Goal: Task Accomplishment & Management: Manage account settings

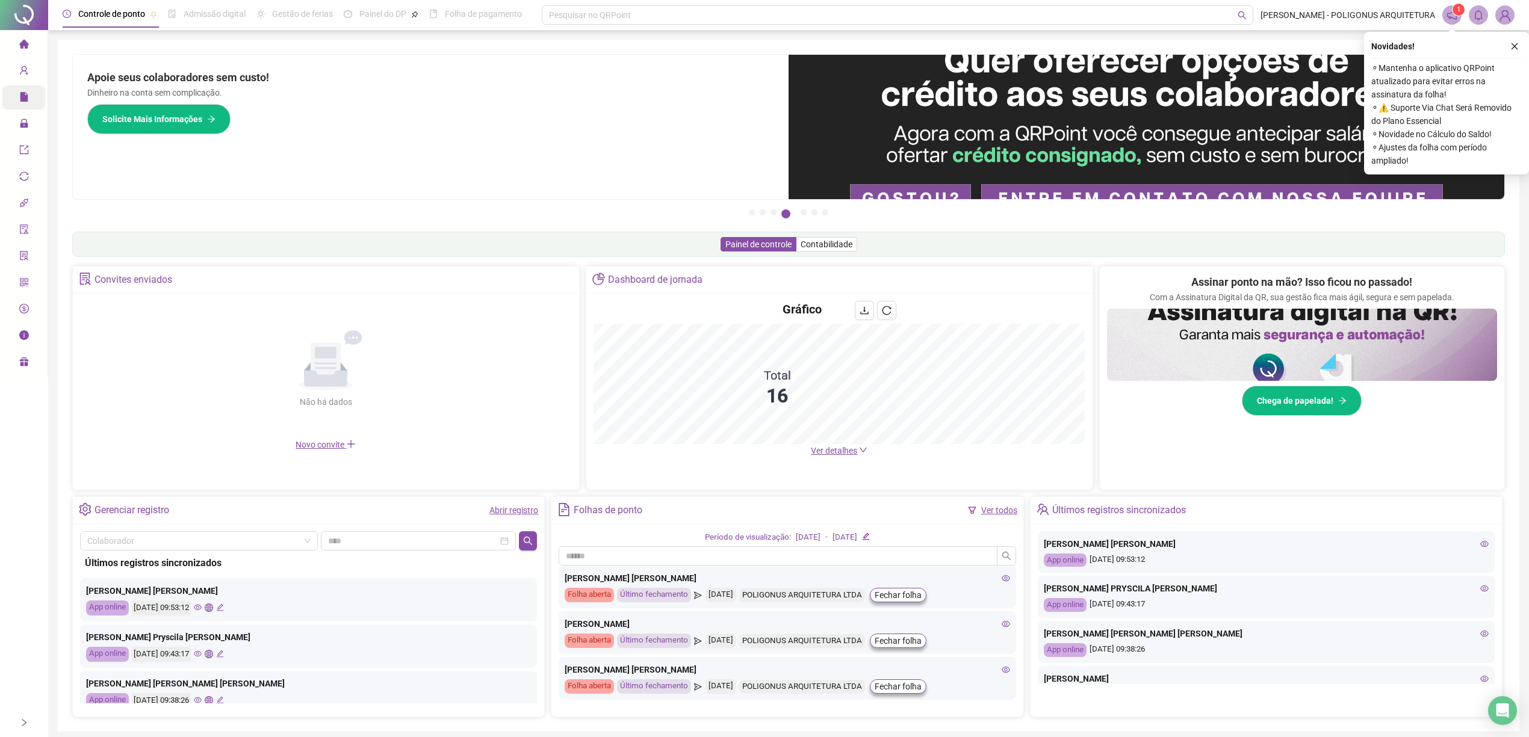
click at [17, 97] on div "Relatórios" at bounding box center [23, 97] width 43 height 24
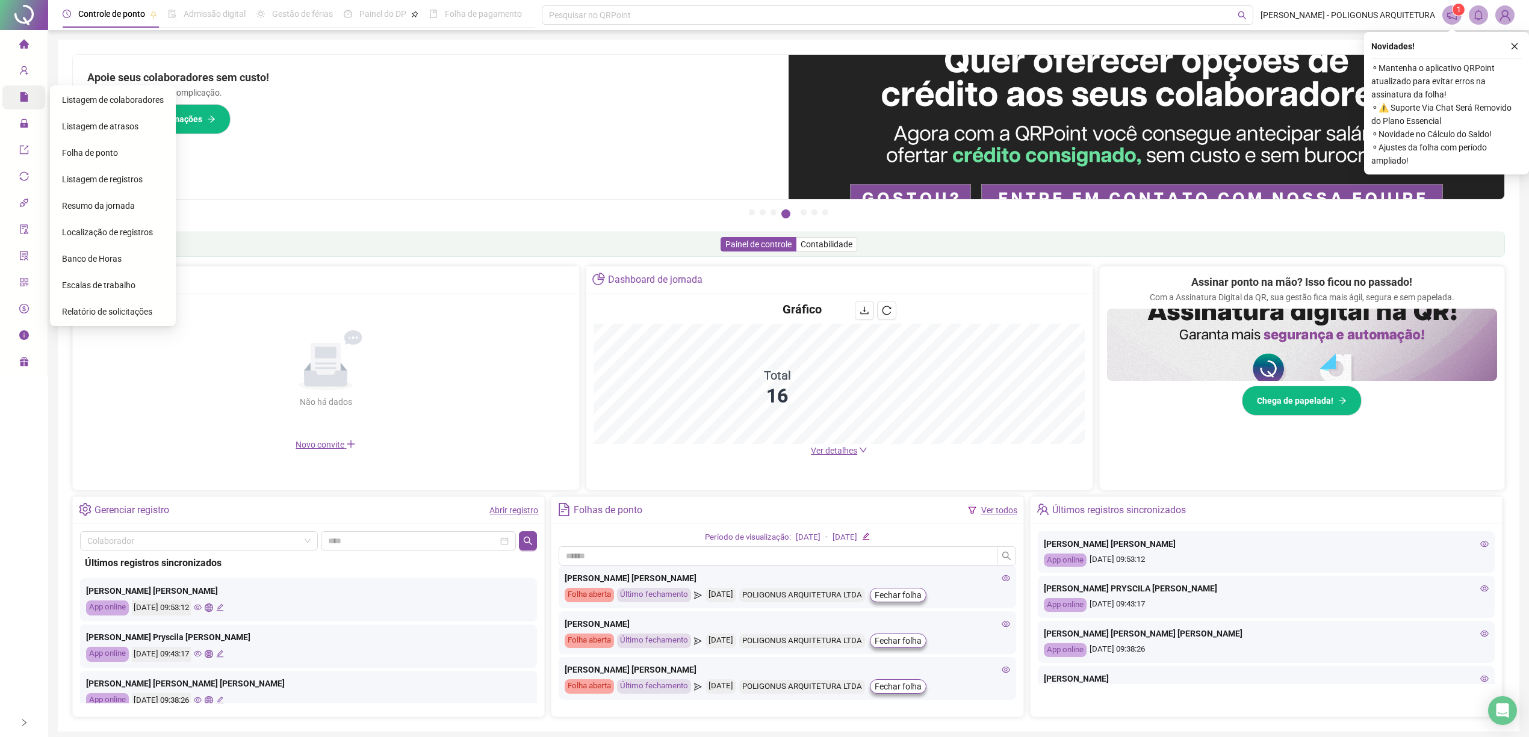
click at [25, 73] on icon "user-add" at bounding box center [24, 71] width 10 height 10
click at [26, 128] on icon "lock" at bounding box center [24, 123] width 8 height 8
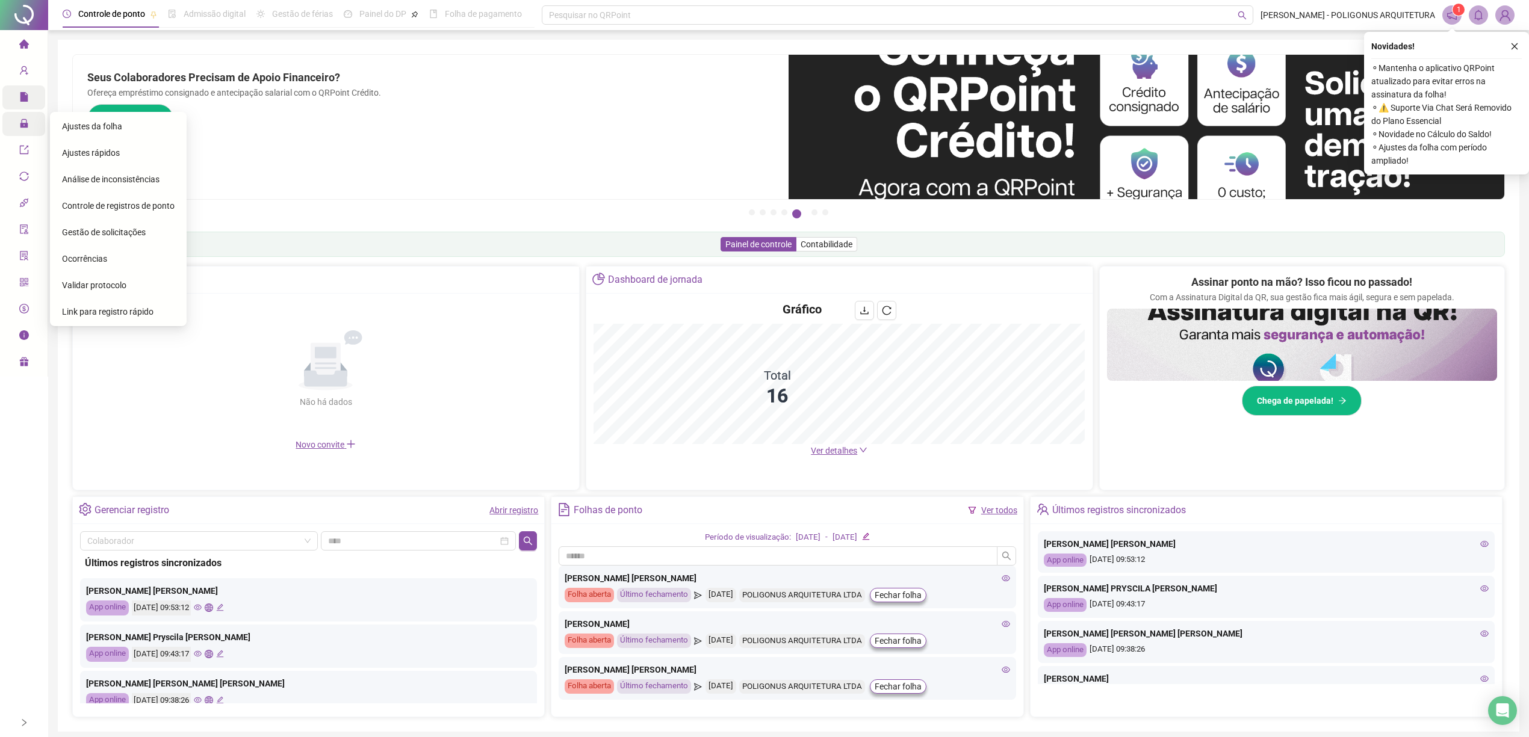
click at [117, 123] on span "Ajustes da folha" at bounding box center [92, 127] width 60 height 10
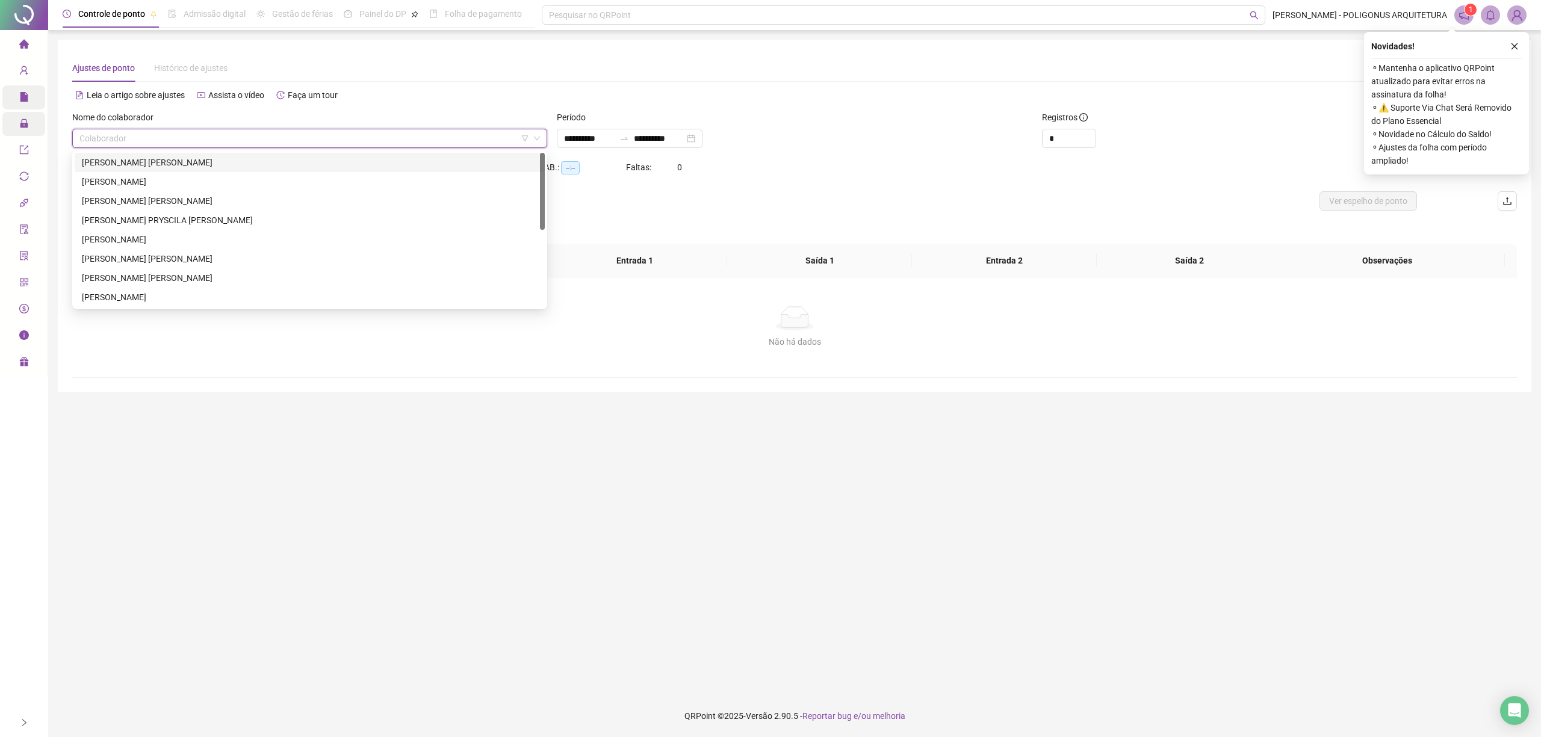
click at [169, 138] on input "search" at bounding box center [304, 138] width 450 height 18
drag, startPoint x: 143, startPoint y: 205, endPoint x: 1028, endPoint y: 213, distance: 885.9
click at [143, 205] on div "EMILY ROSANA PEREIRA DE ALMEIDA" at bounding box center [310, 200] width 456 height 13
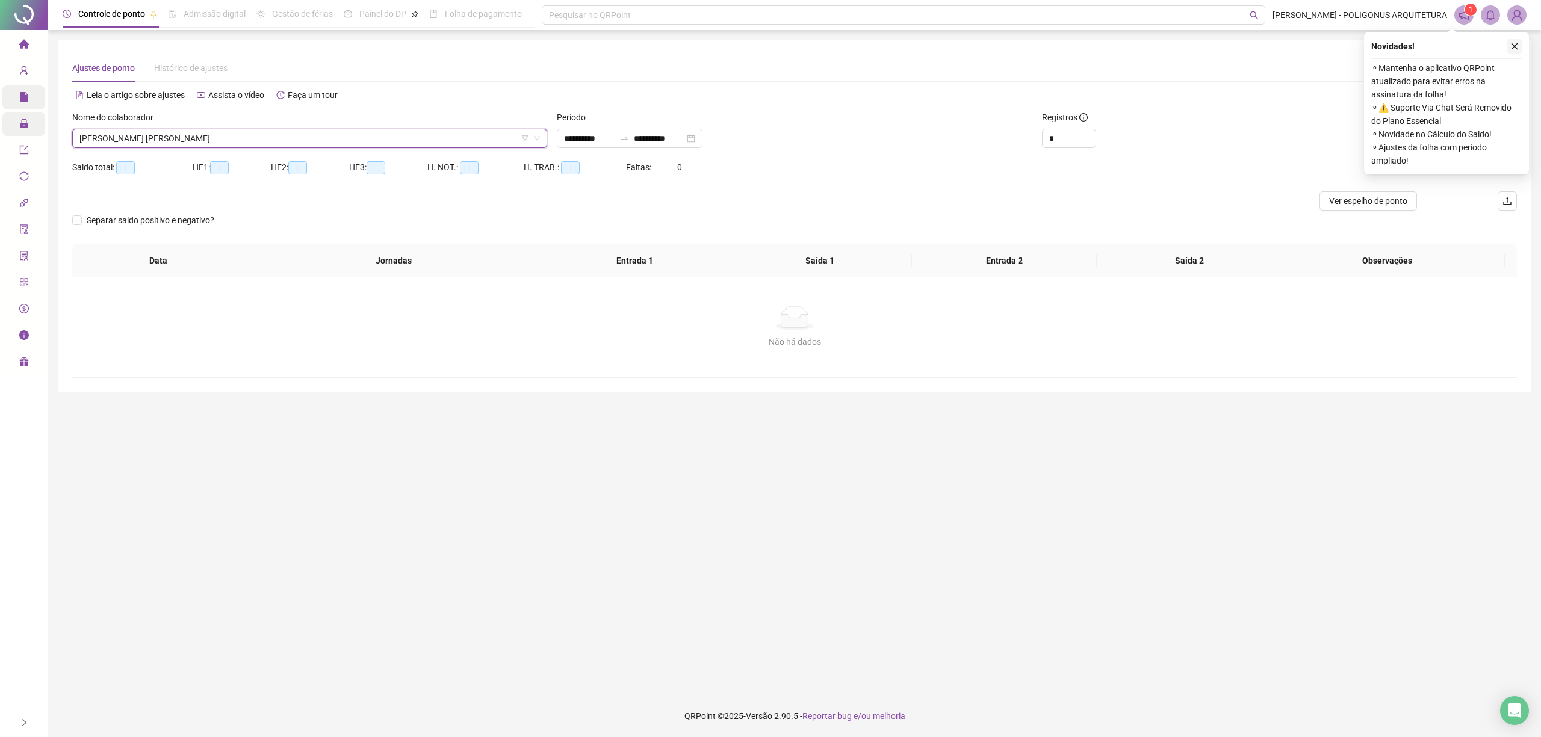
click at [1514, 47] on icon "close" at bounding box center [1514, 46] width 8 height 8
click at [684, 140] on input "**********" at bounding box center [659, 138] width 51 height 13
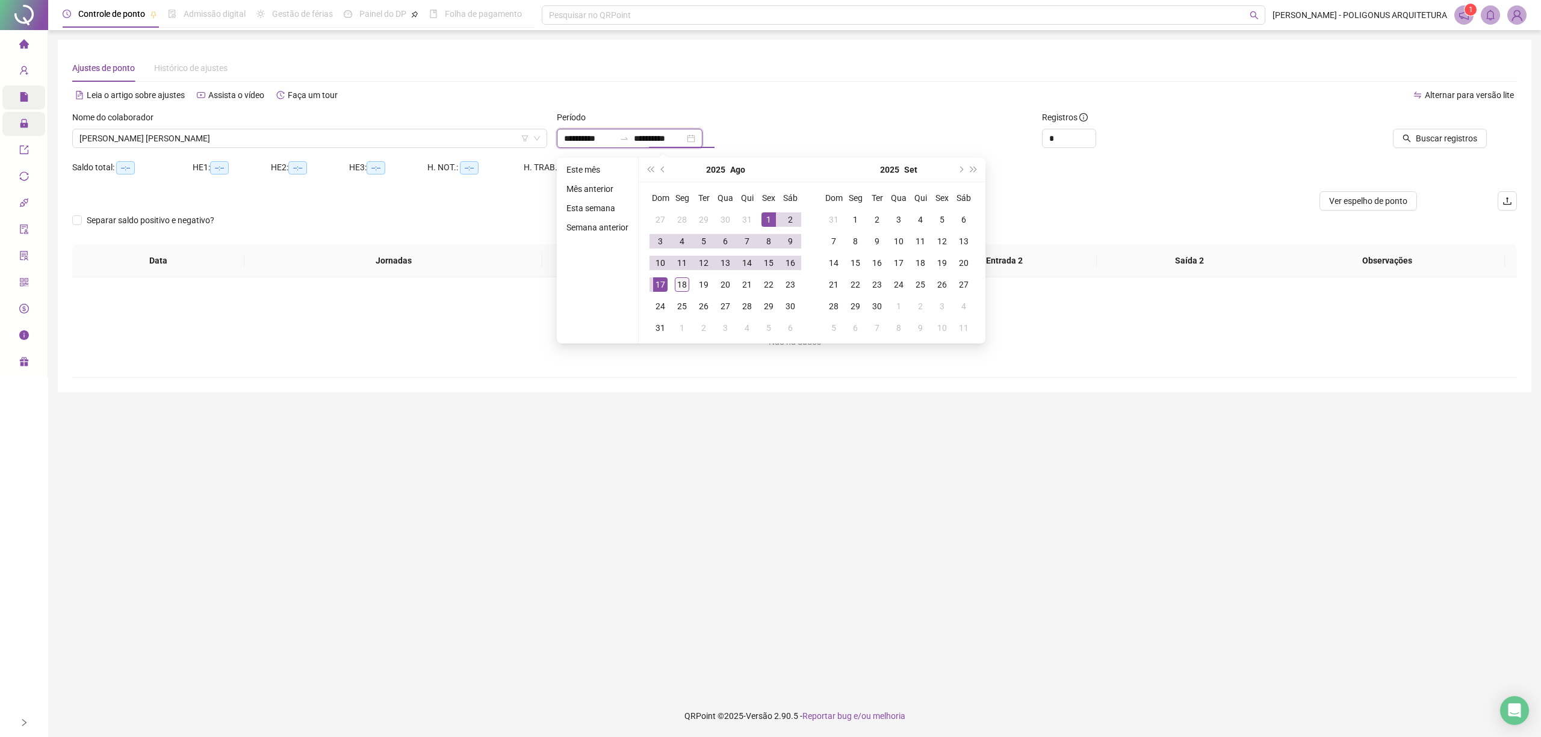
type input "**********"
click at [676, 282] on div "18" at bounding box center [682, 284] width 14 height 14
type input "**********"
click at [838, 108] on div "Alternar para versão lite" at bounding box center [1155, 100] width 722 height 19
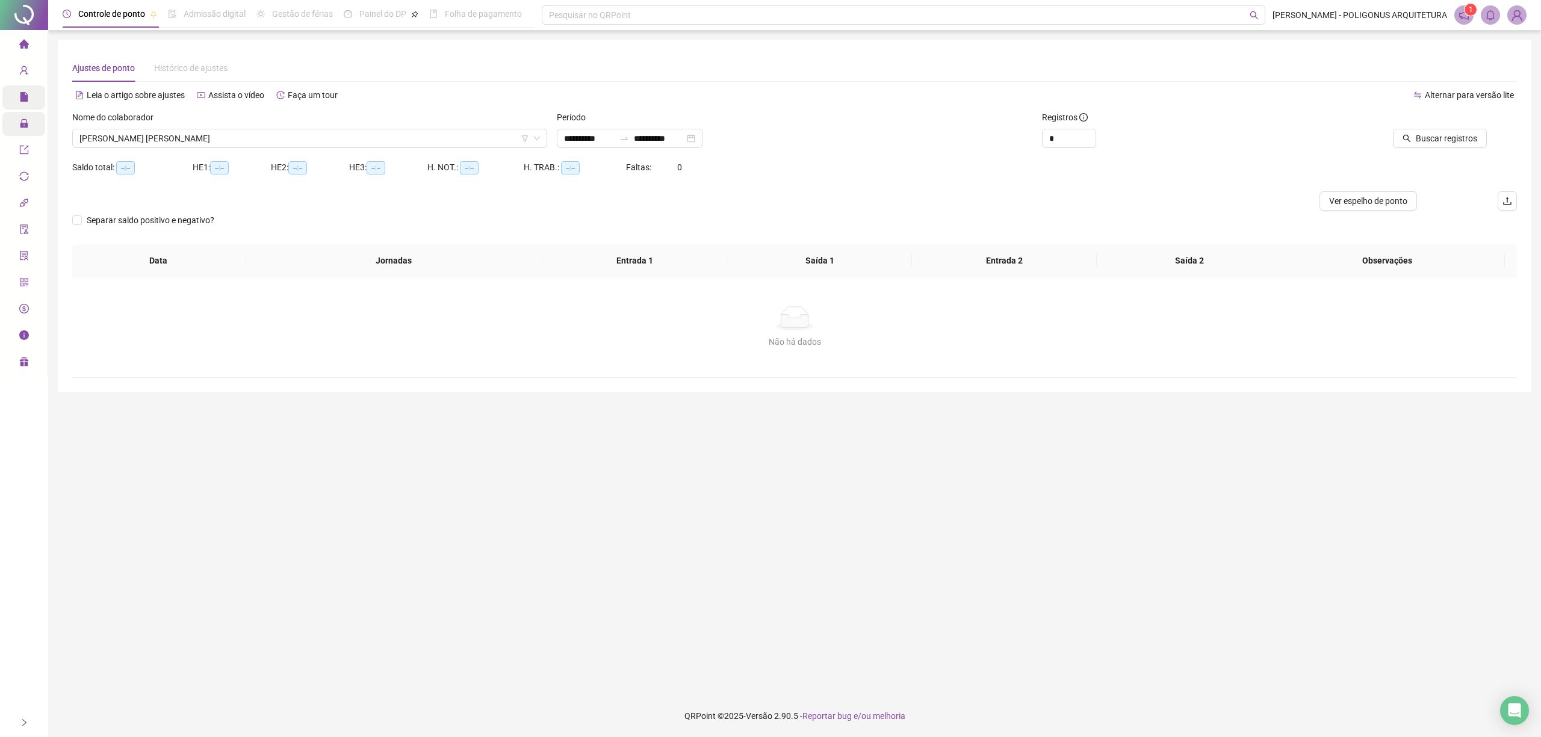
drag, startPoint x: 1420, startPoint y: 148, endPoint x: 1420, endPoint y: 140, distance: 7.8
click at [1420, 147] on div "Buscar registros" at bounding box center [1400, 134] width 243 height 47
click at [1420, 140] on span "Buscar registros" at bounding box center [1445, 138] width 61 height 13
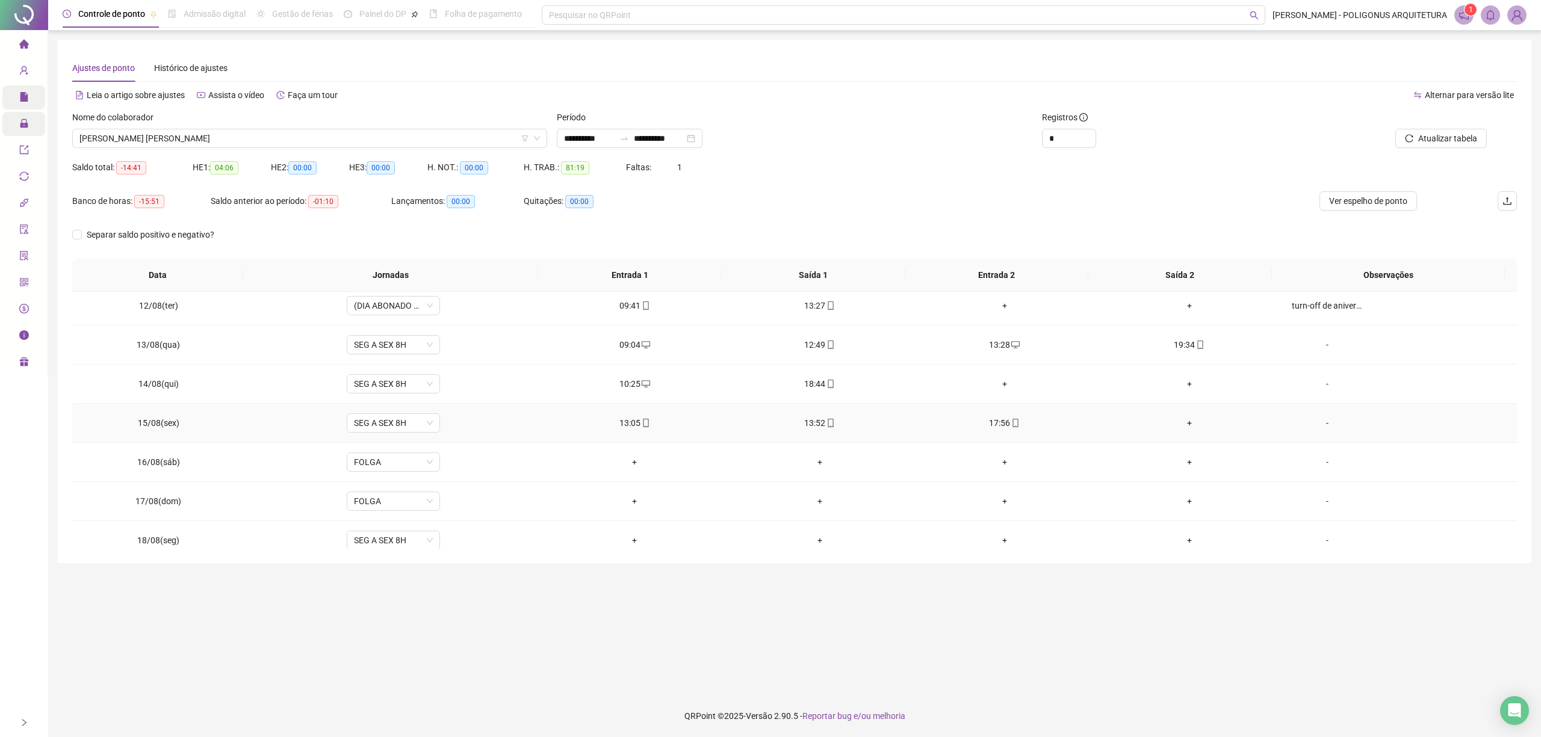
scroll to position [451, 0]
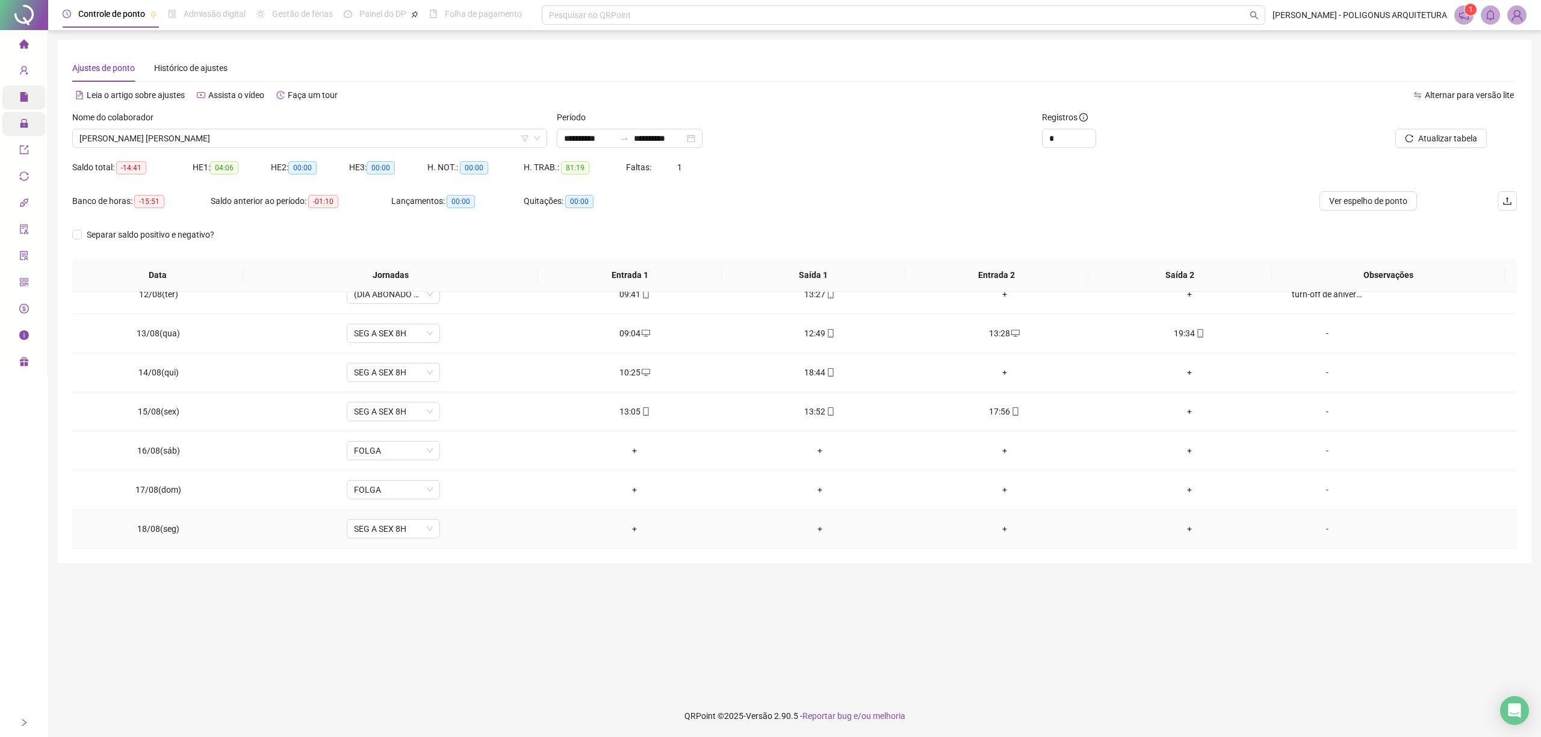
click at [629, 531] on div "+" at bounding box center [634, 528] width 165 height 13
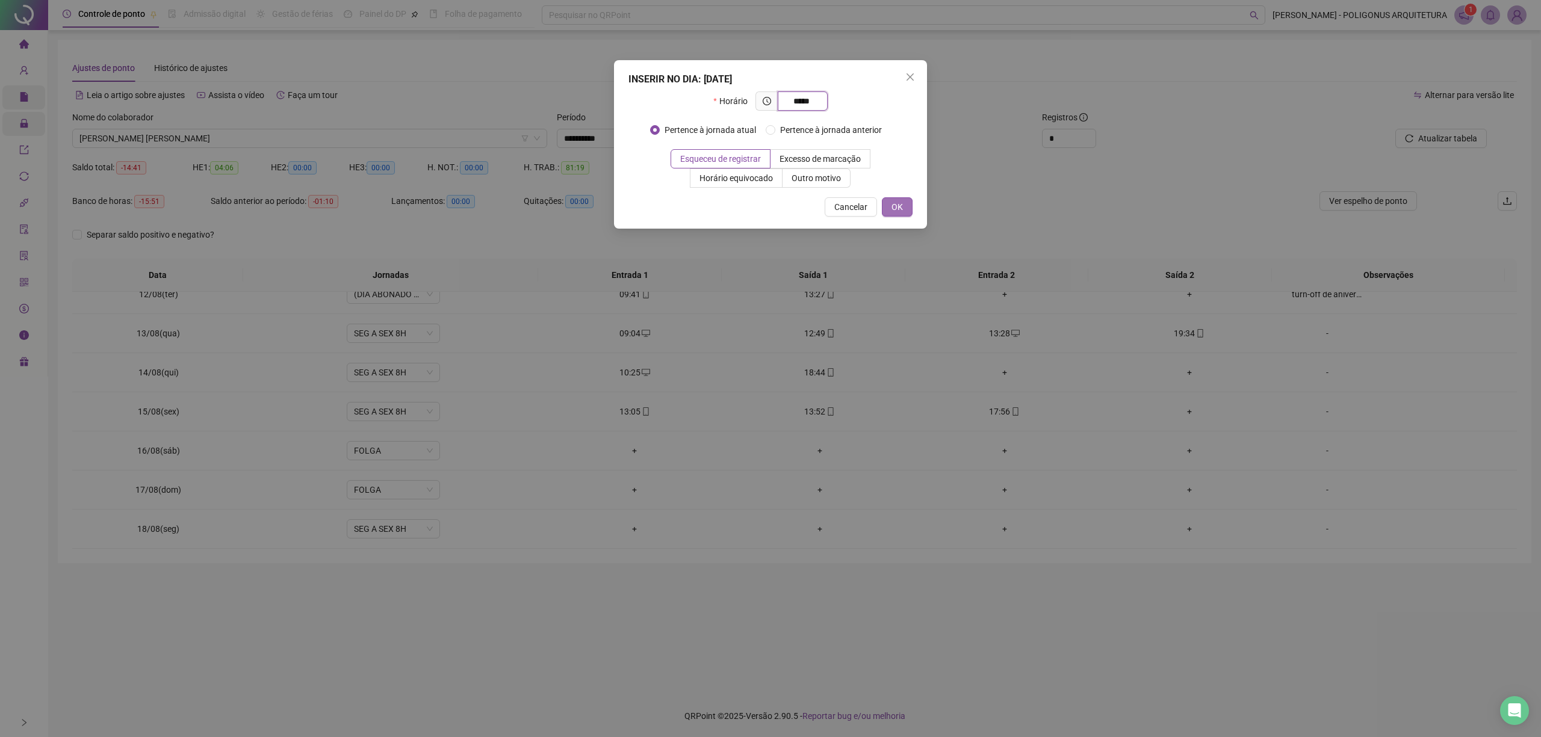
type input "*****"
click at [902, 212] on span "OK" at bounding box center [896, 206] width 11 height 13
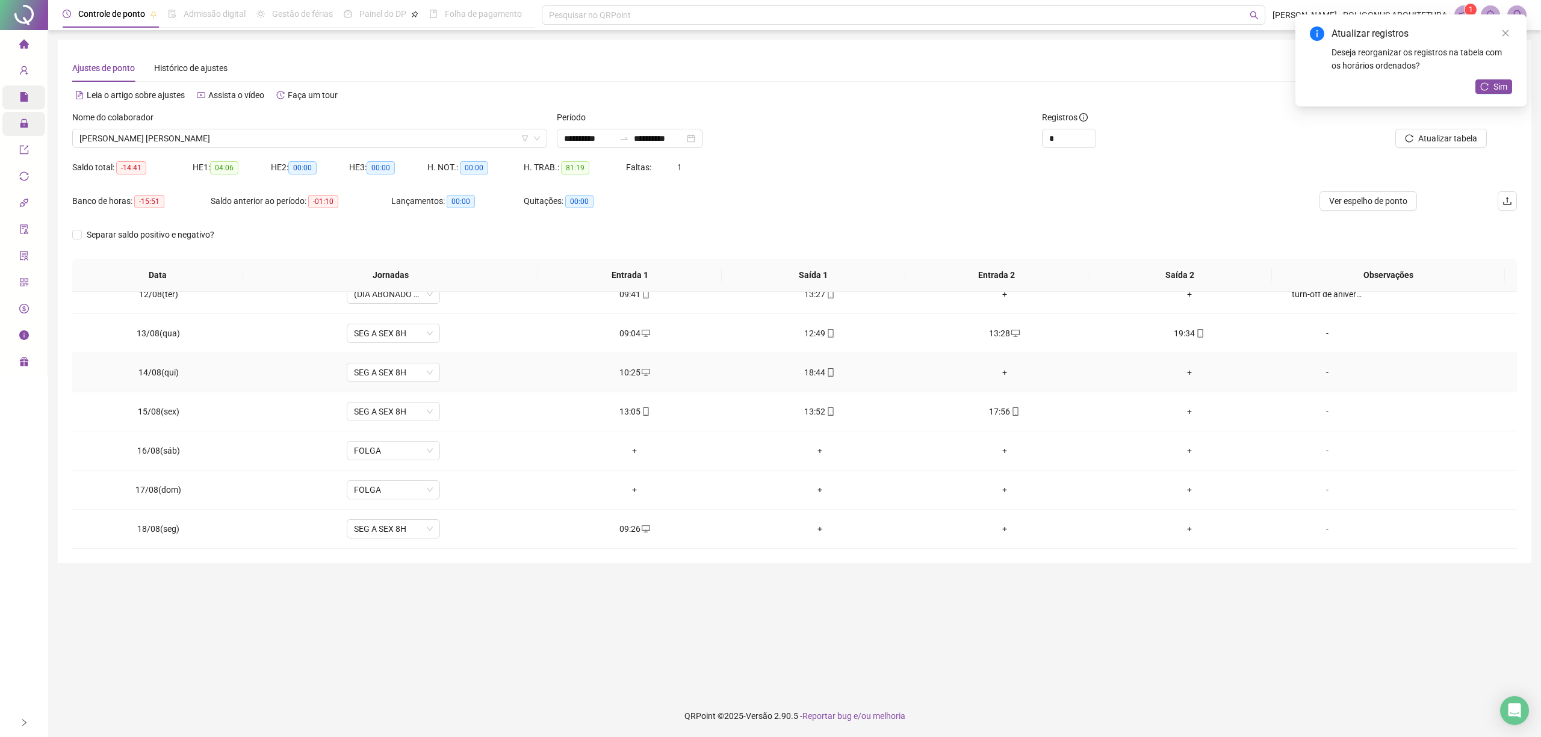
click at [985, 368] on div "+" at bounding box center [1003, 372] width 165 height 13
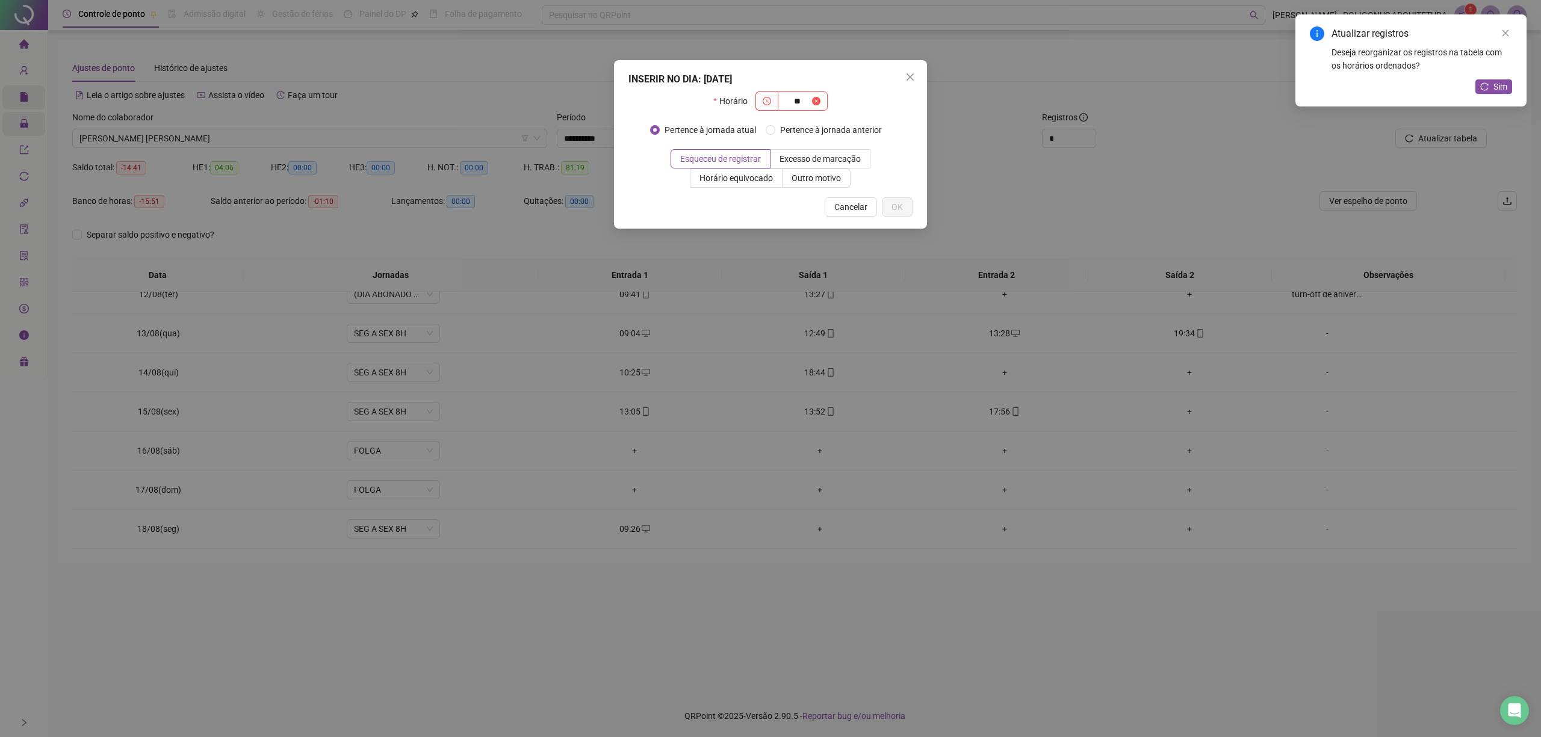
type input "*"
type input "*****"
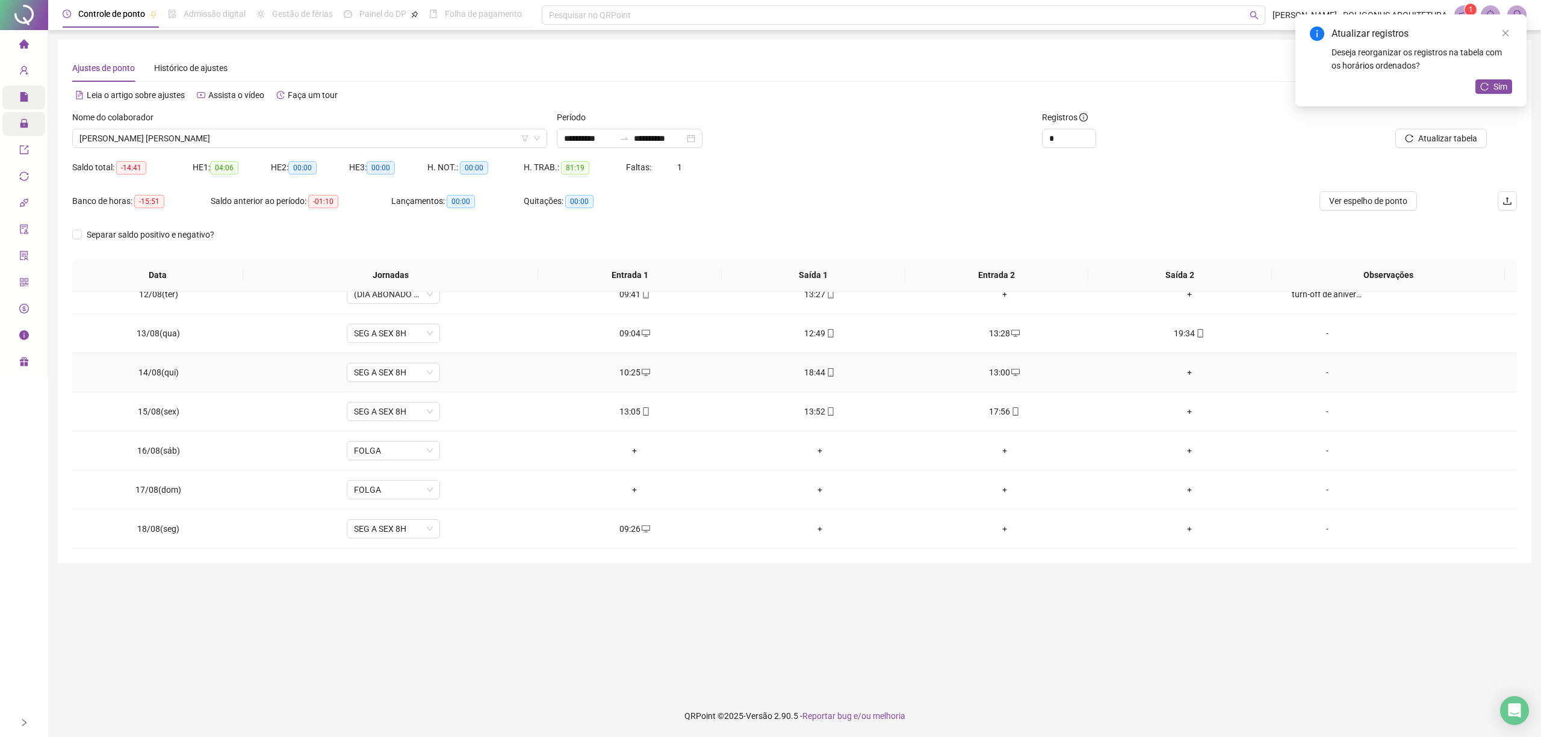
click at [1183, 371] on div "+" at bounding box center [1188, 372] width 165 height 13
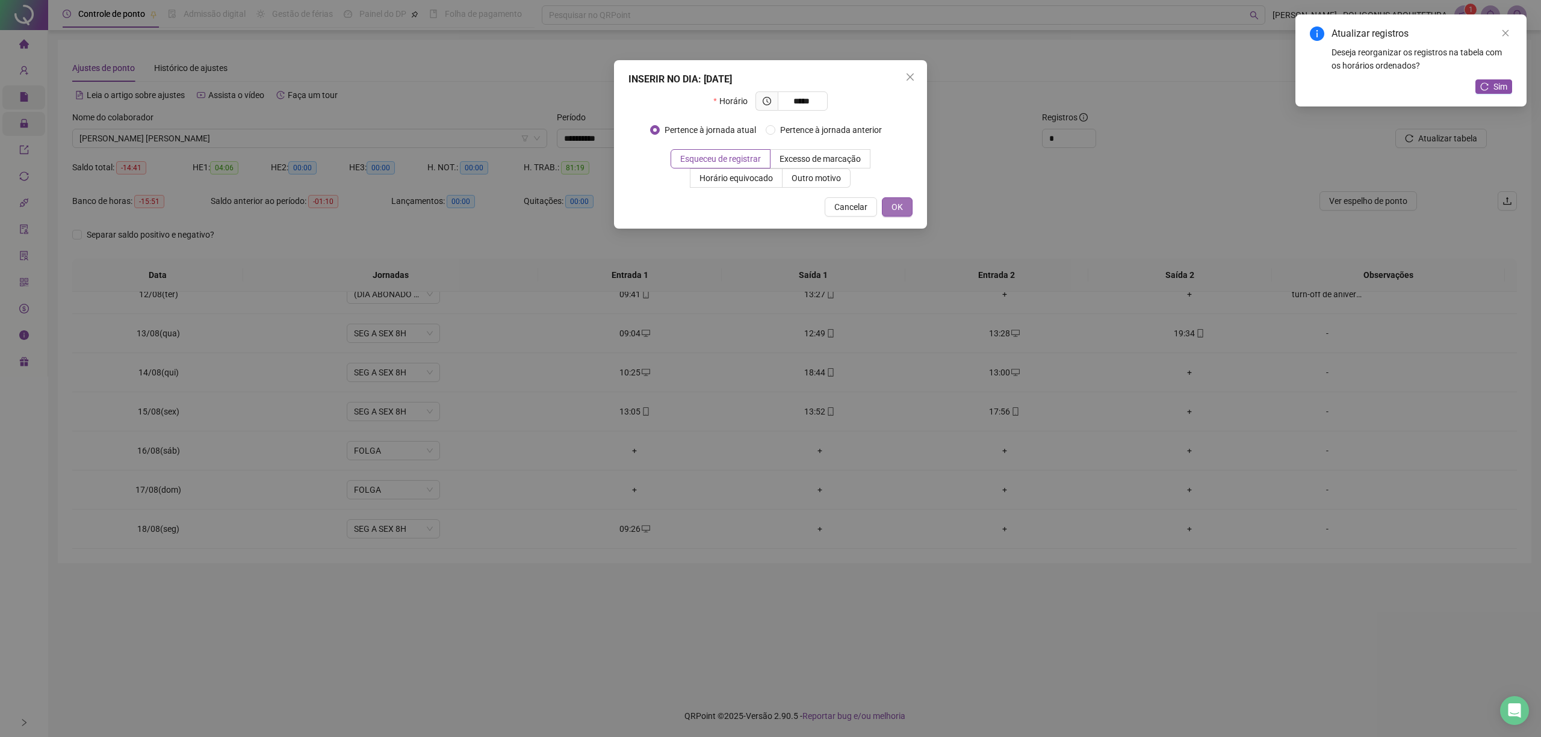
type input "*****"
click at [896, 208] on span "OK" at bounding box center [896, 206] width 11 height 13
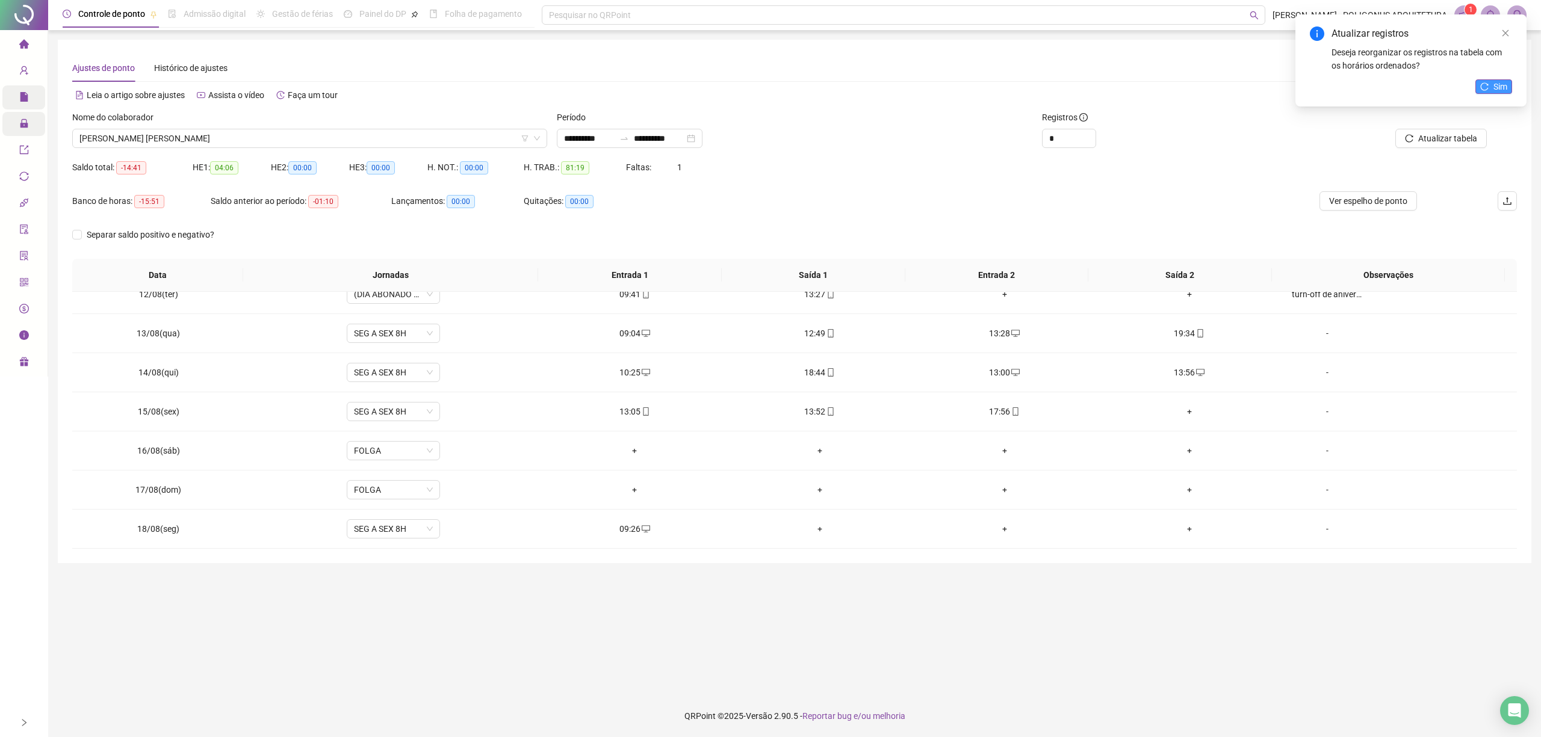
click at [1499, 85] on span "Sim" at bounding box center [1500, 86] width 14 height 13
click at [489, 657] on main "**********" at bounding box center [794, 363] width 1473 height 646
click at [1182, 412] on div "+" at bounding box center [1188, 411] width 165 height 13
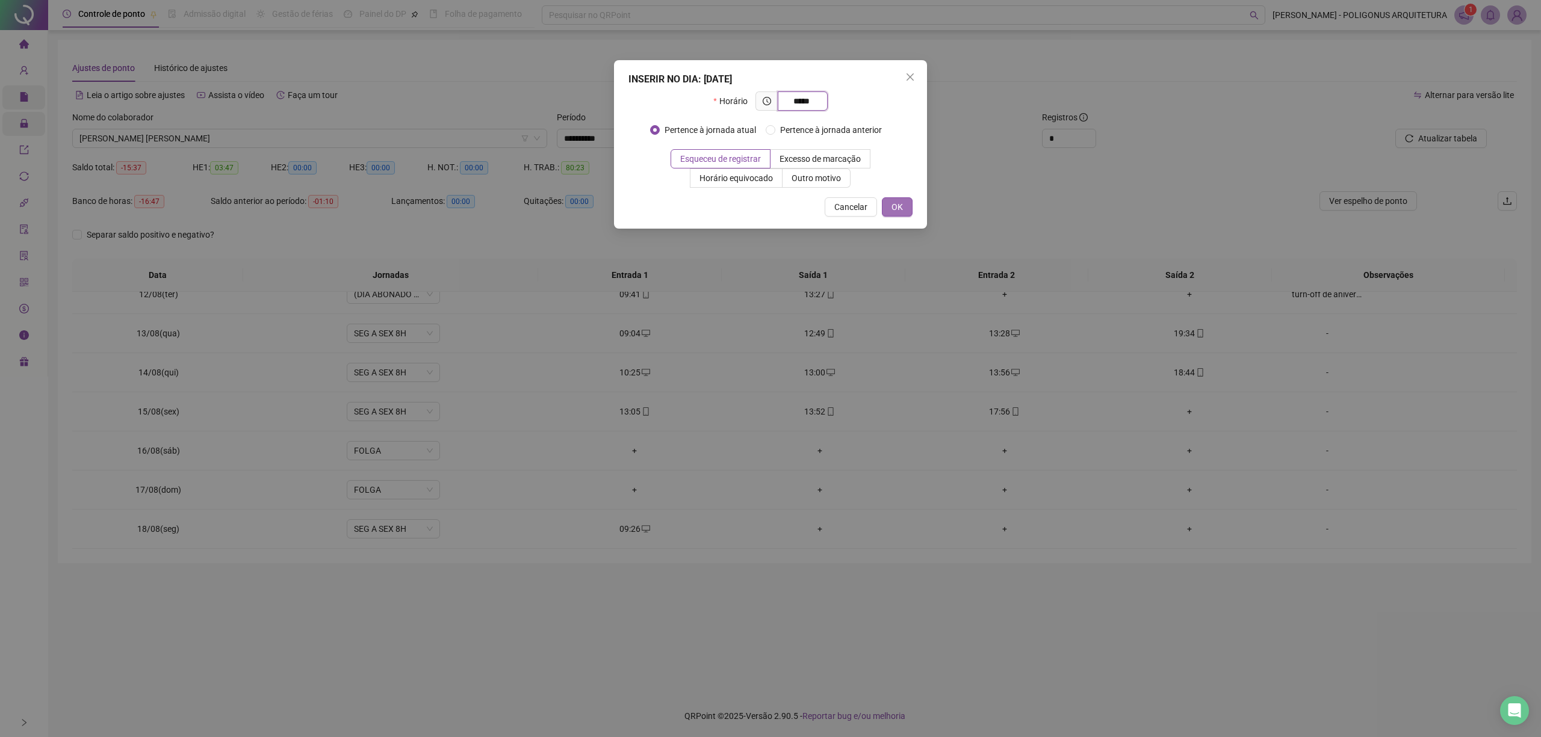
type input "*****"
click at [902, 203] on span "OK" at bounding box center [896, 206] width 11 height 13
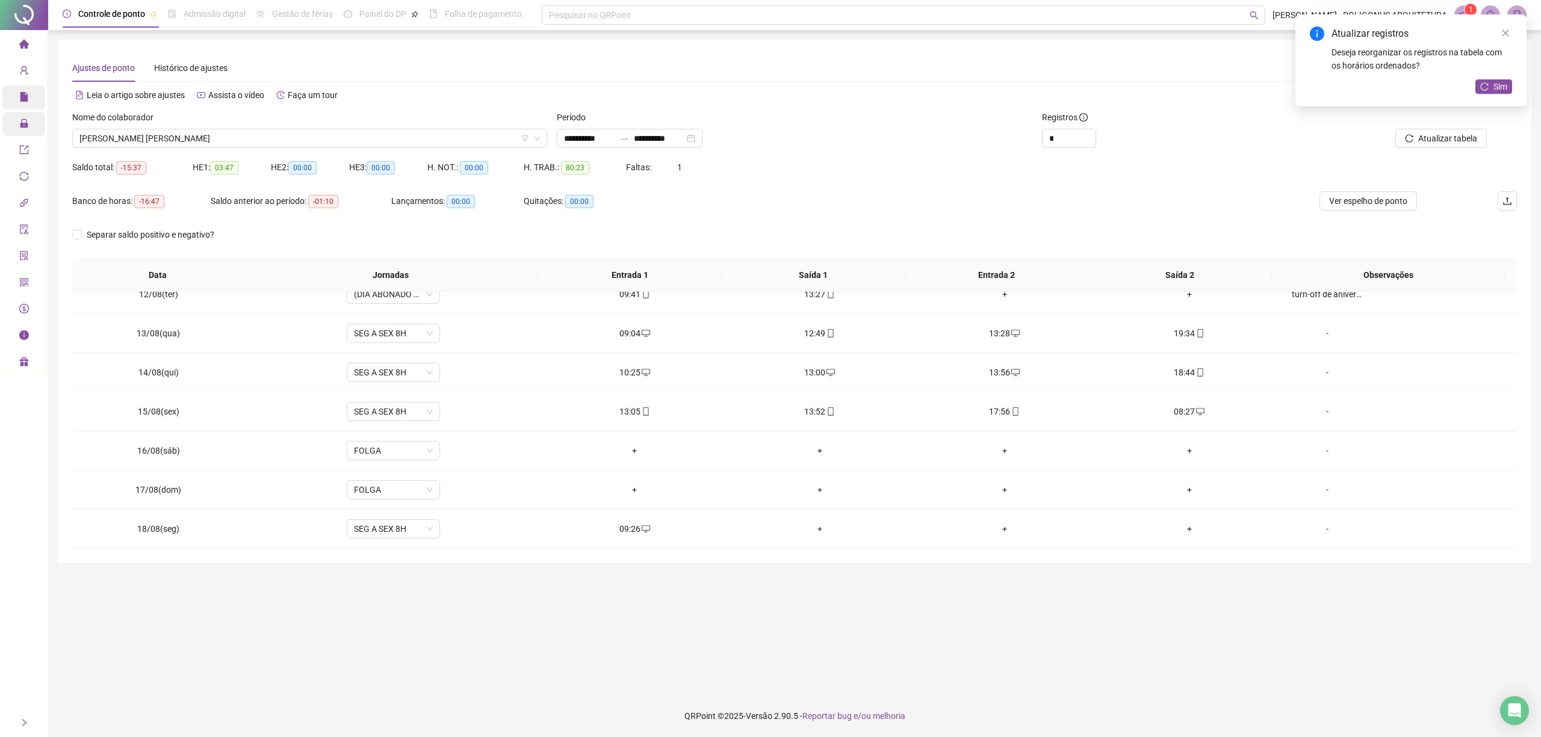
click at [1483, 78] on div "Atualizar registros Deseja reorganizar os registros na tabela com os horários o…" at bounding box center [1410, 60] width 231 height 92
click at [1488, 82] on icon "reload" at bounding box center [1484, 86] width 8 height 8
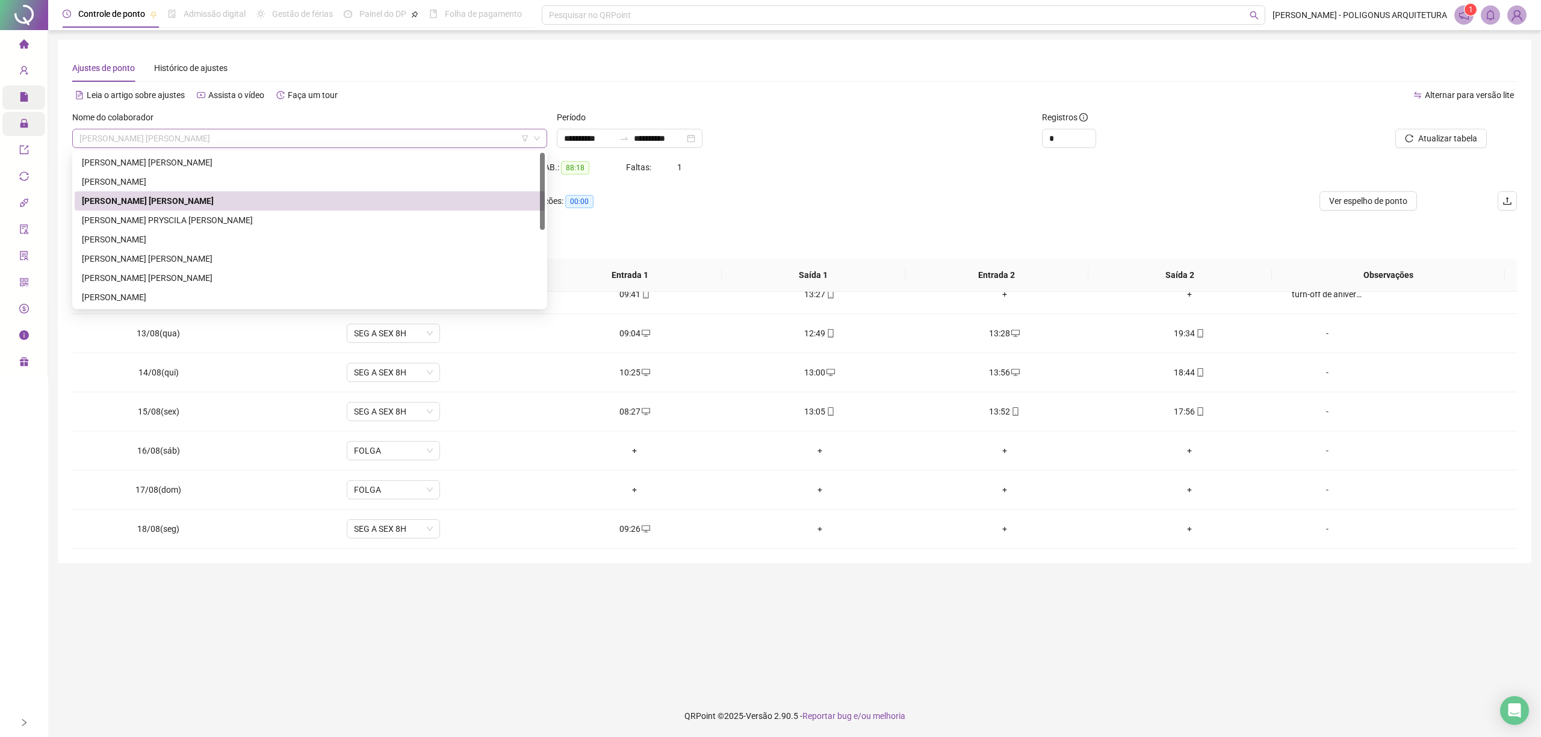
click at [260, 135] on span "EMILY ROSANA PEREIRA DE ALMEIDA" at bounding box center [309, 138] width 460 height 18
click at [256, 166] on div "BEATRIZ LIRA ARMBRUST RIBEIRO" at bounding box center [310, 162] width 456 height 13
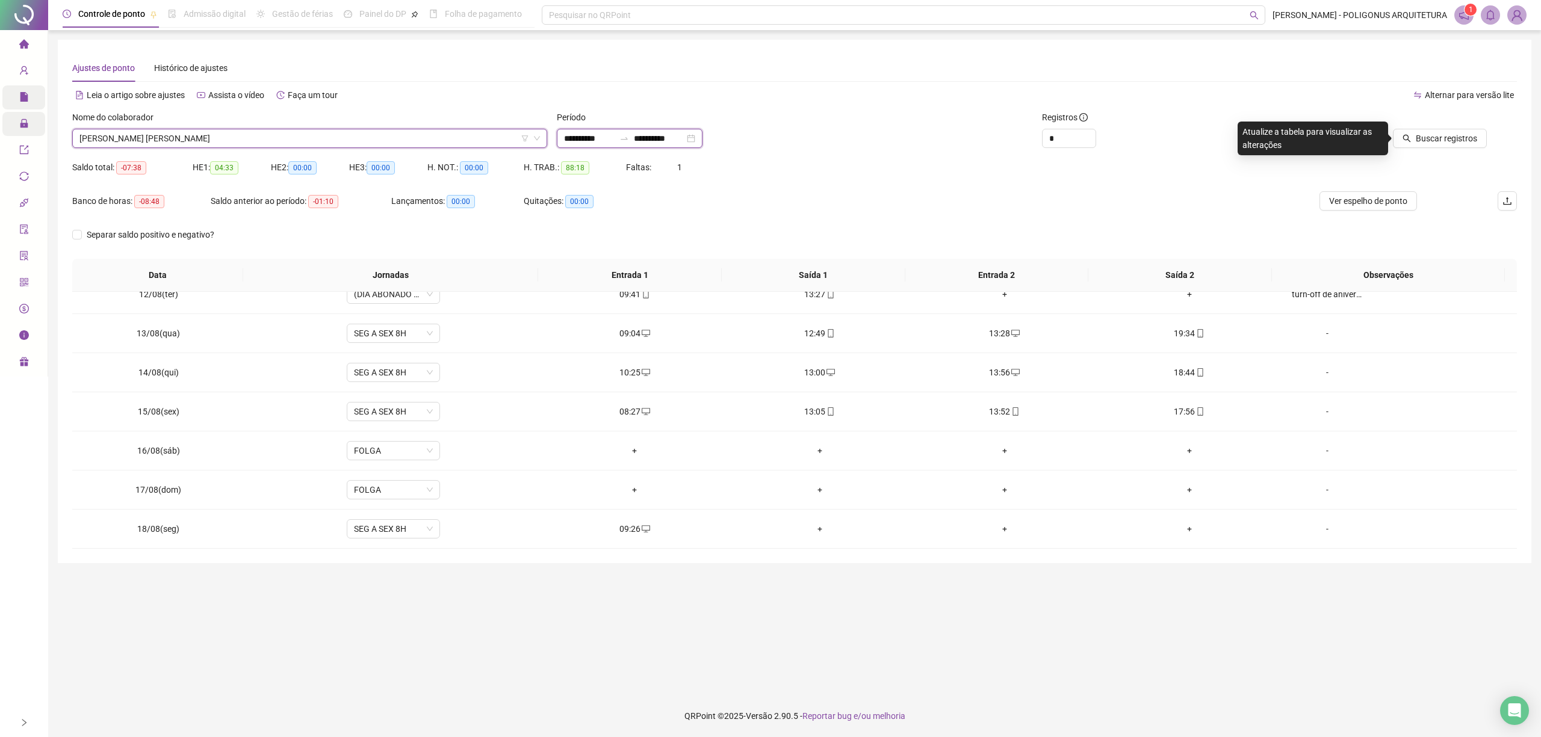
click at [682, 133] on input "**********" at bounding box center [659, 138] width 51 height 13
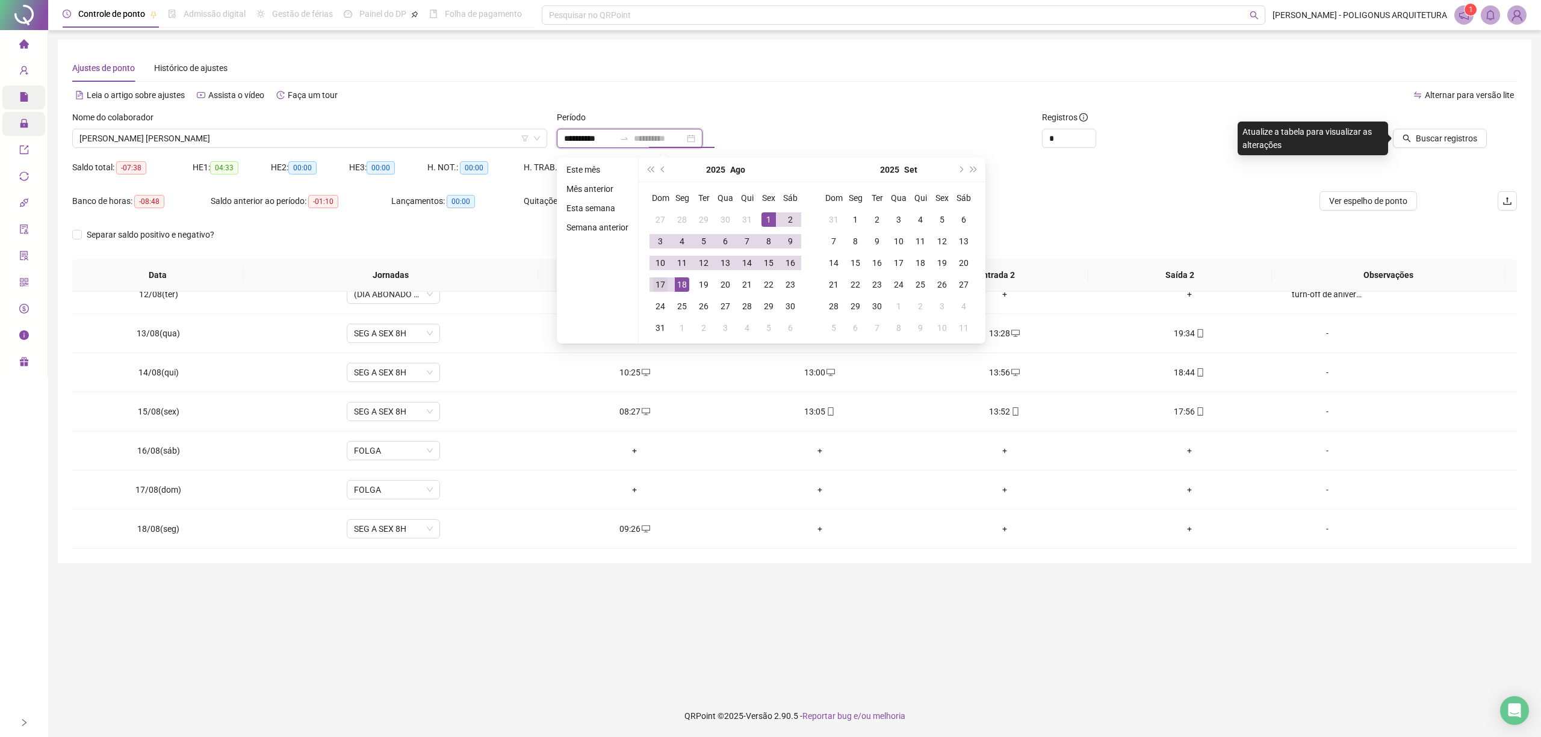
type input "**********"
click at [660, 286] on div "17" at bounding box center [660, 284] width 14 height 14
type input "**********"
drag, startPoint x: 816, startPoint y: 114, endPoint x: 828, endPoint y: 118, distance: 12.6
click at [818, 114] on div "Período" at bounding box center [794, 120] width 475 height 18
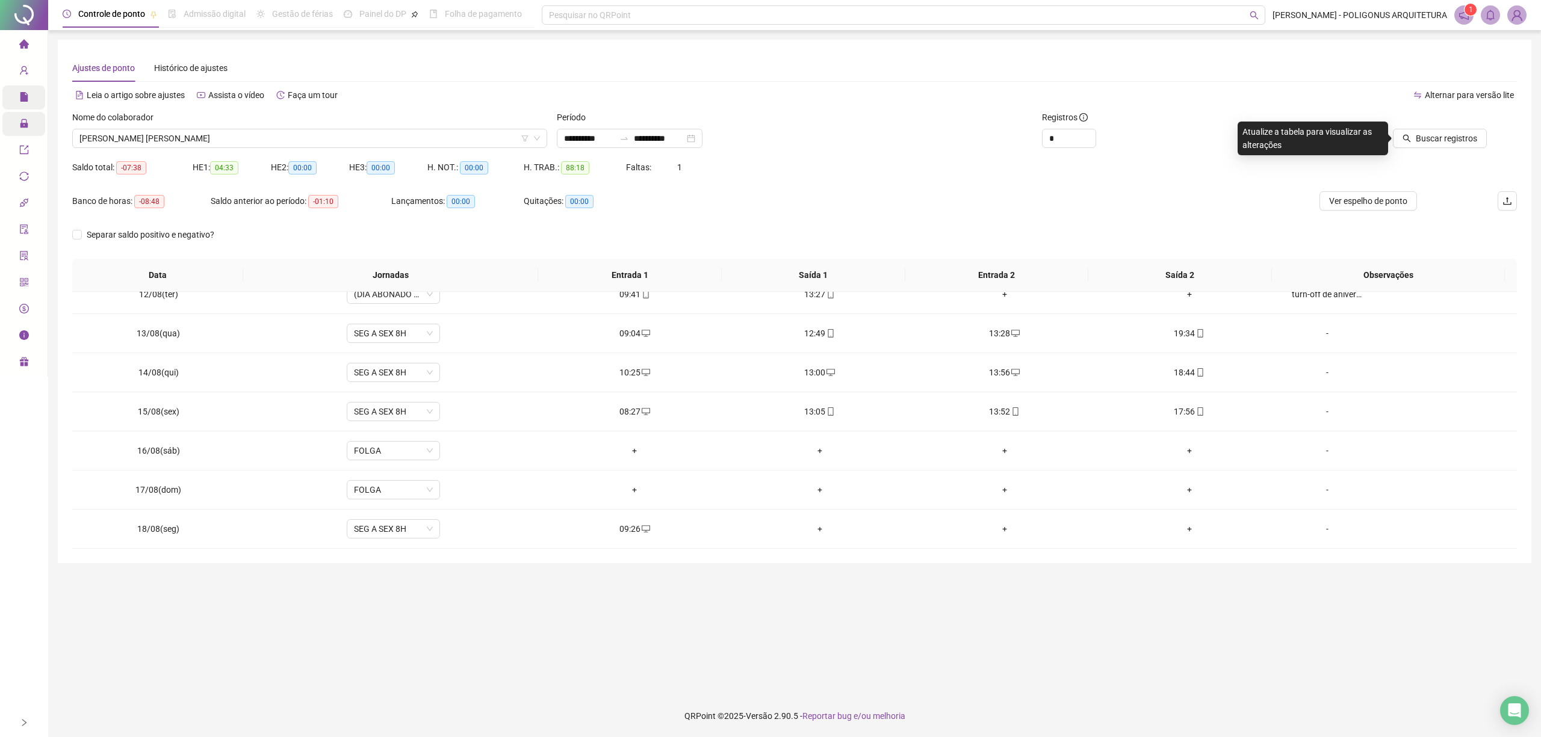
click at [1462, 148] on div "Buscar registros" at bounding box center [1400, 134] width 243 height 47
click at [1458, 141] on span "Buscar registros" at bounding box center [1445, 138] width 61 height 13
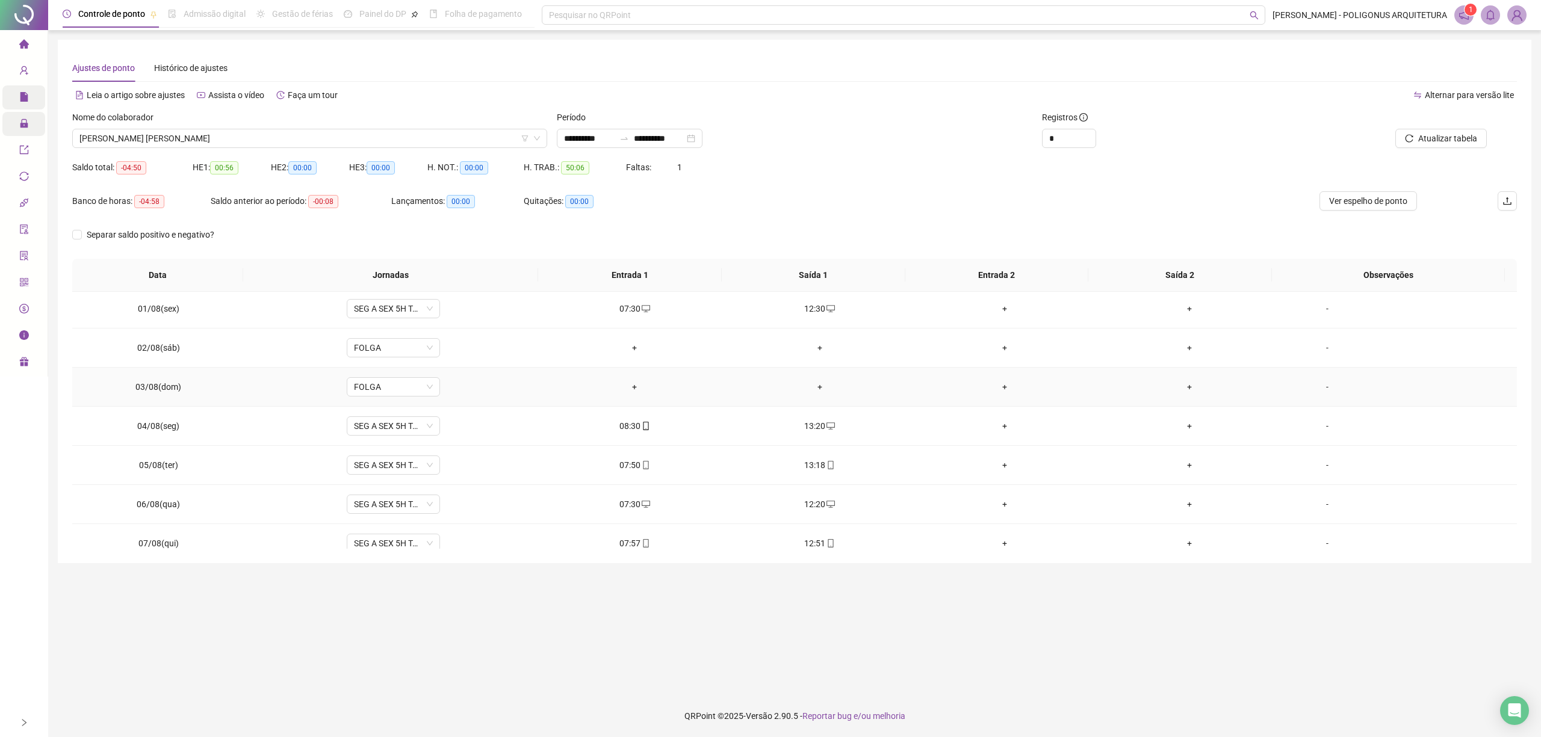
scroll to position [0, 0]
click at [205, 135] on span "BEATRIZ LIRA ARMBRUST RIBEIRO" at bounding box center [309, 138] width 460 height 18
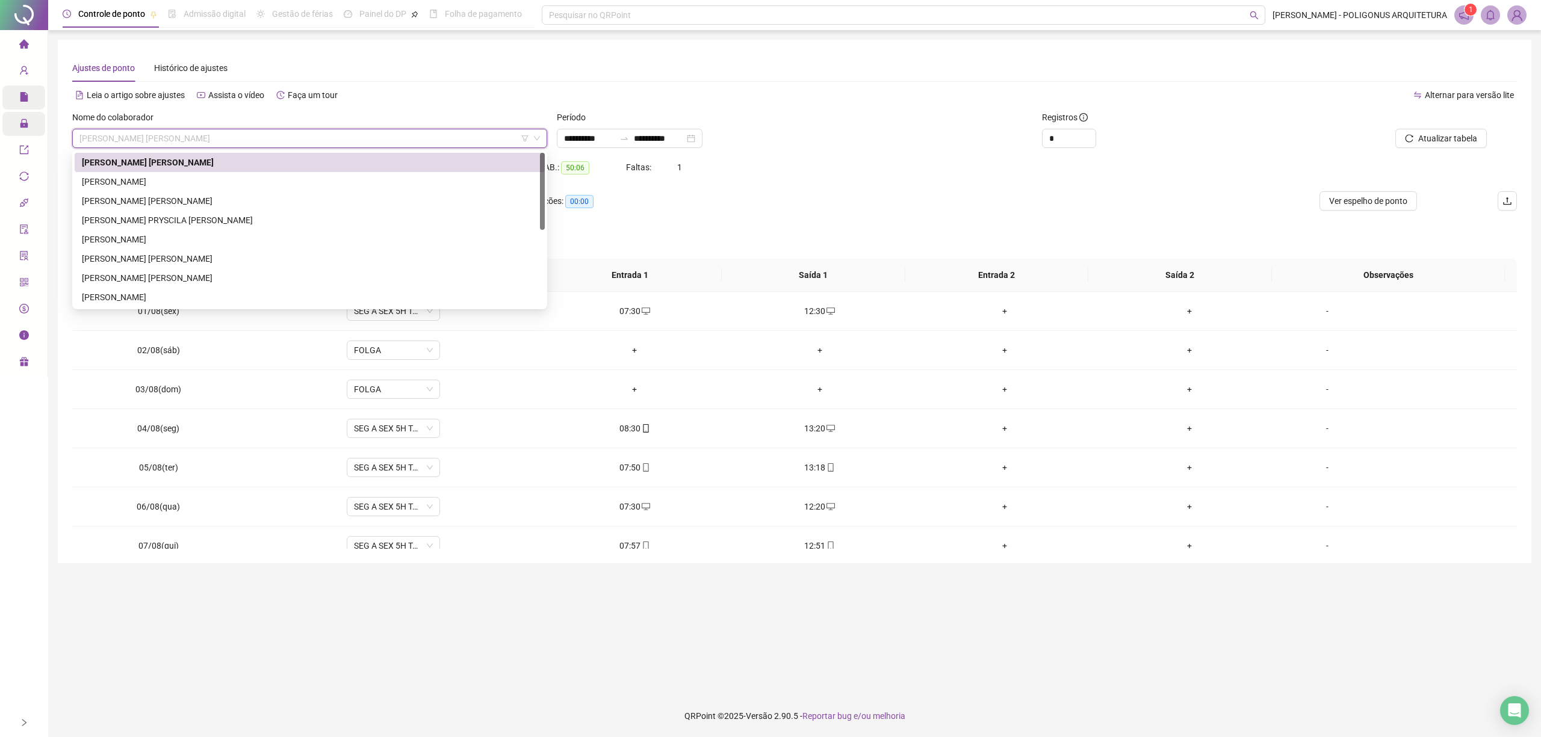
click at [201, 166] on div "BEATRIZ LIRA ARMBRUST RIBEIRO" at bounding box center [310, 162] width 456 height 13
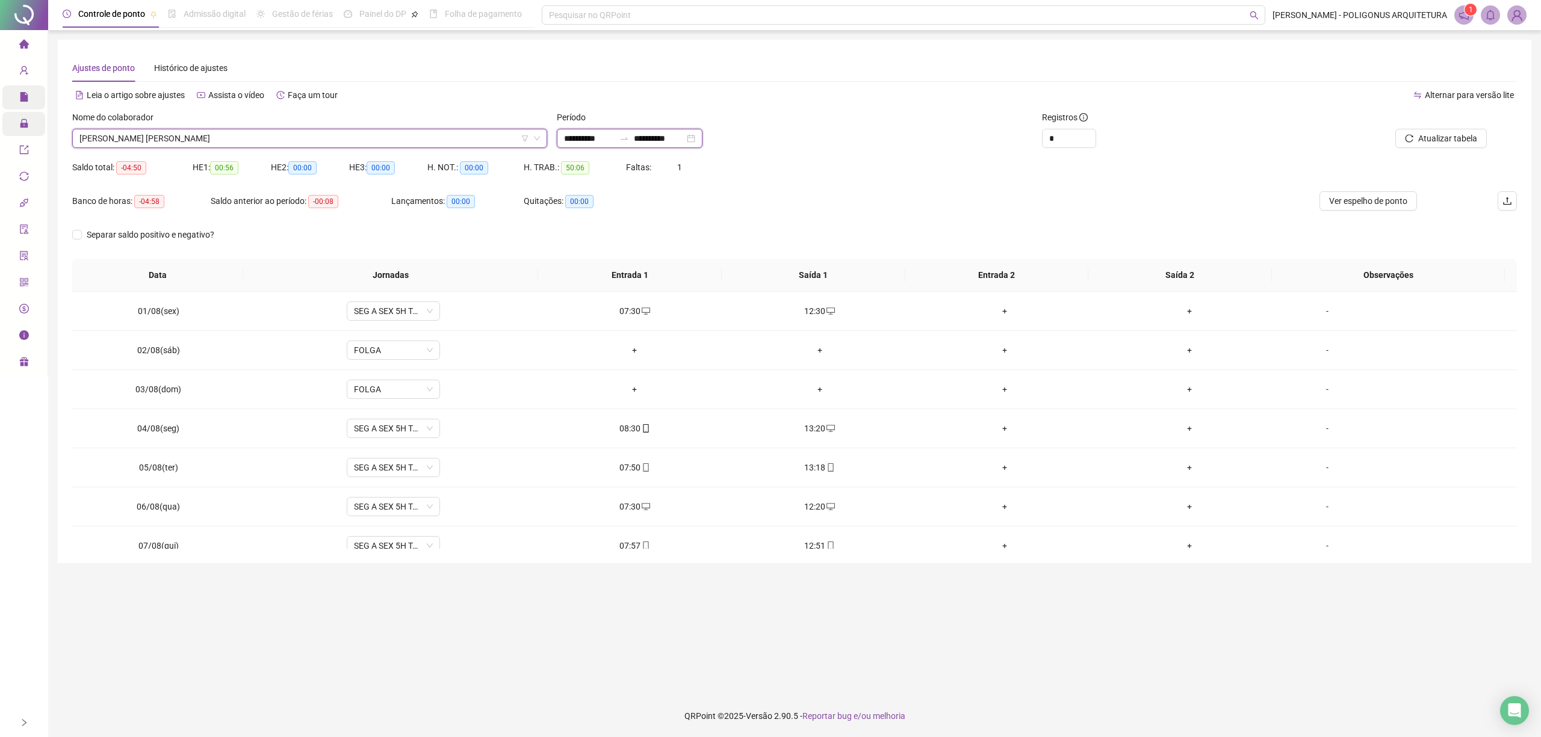
click at [670, 136] on input "**********" at bounding box center [659, 138] width 51 height 13
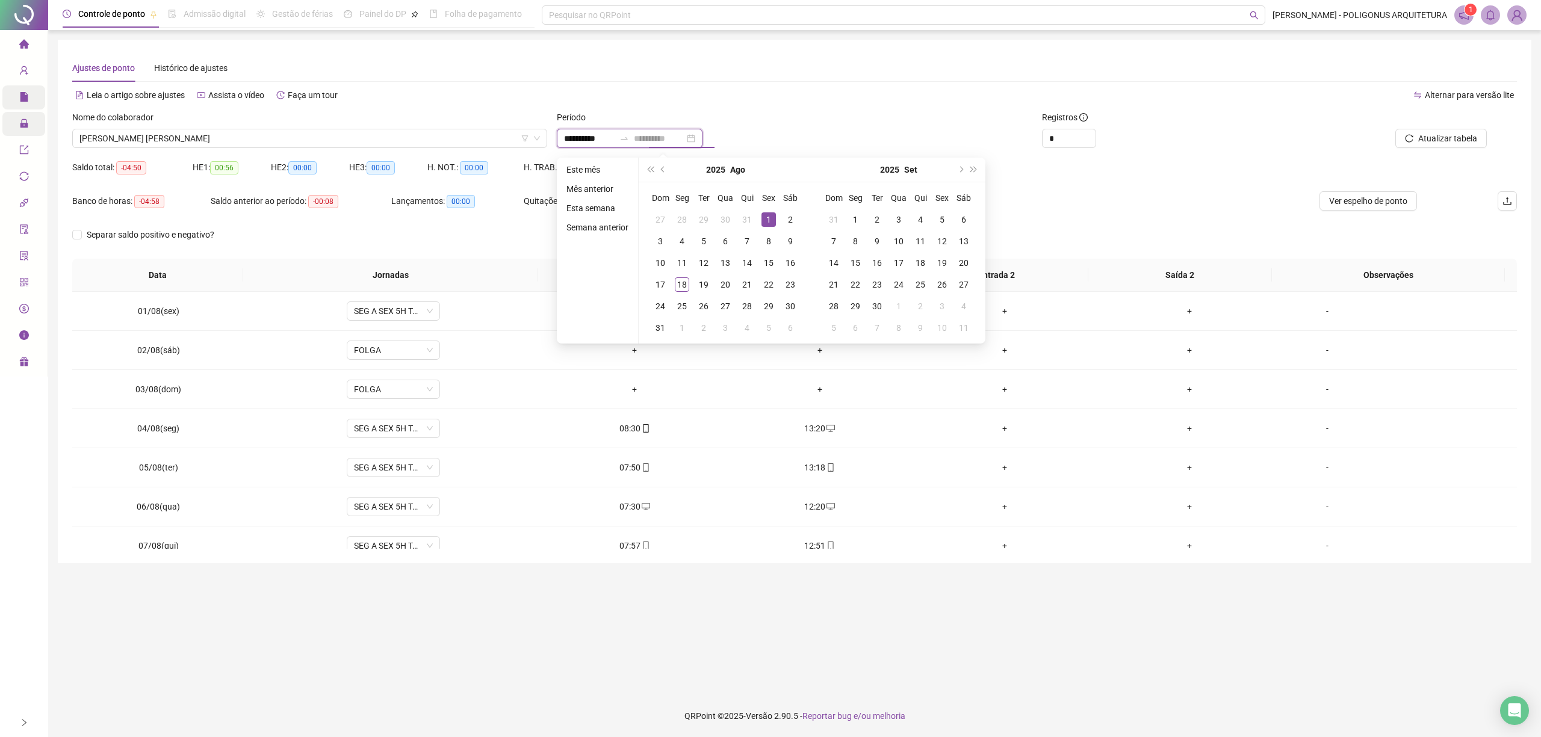
type input "**********"
click at [770, 219] on div "1" at bounding box center [768, 219] width 14 height 14
click at [660, 285] on div "17" at bounding box center [660, 284] width 14 height 14
type input "**********"
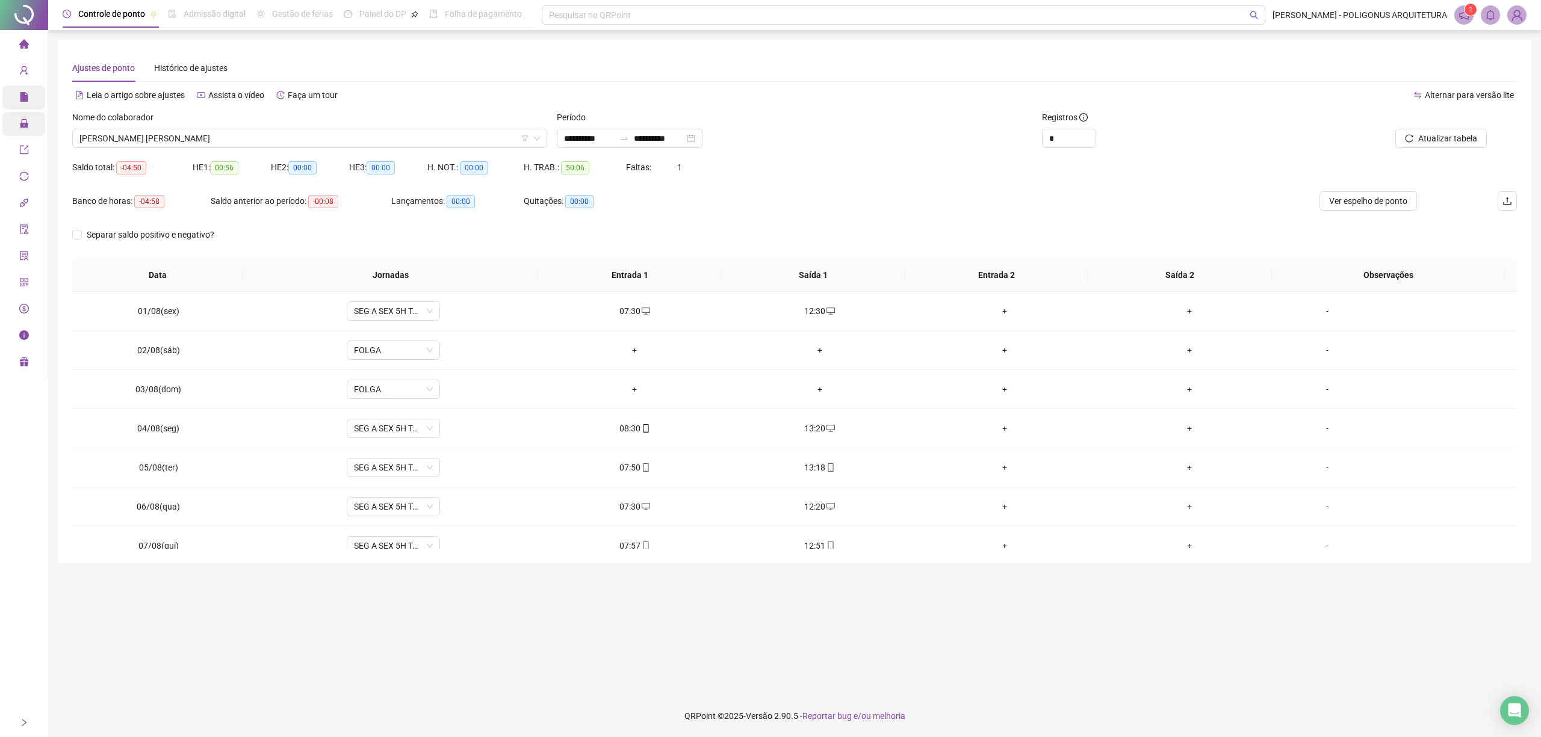
click at [925, 93] on div "Alternar para versão lite" at bounding box center [1155, 94] width 722 height 19
click at [1458, 138] on span "Atualizar tabela" at bounding box center [1447, 138] width 59 height 13
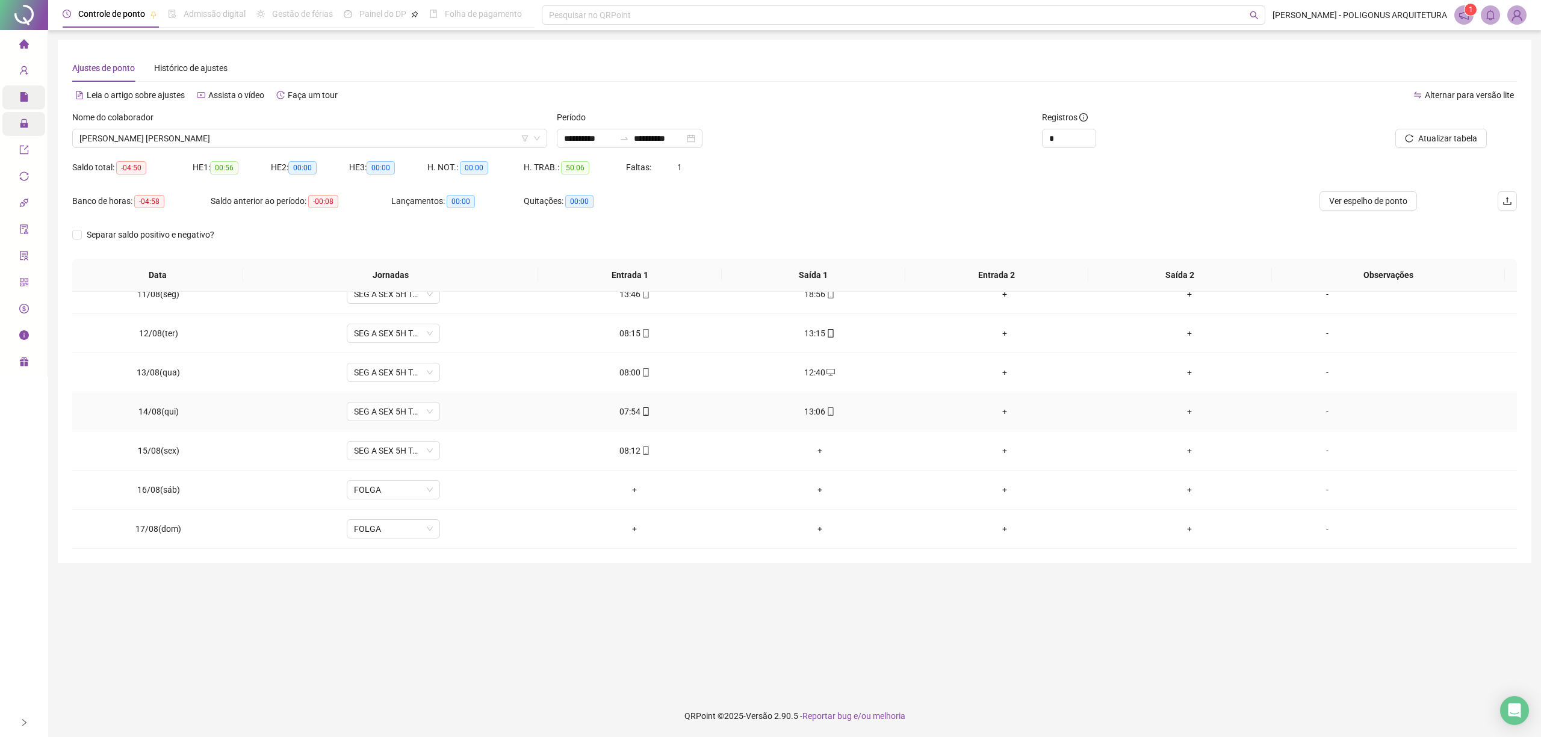
scroll to position [412, 0]
click at [1349, 197] on span "Ver espelho de ponto" at bounding box center [1368, 200] width 78 height 13
click at [587, 138] on input "**********" at bounding box center [589, 138] width 51 height 13
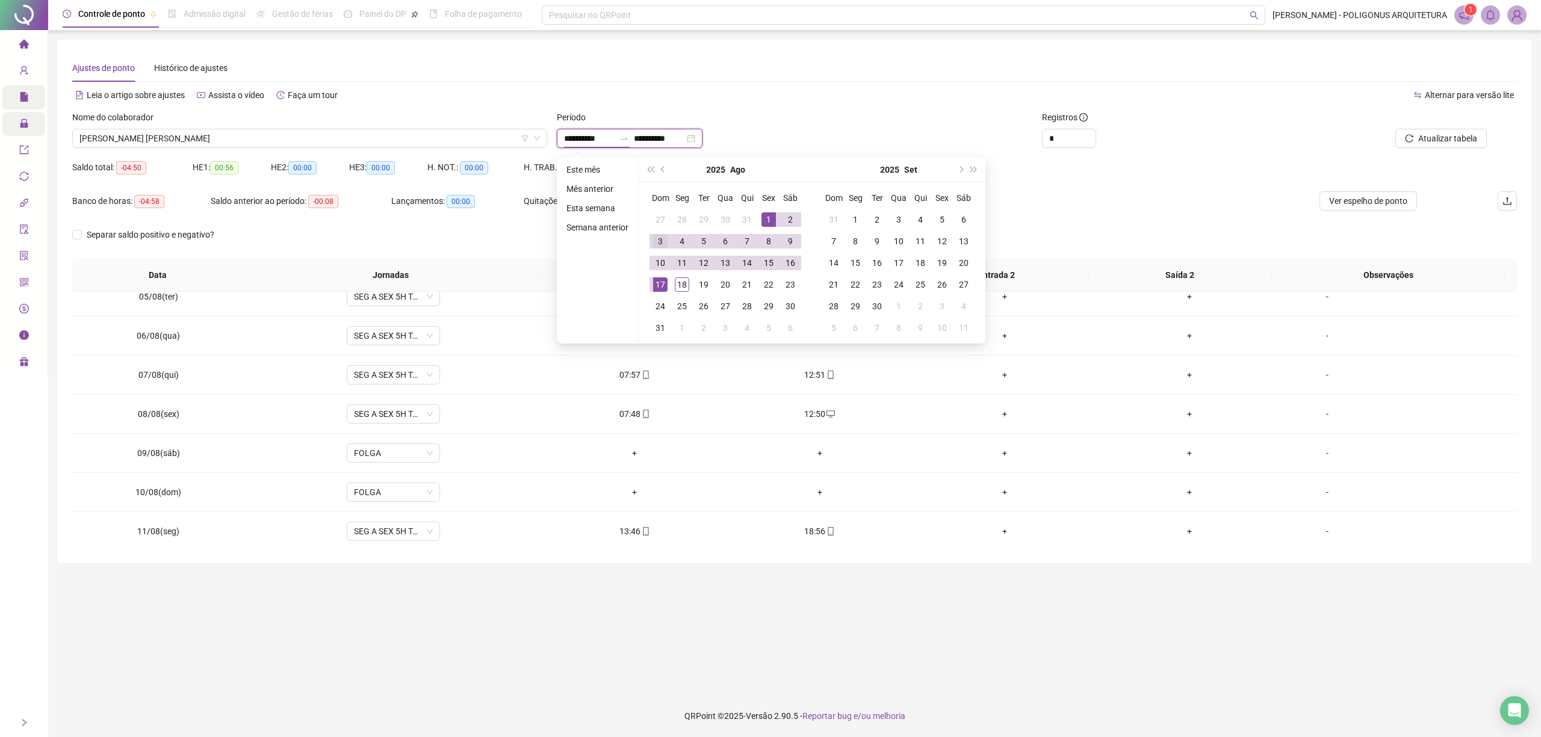
type input "**********"
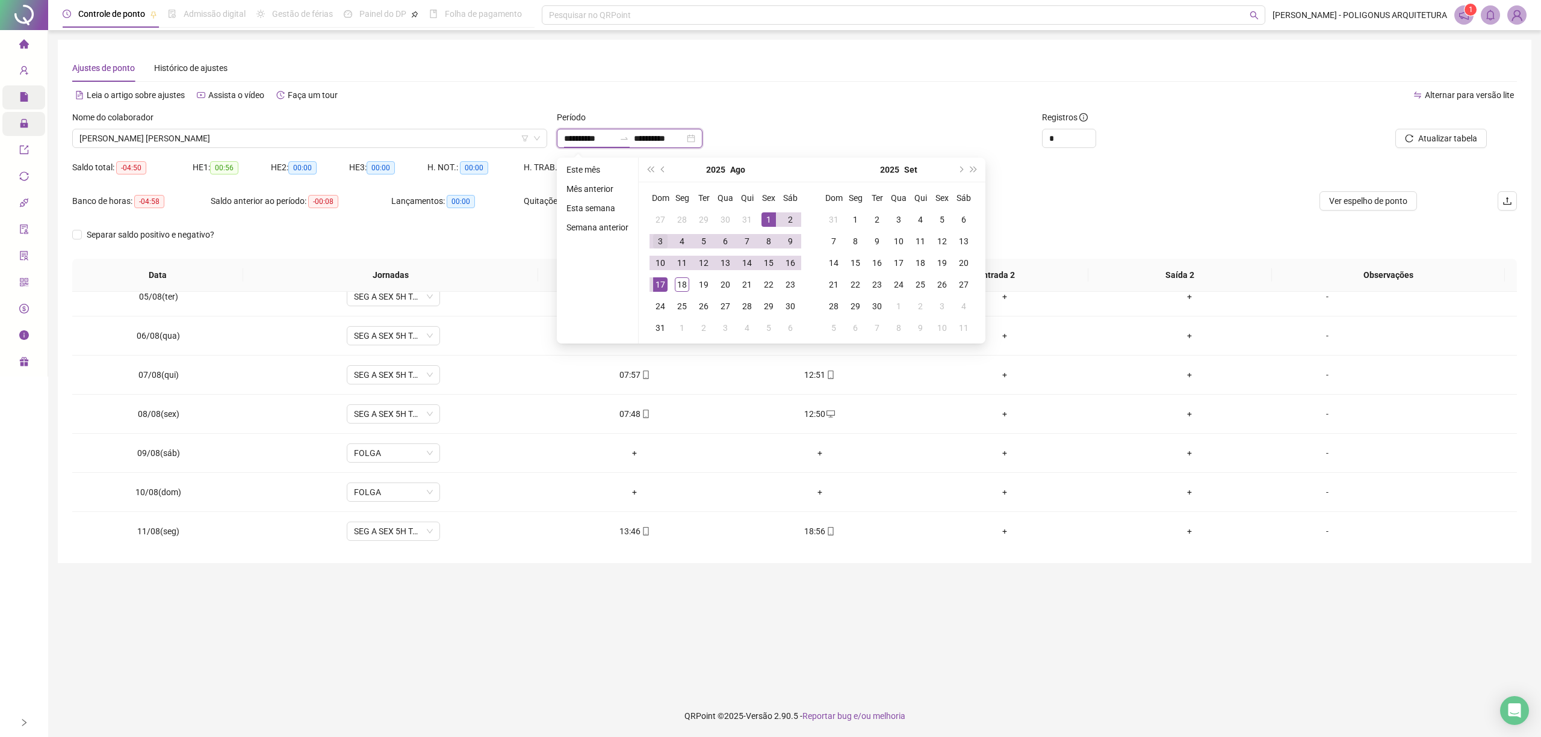
type input "**********"
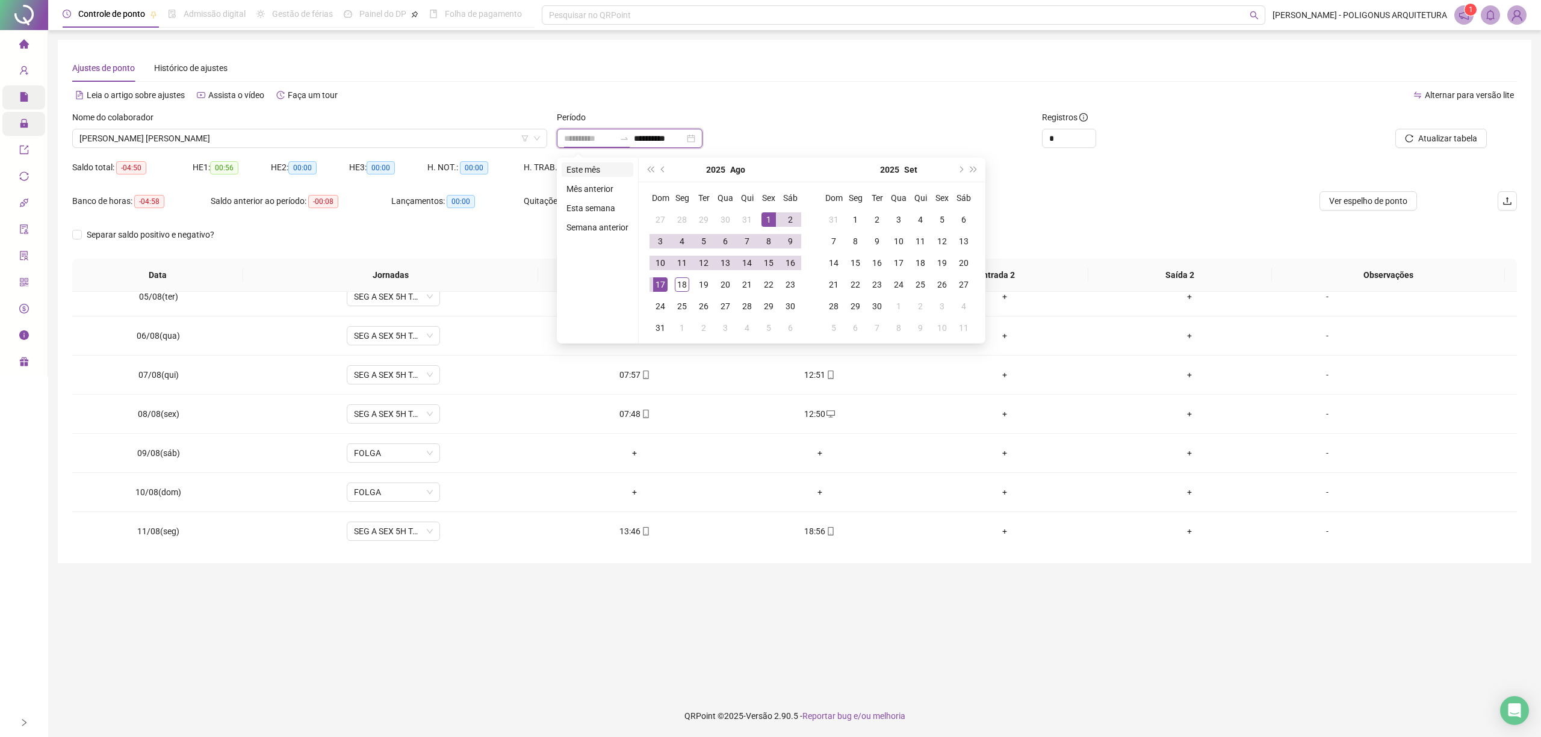
type input "**********"
click at [17, 123] on div "Administração" at bounding box center [23, 124] width 43 height 24
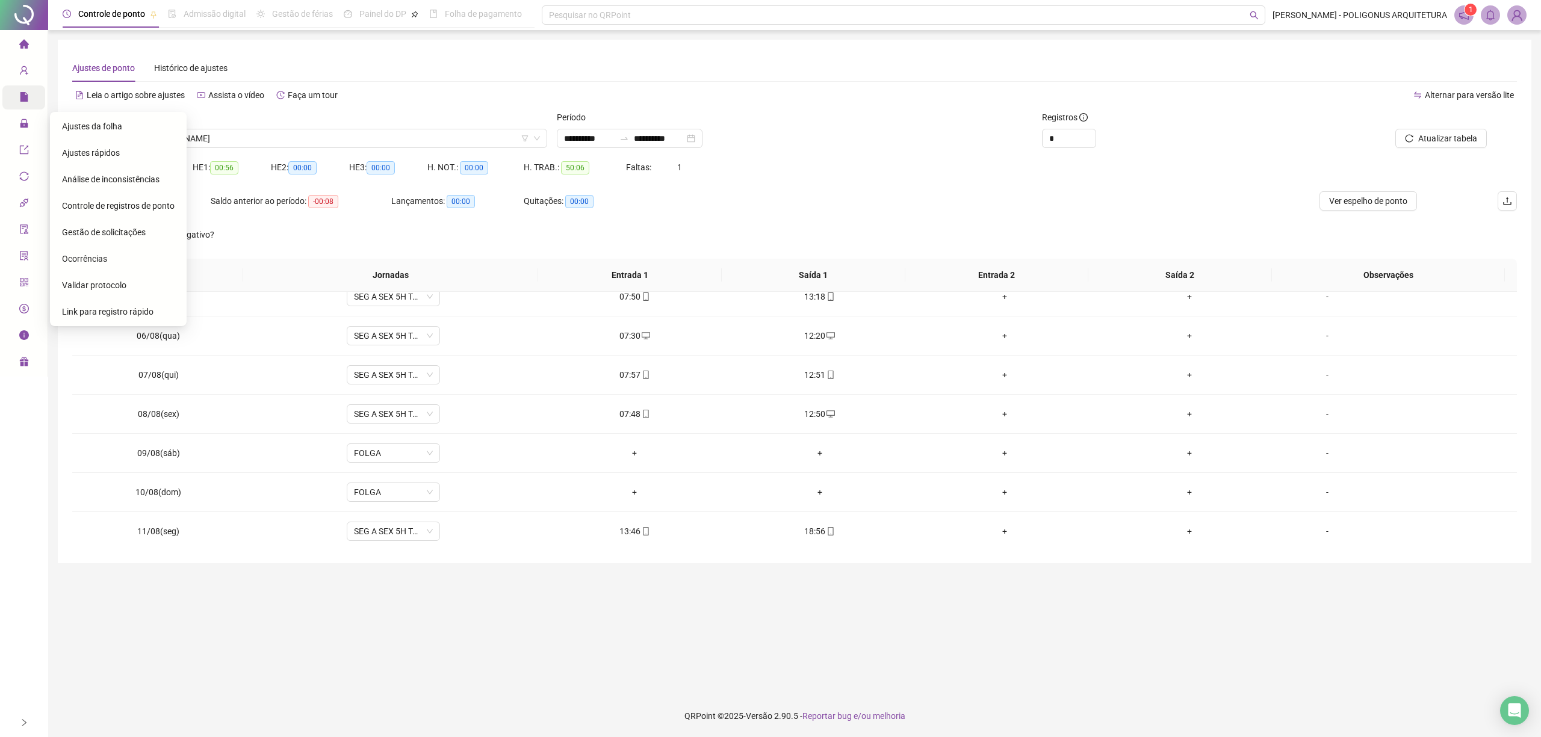
click at [82, 235] on span "Gestão de solicitações" at bounding box center [104, 232] width 84 height 10
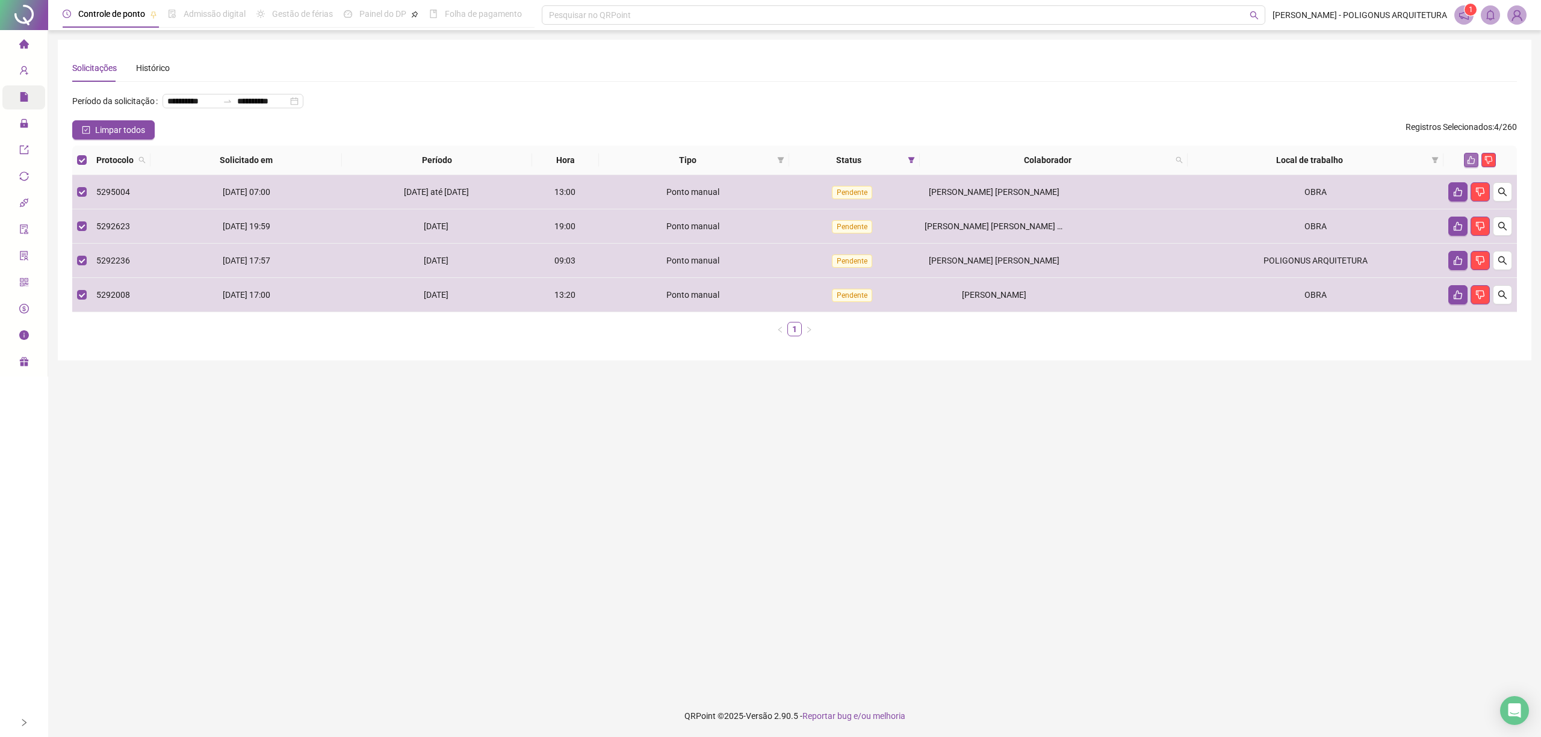
click at [1469, 157] on icon "like" at bounding box center [1471, 160] width 8 height 8
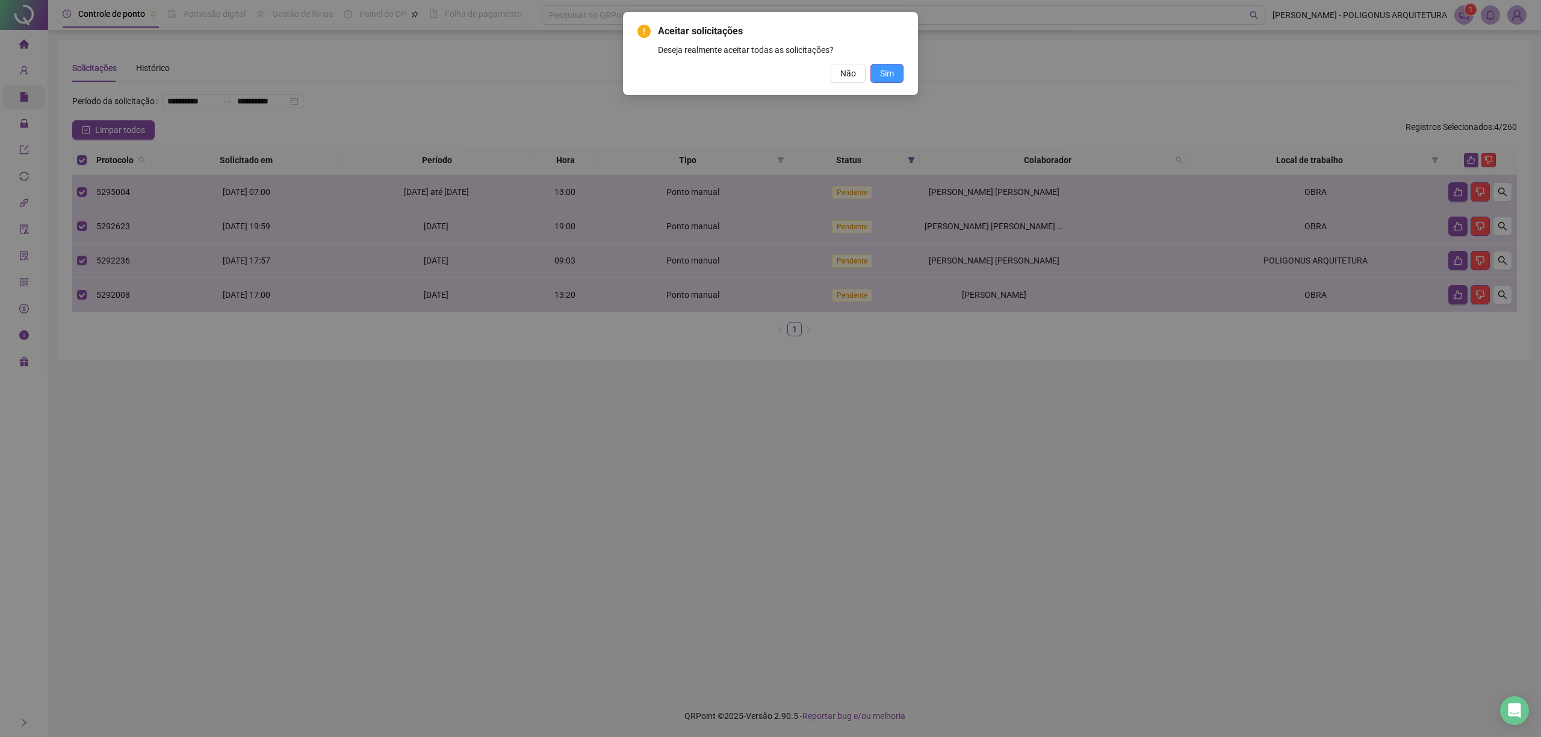
click at [894, 76] on button "Sim" at bounding box center [886, 73] width 33 height 19
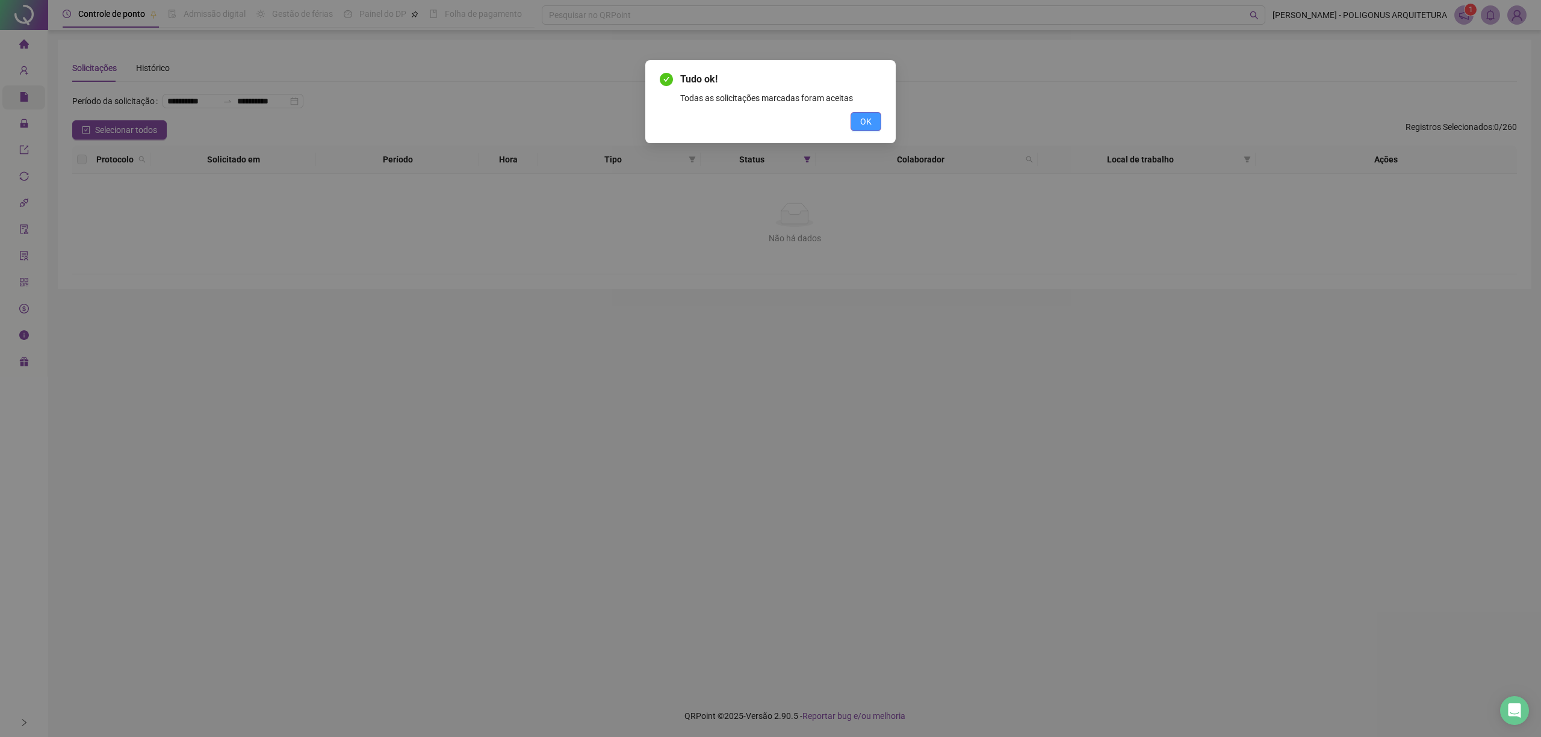
click at [865, 123] on span "OK" at bounding box center [865, 121] width 11 height 13
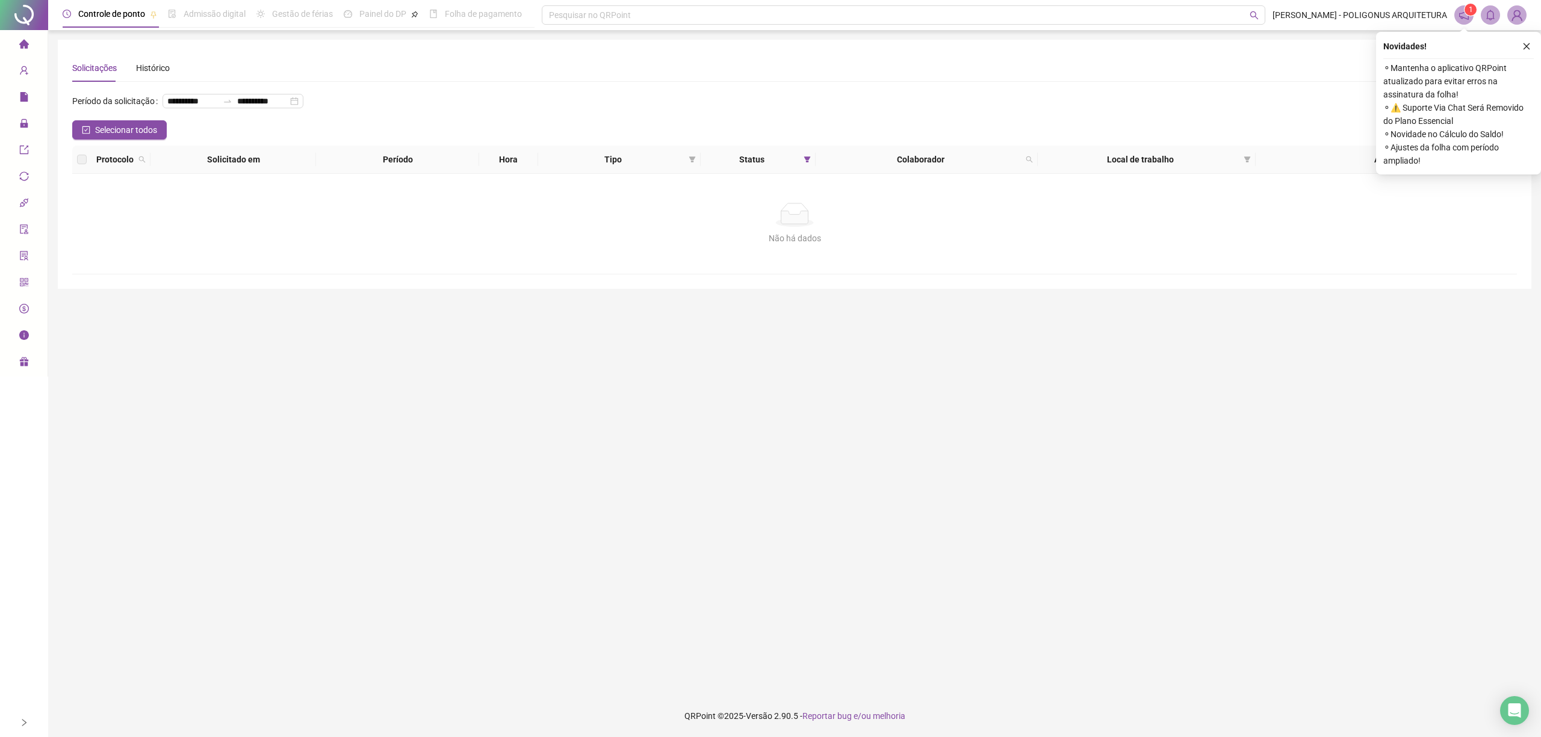
click at [1530, 45] on icon "close" at bounding box center [1526, 46] width 8 height 8
click at [1532, 44] on button "button" at bounding box center [1526, 46] width 14 height 14
click at [1520, 48] on button "button" at bounding box center [1526, 46] width 14 height 14
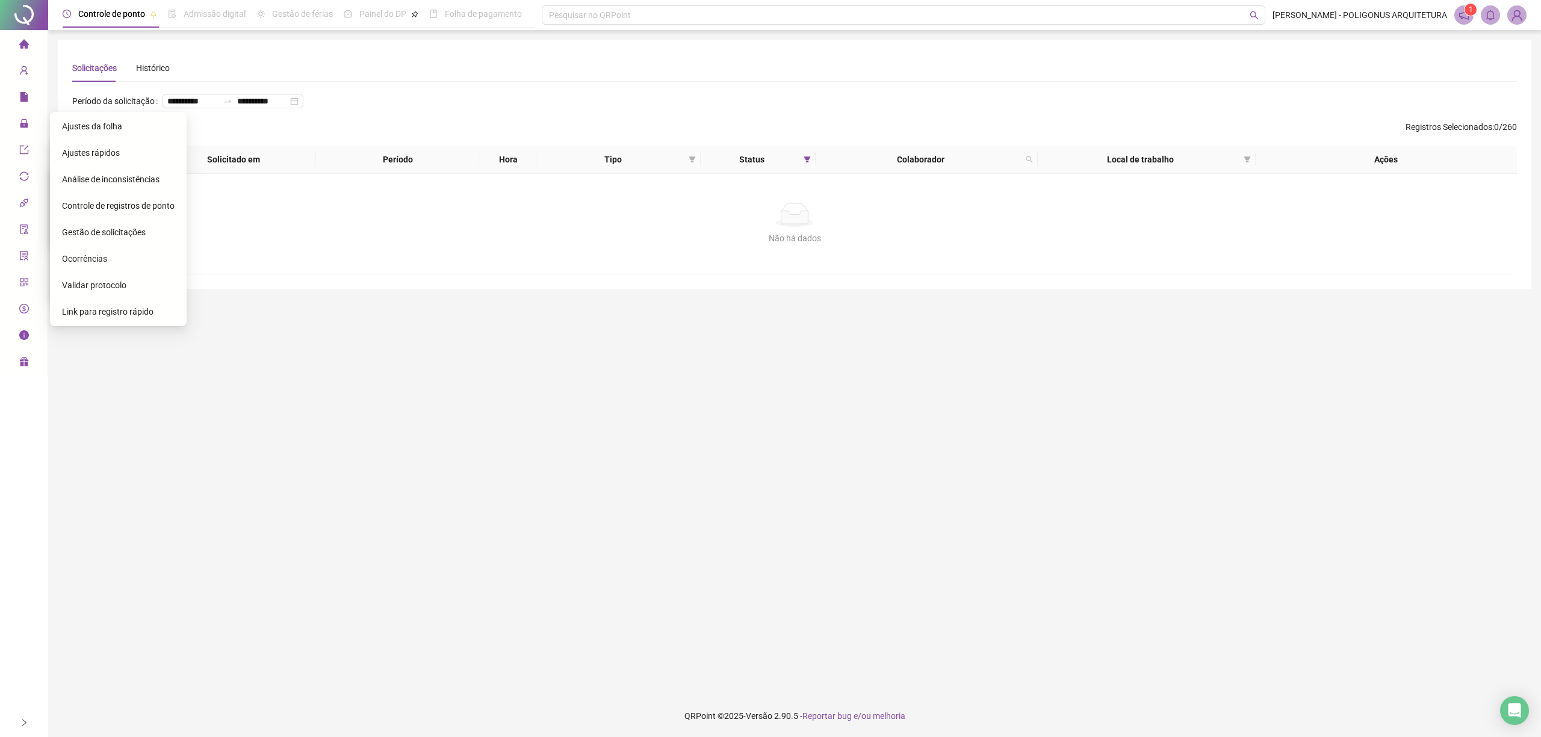
click at [104, 122] on span "Ajustes da folha" at bounding box center [92, 127] width 60 height 10
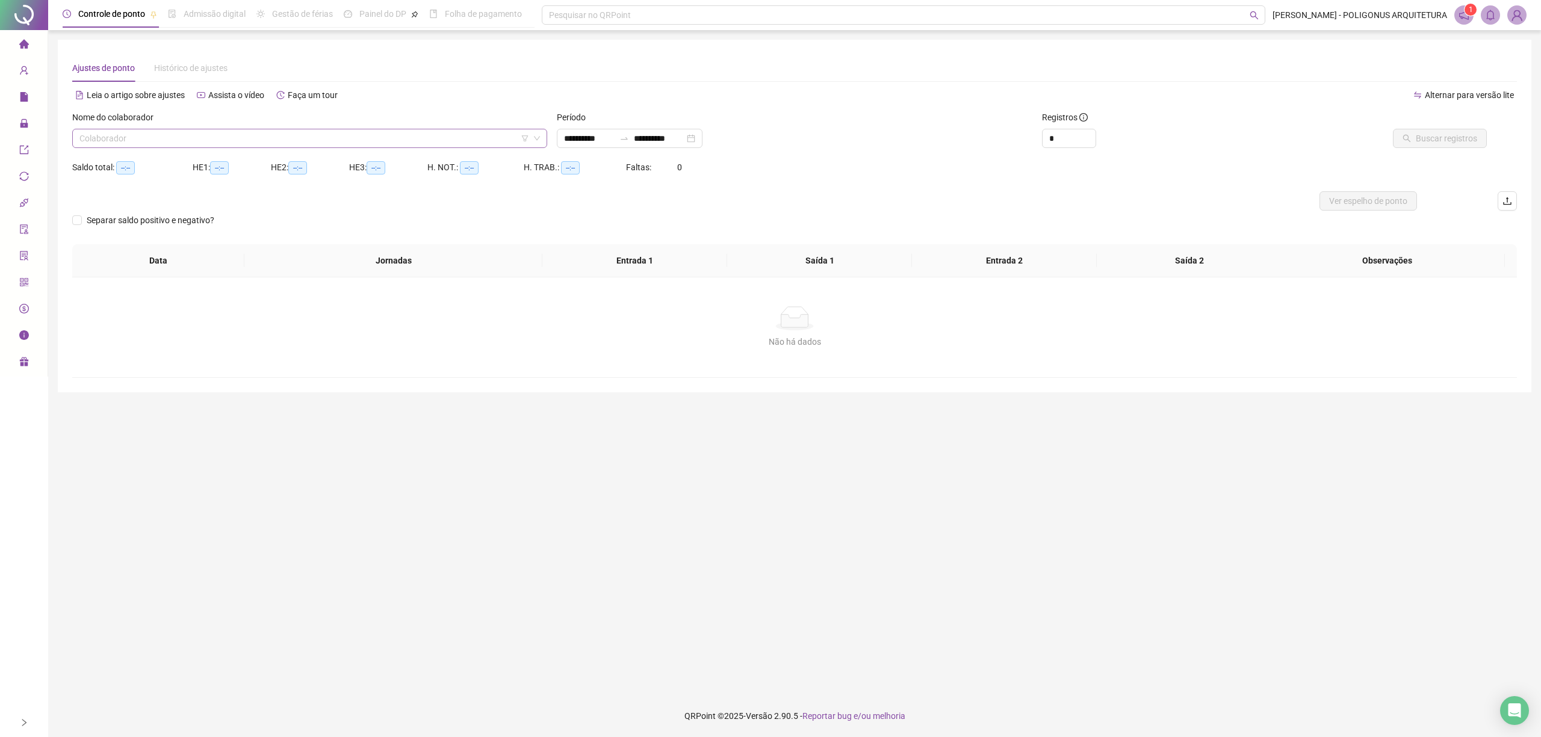
click at [232, 135] on input "search" at bounding box center [304, 138] width 450 height 18
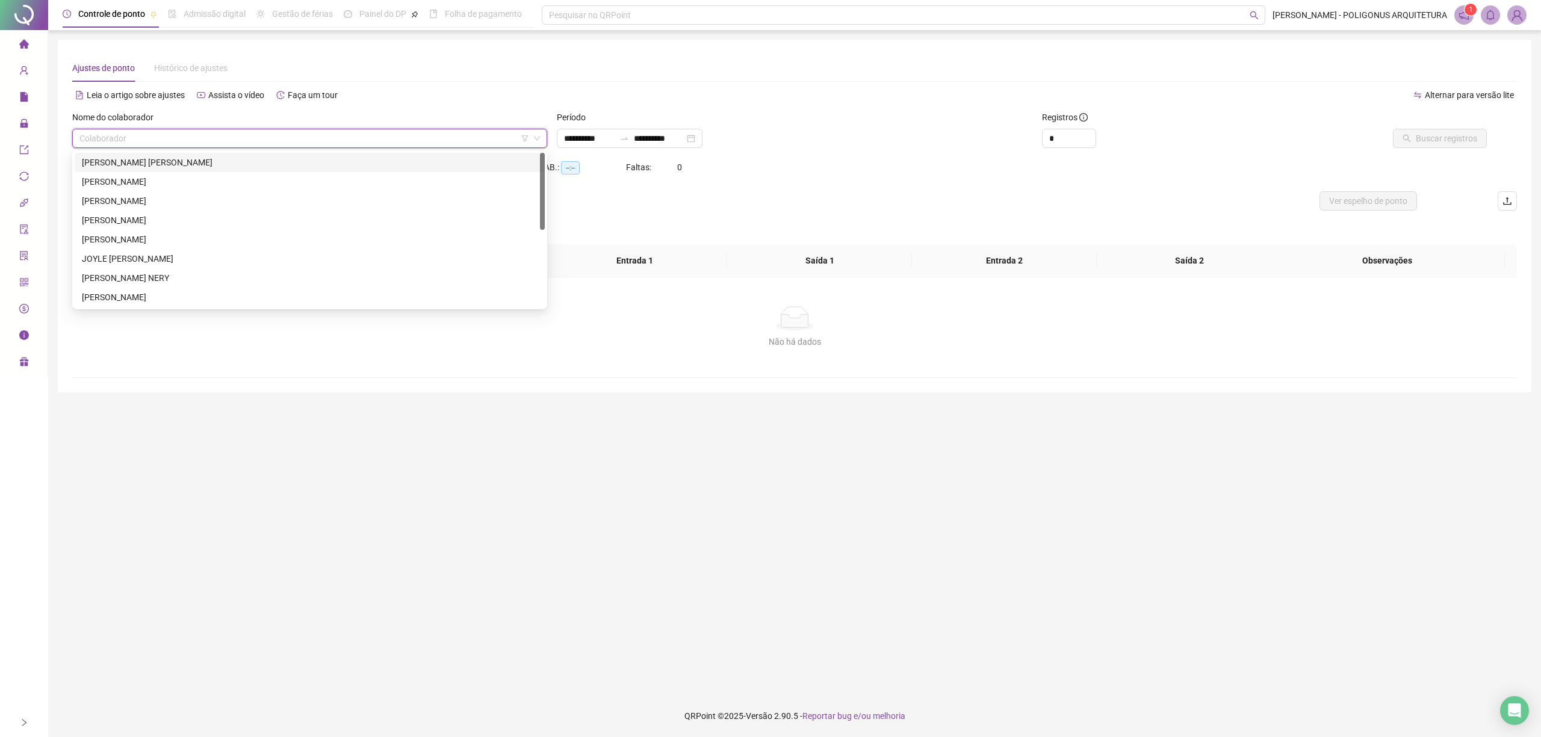
click at [191, 169] on div "BEATRIZ LIRA ARMBRUST RIBEIRO" at bounding box center [310, 162] width 456 height 13
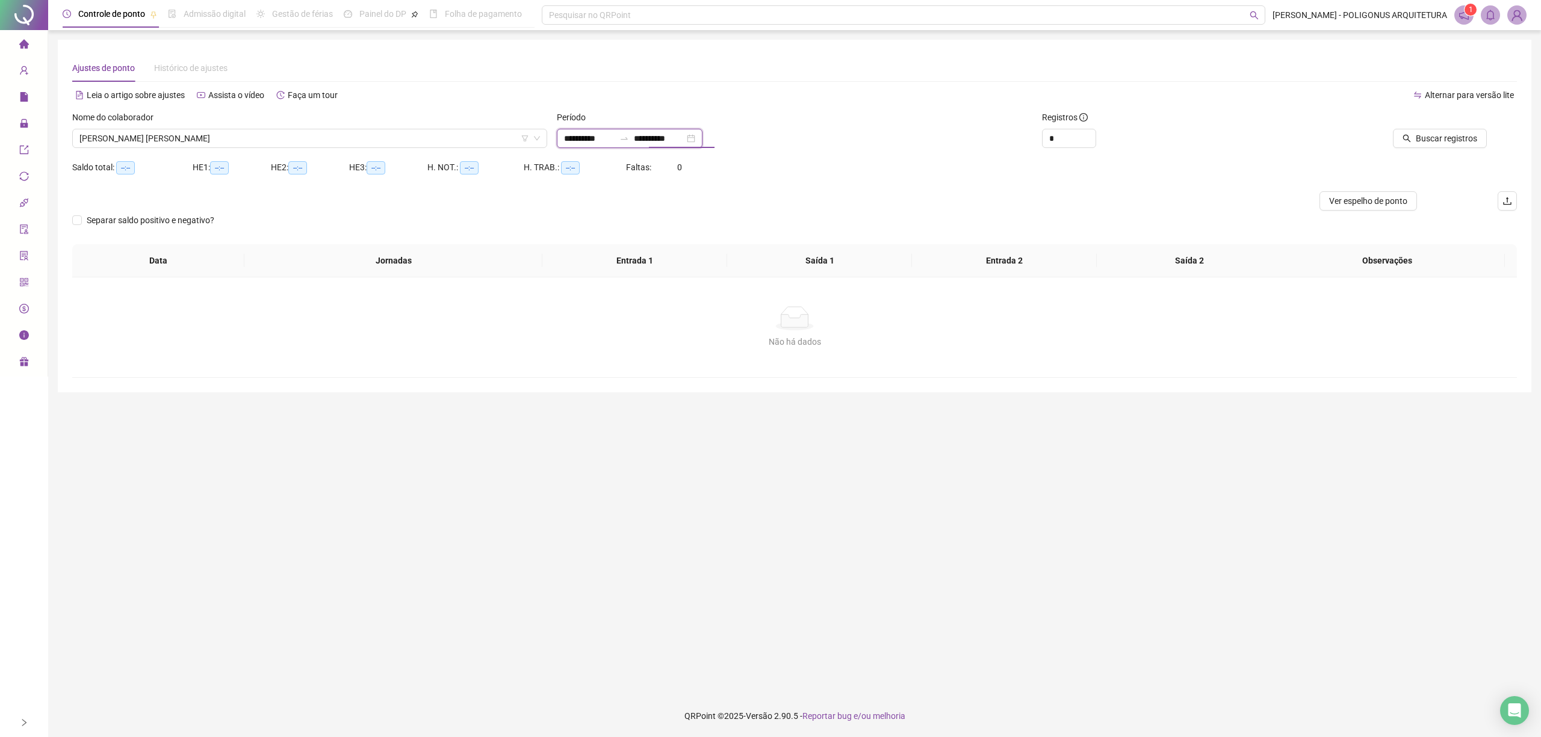
click at [668, 140] on input "**********" at bounding box center [659, 138] width 51 height 13
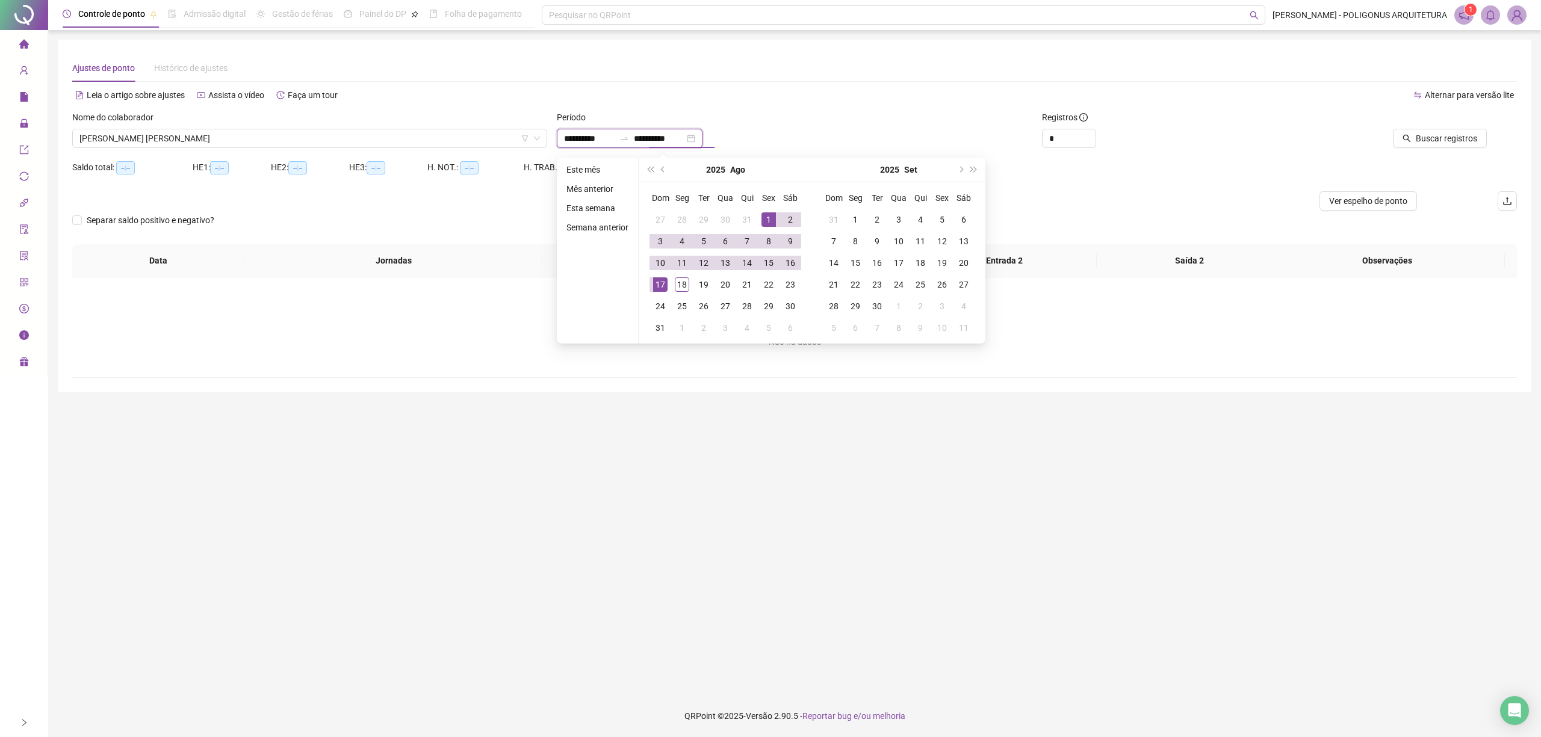
type input "**********"
click at [656, 284] on div "17" at bounding box center [660, 284] width 14 height 14
type input "**********"
drag, startPoint x: 851, startPoint y: 78, endPoint x: 875, endPoint y: 87, distance: 25.9
click at [856, 79] on div "Ajustes de ponto Histórico de ajustes" at bounding box center [794, 68] width 1444 height 28
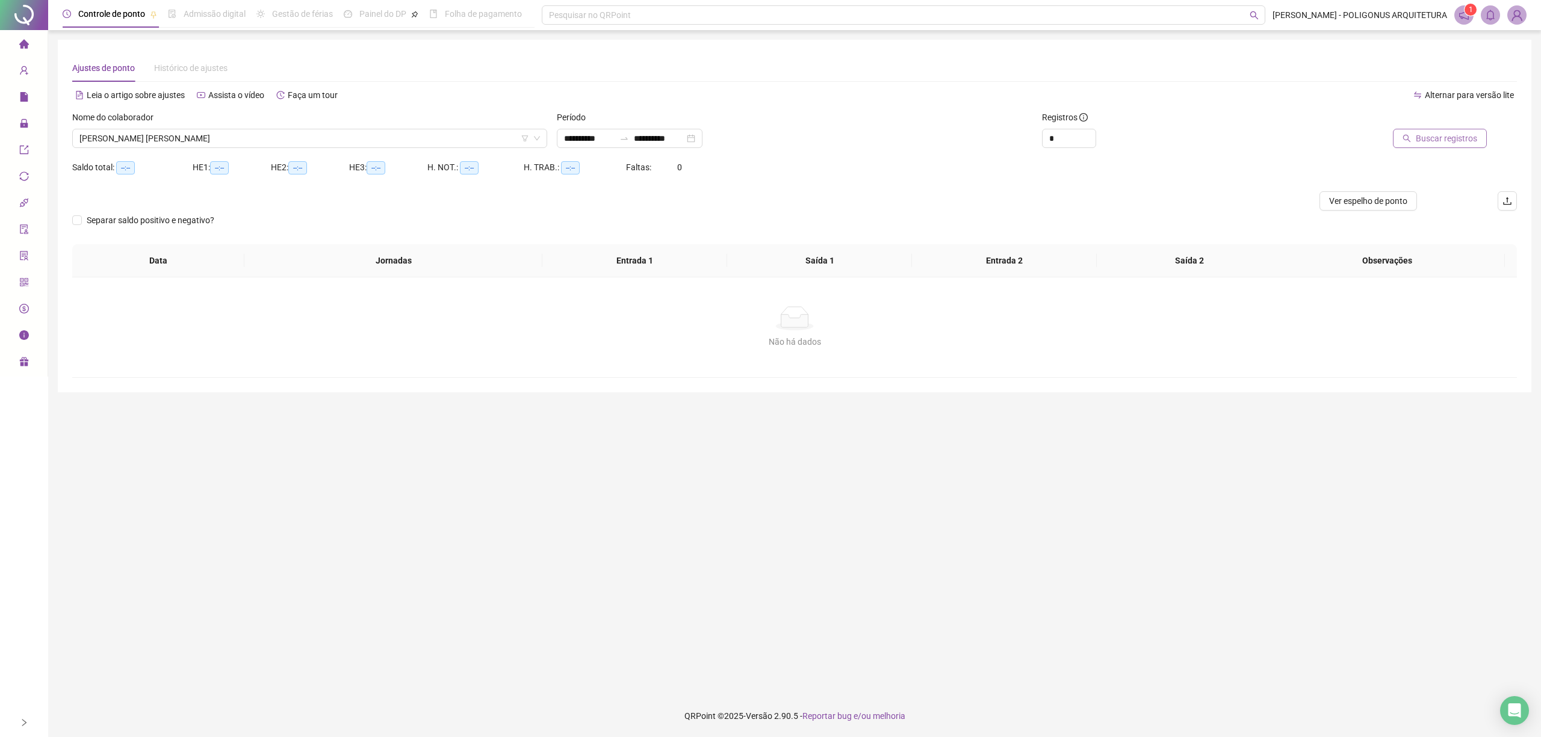
click at [1427, 133] on span "Buscar registros" at bounding box center [1445, 138] width 61 height 13
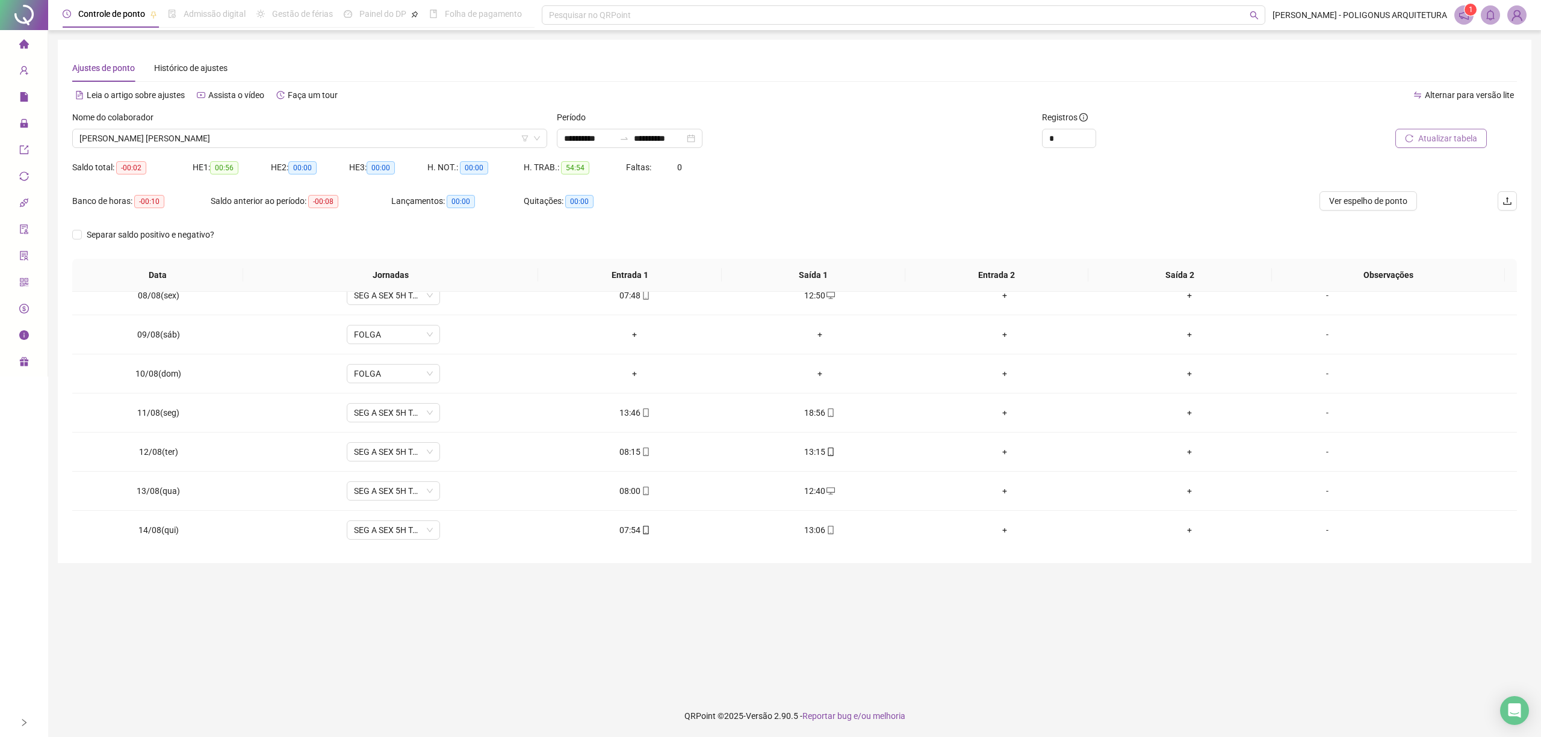
scroll to position [412, 0]
click at [1348, 203] on span "Ver espelho de ponto" at bounding box center [1368, 200] width 78 height 13
click at [430, 144] on span "BEATRIZ LIRA ARMBRUST RIBEIRO" at bounding box center [309, 138] width 460 height 18
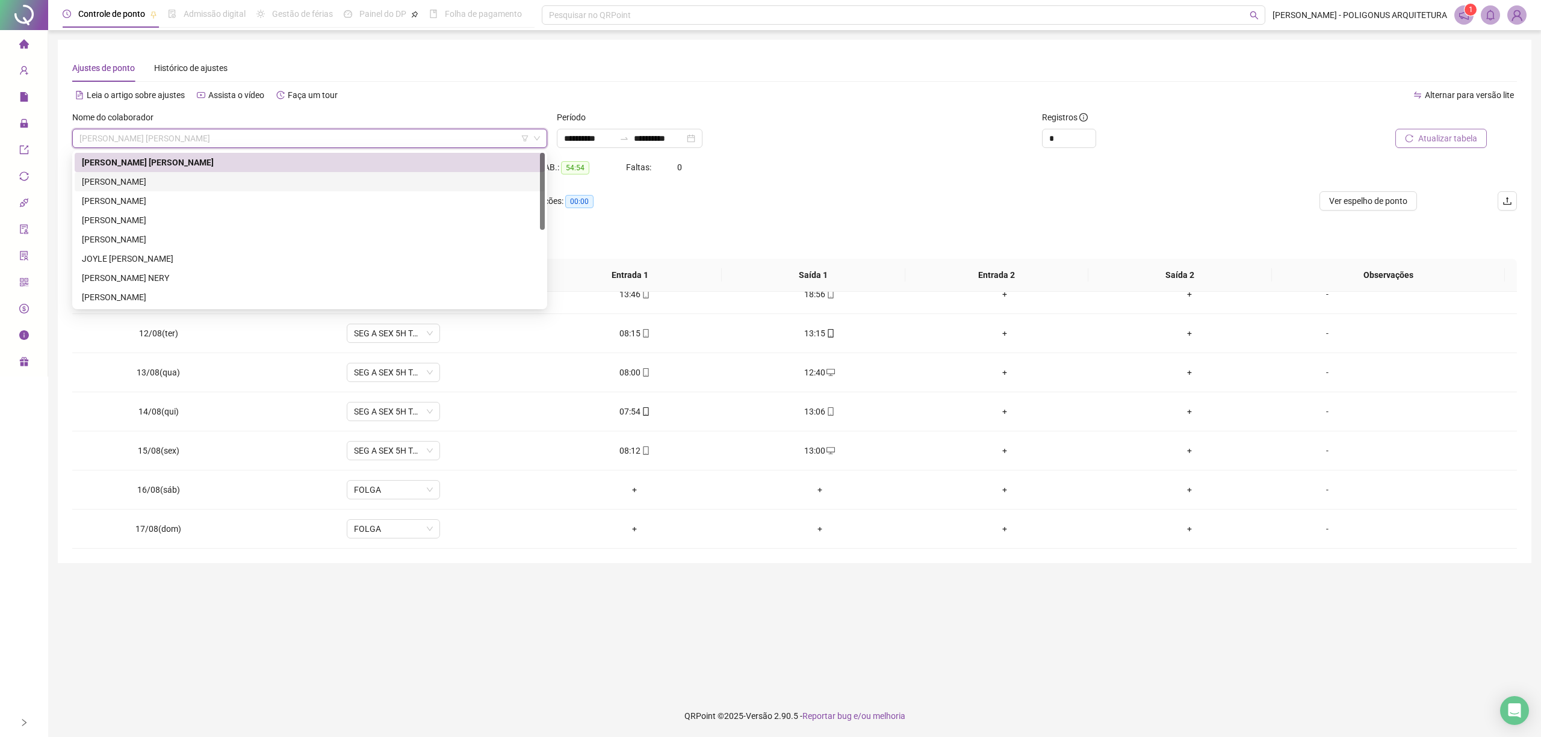
click at [179, 182] on div "BIANCA MIRELLE SOARES LIMA" at bounding box center [310, 181] width 456 height 13
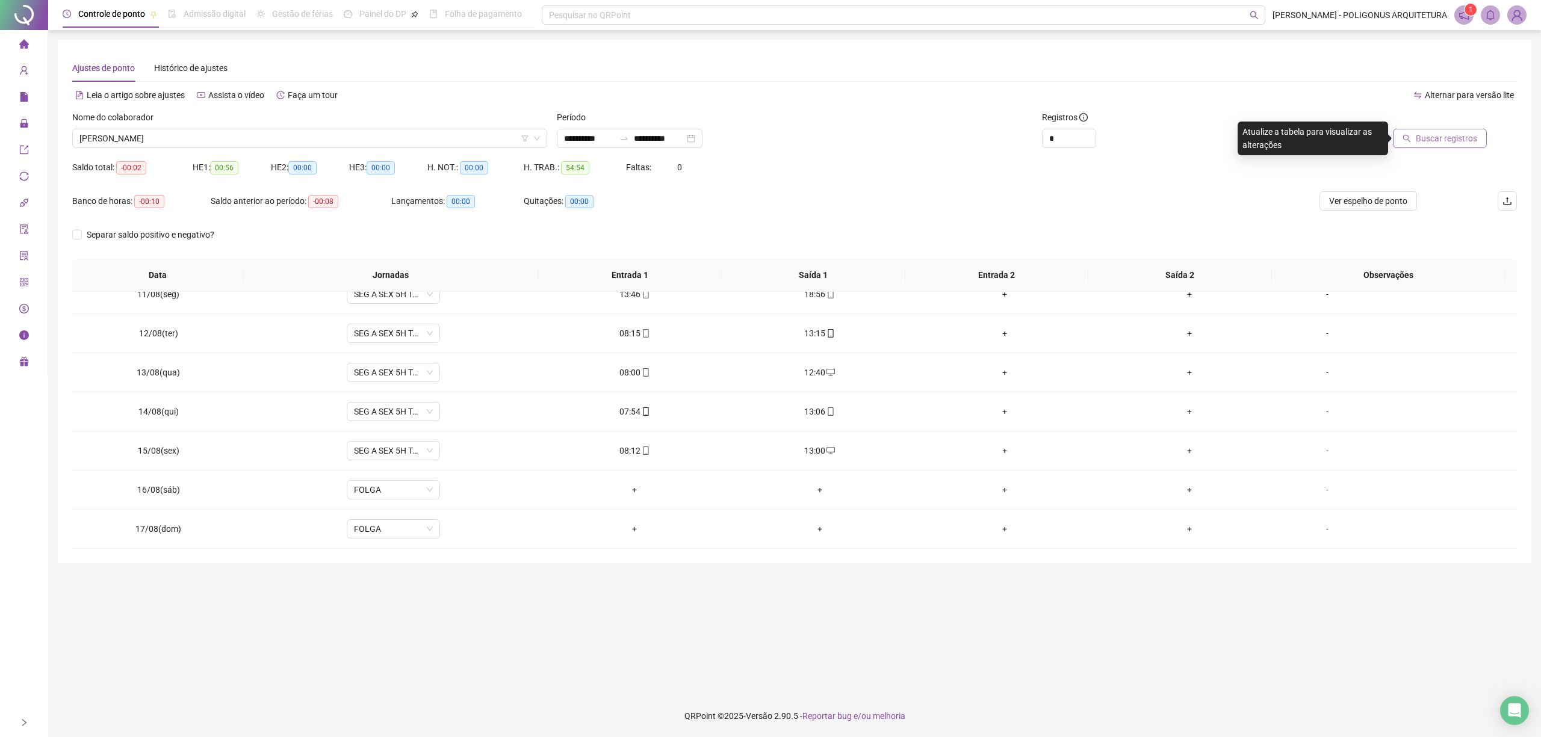
click at [1438, 138] on span "Buscar registros" at bounding box center [1445, 138] width 61 height 13
click at [1367, 200] on span "Ver espelho de ponto" at bounding box center [1368, 200] width 78 height 13
click at [968, 95] on div "Alternar para versão lite" at bounding box center [1155, 94] width 722 height 19
click at [212, 143] on span "BIANCA MIRELLE SOARES LIMA" at bounding box center [309, 138] width 460 height 18
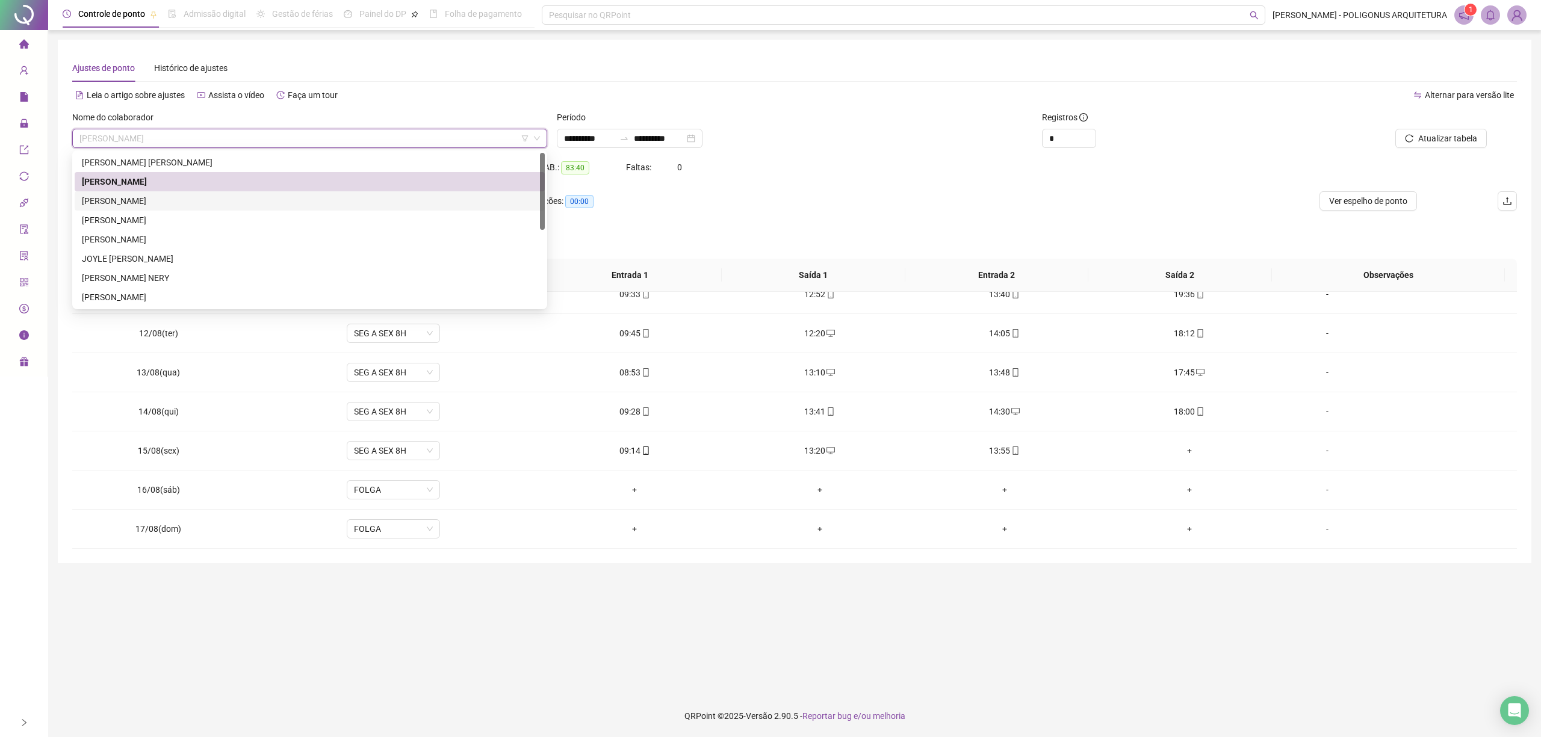
click at [161, 207] on div "EMILY ROSANA PEREIRA DE ALMEIDA" at bounding box center [310, 200] width 456 height 13
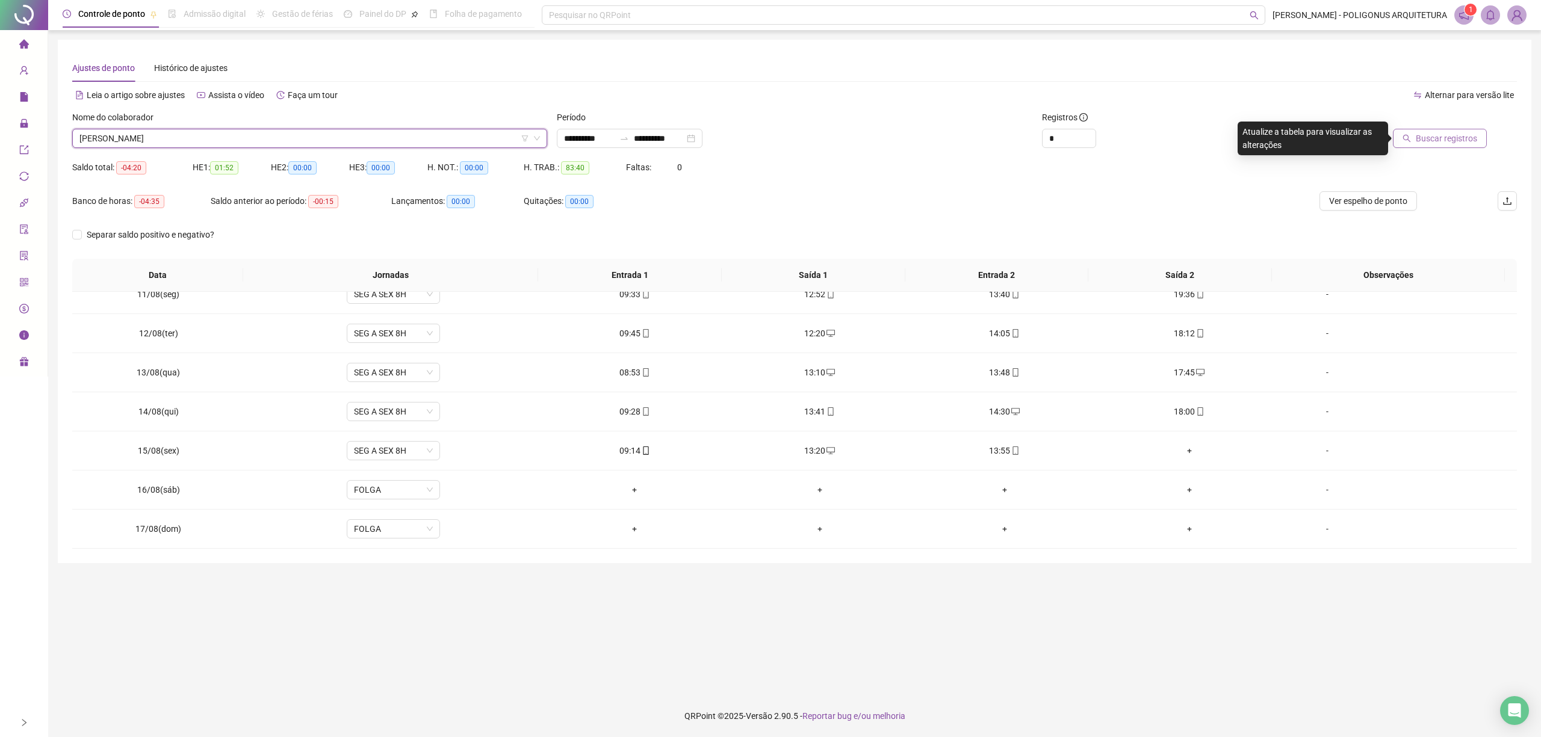
click at [1426, 142] on span "Buscar registros" at bounding box center [1445, 138] width 61 height 13
click at [1382, 199] on span "Ver espelho de ponto" at bounding box center [1368, 200] width 78 height 13
click at [400, 138] on span "EMILY ROSANA PEREIRA DE ALMEIDA" at bounding box center [309, 138] width 460 height 18
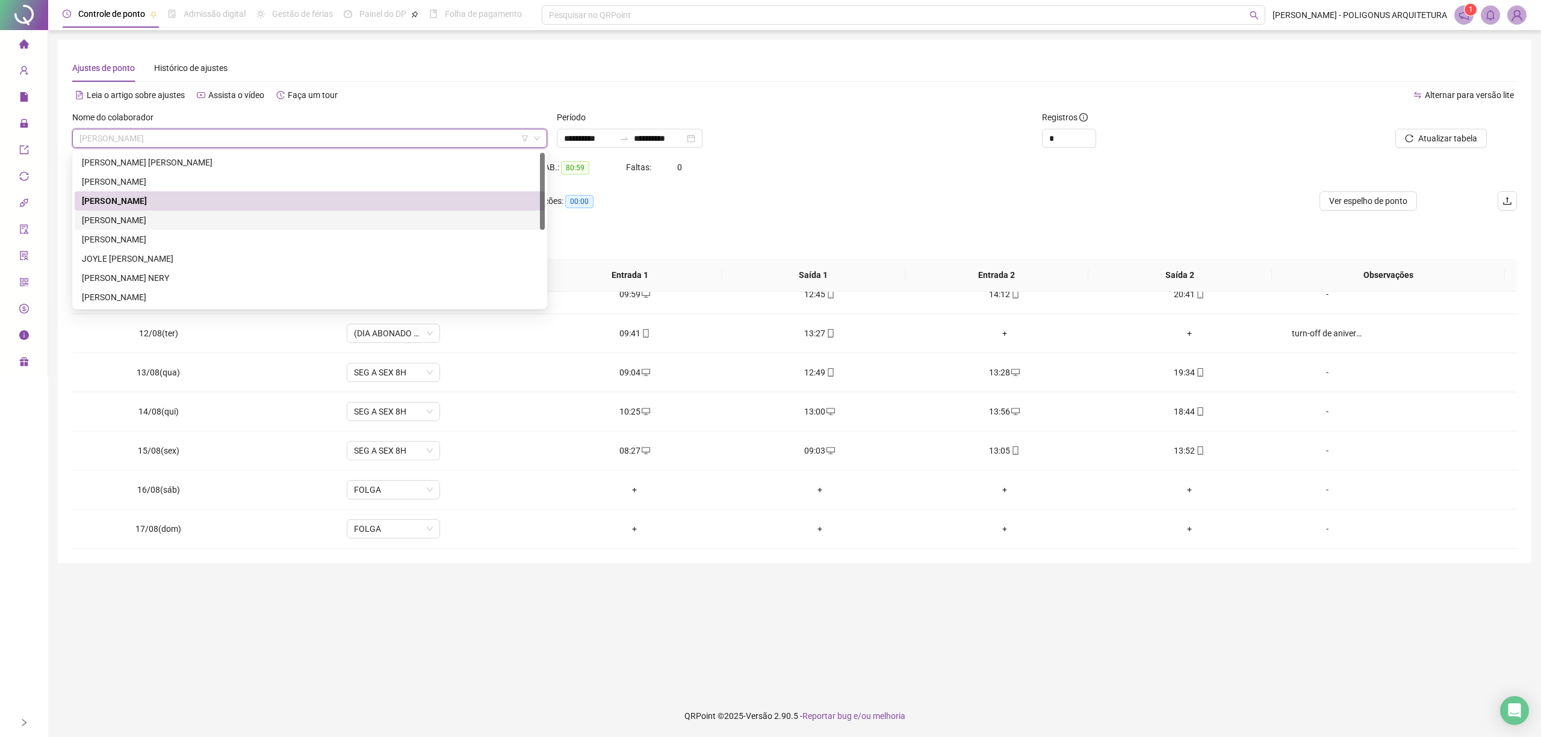
click at [181, 219] on div "HELENA PRYSCILA SANTOS FRAGA" at bounding box center [310, 220] width 456 height 13
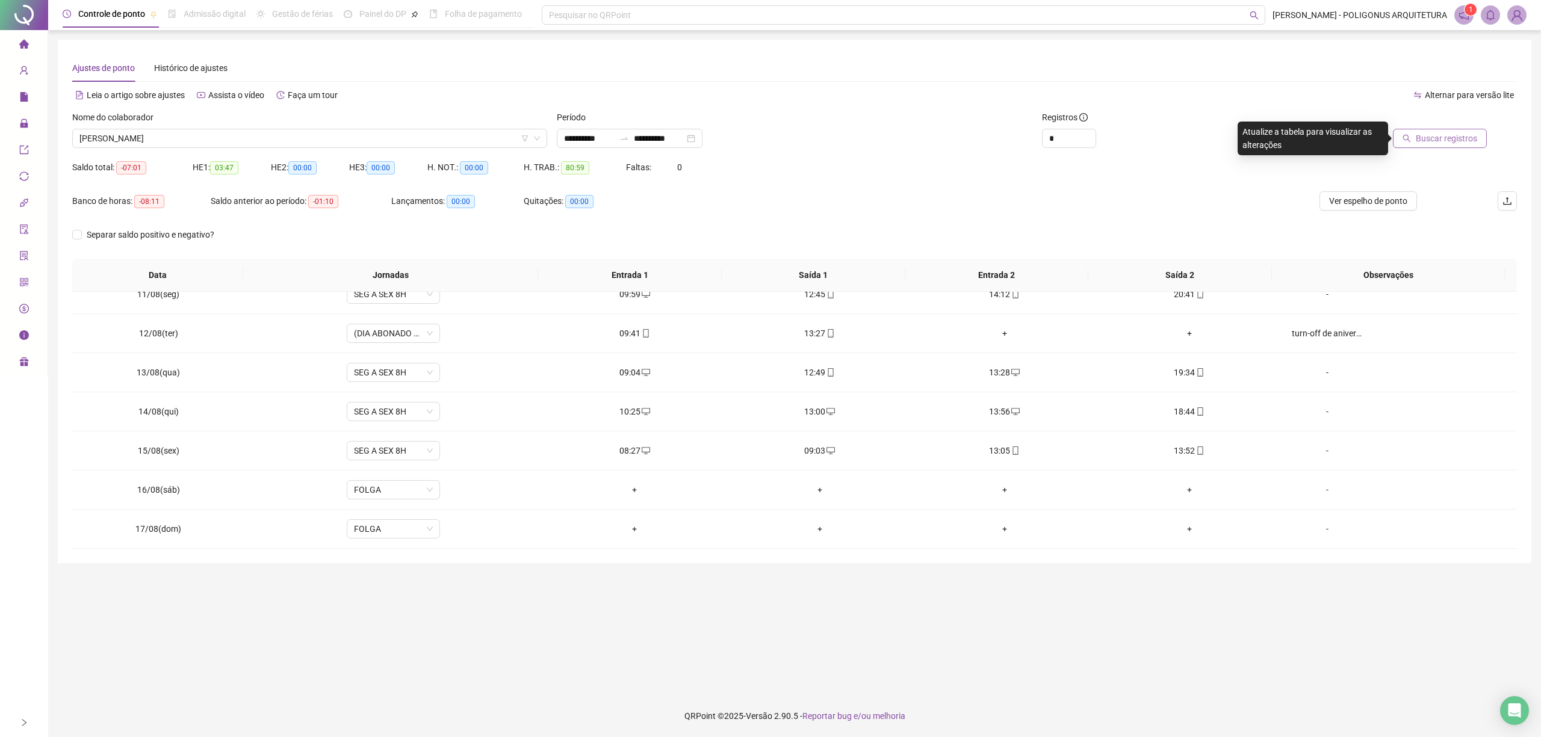
click at [1411, 142] on icon "search" at bounding box center [1406, 138] width 8 height 8
click at [1359, 203] on span "Ver espelho de ponto" at bounding box center [1368, 200] width 78 height 13
click at [470, 76] on div "Ajustes de ponto Histórico de ajustes" at bounding box center [794, 68] width 1444 height 28
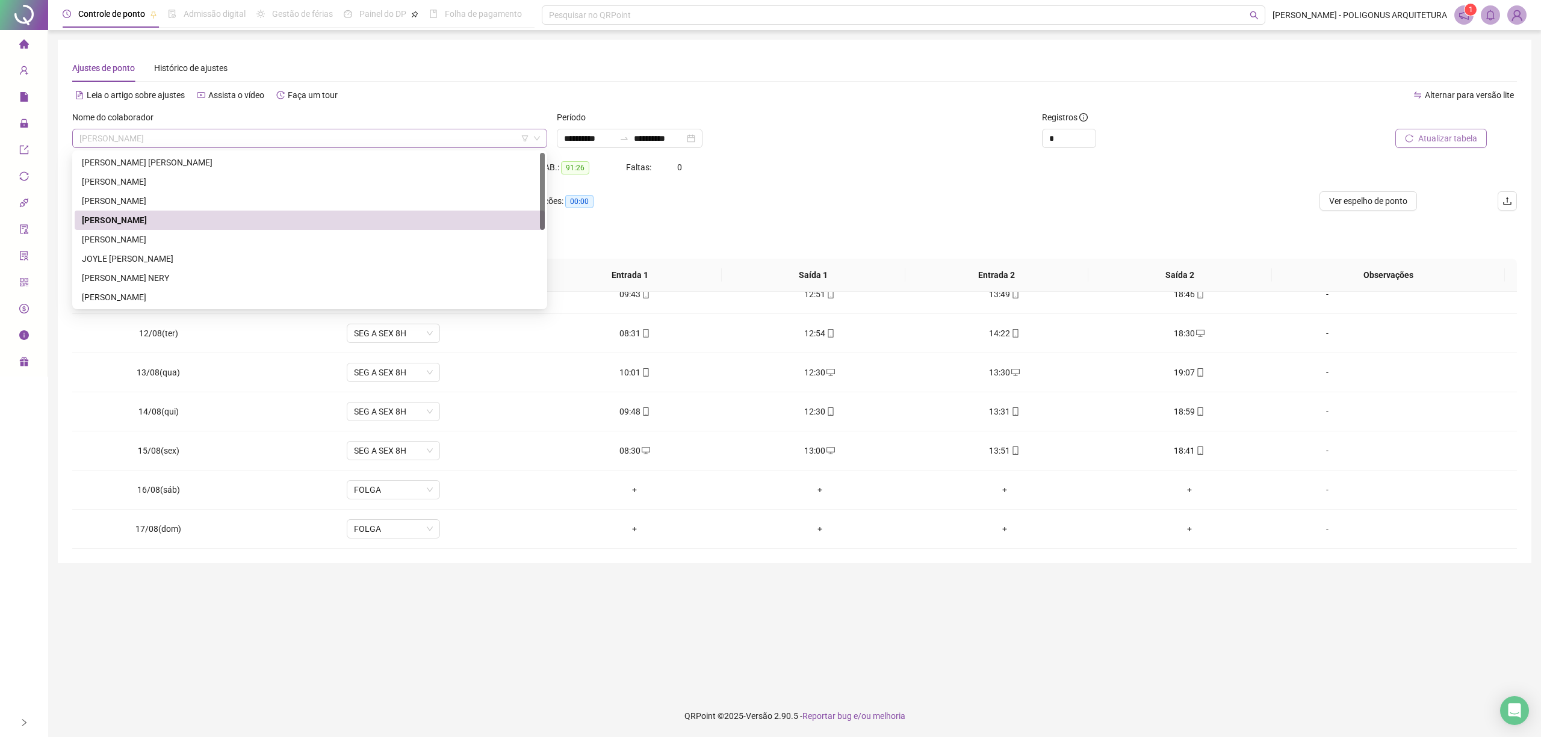
click at [236, 138] on span "HELENA PRYSCILA SANTOS FRAGA" at bounding box center [309, 138] width 460 height 18
click at [146, 240] on div "HENRIQUE EMANUEL ALMEIDA DE CASTRO" at bounding box center [310, 239] width 456 height 13
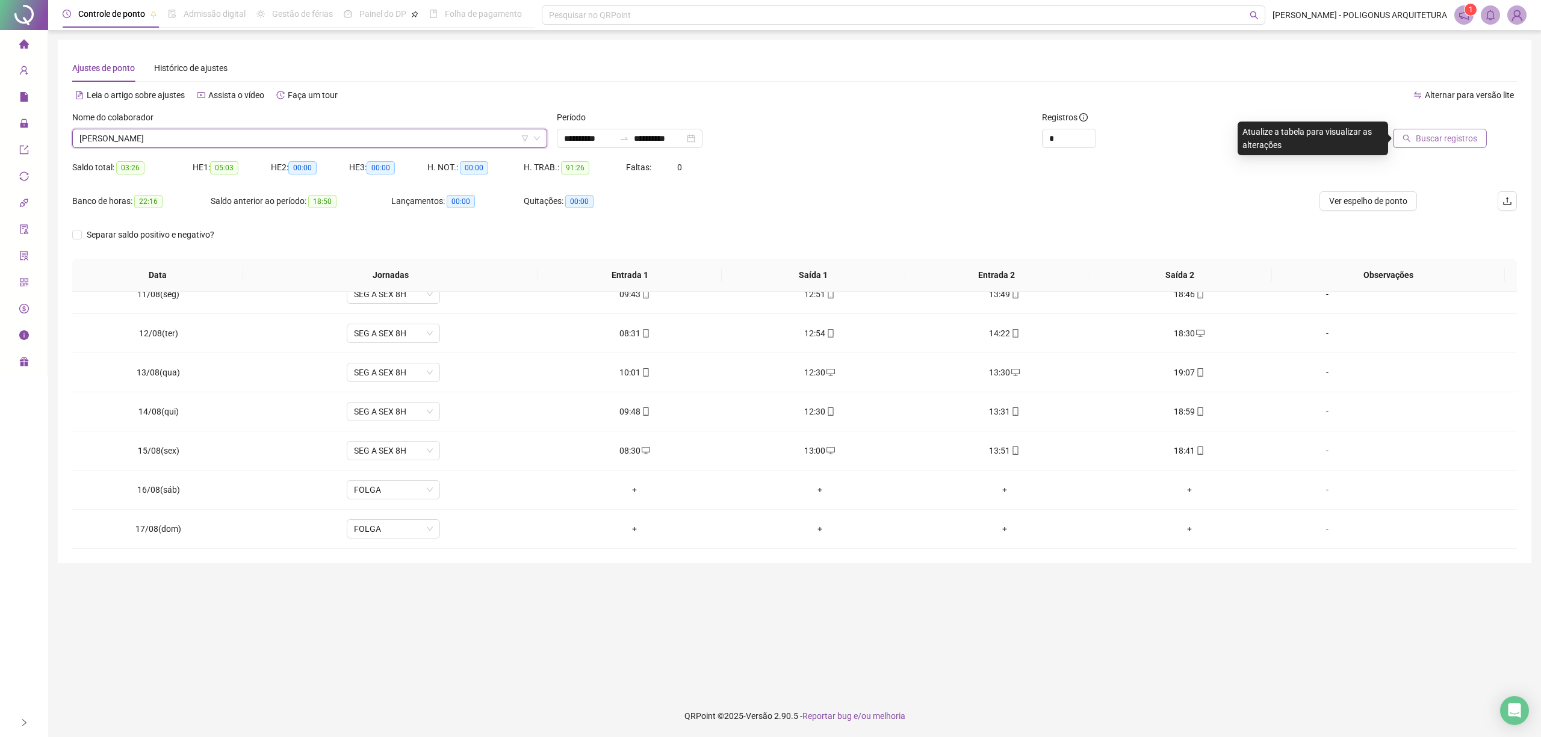
click at [1427, 136] on span "Buscar registros" at bounding box center [1445, 138] width 61 height 13
click at [1367, 201] on span "Ver espelho de ponto" at bounding box center [1368, 200] width 78 height 13
click at [531, 85] on div "Leia o artigo sobre ajustes Assista o vídeo Faça um tour" at bounding box center [433, 94] width 722 height 19
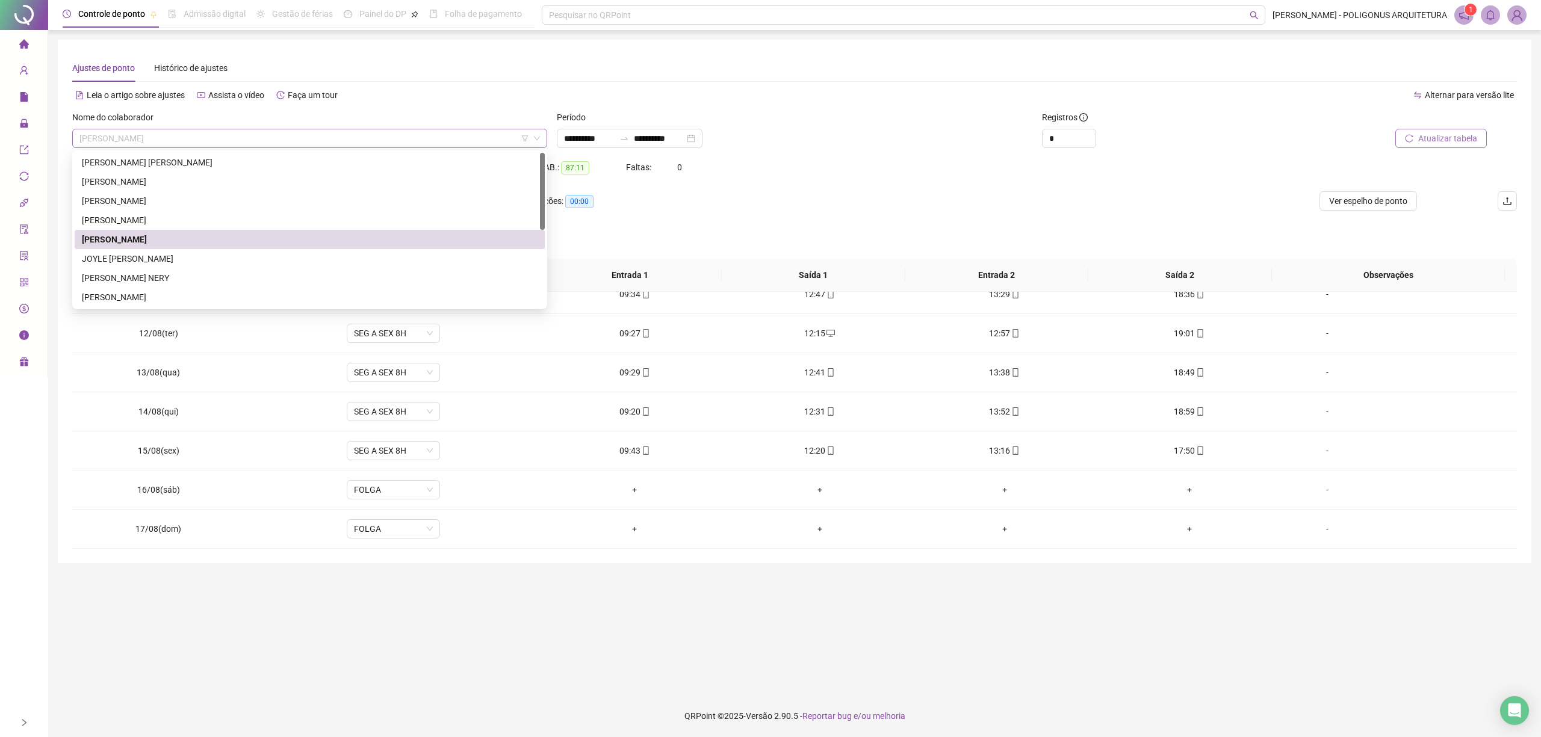
click at [348, 142] on span "HENRIQUE EMANUEL ALMEIDA DE CASTRO" at bounding box center [309, 138] width 460 height 18
click at [220, 254] on div "JOYLE ELIZABETE MORAES DELGADO" at bounding box center [310, 258] width 456 height 13
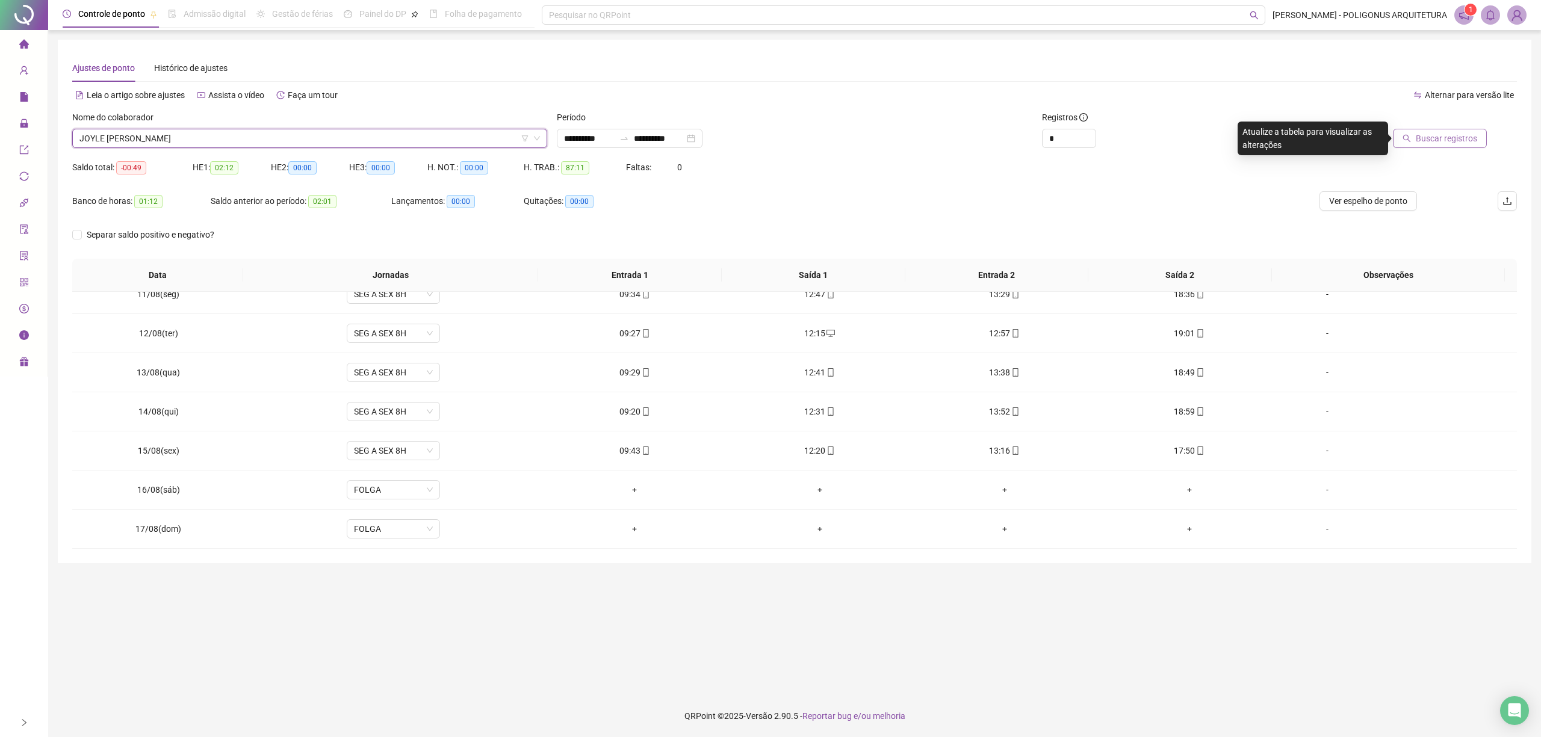
click at [1411, 136] on icon "search" at bounding box center [1406, 138] width 8 height 8
click at [1466, 138] on span "Atualizar tabela" at bounding box center [1447, 138] width 59 height 13
click at [1428, 135] on span "Atualizar tabela" at bounding box center [1447, 138] width 59 height 13
click at [1370, 201] on span "Ver espelho de ponto" at bounding box center [1368, 200] width 78 height 13
click at [373, 134] on span "JOYLE ELIZABETE MORAES DELGADO" at bounding box center [309, 138] width 460 height 18
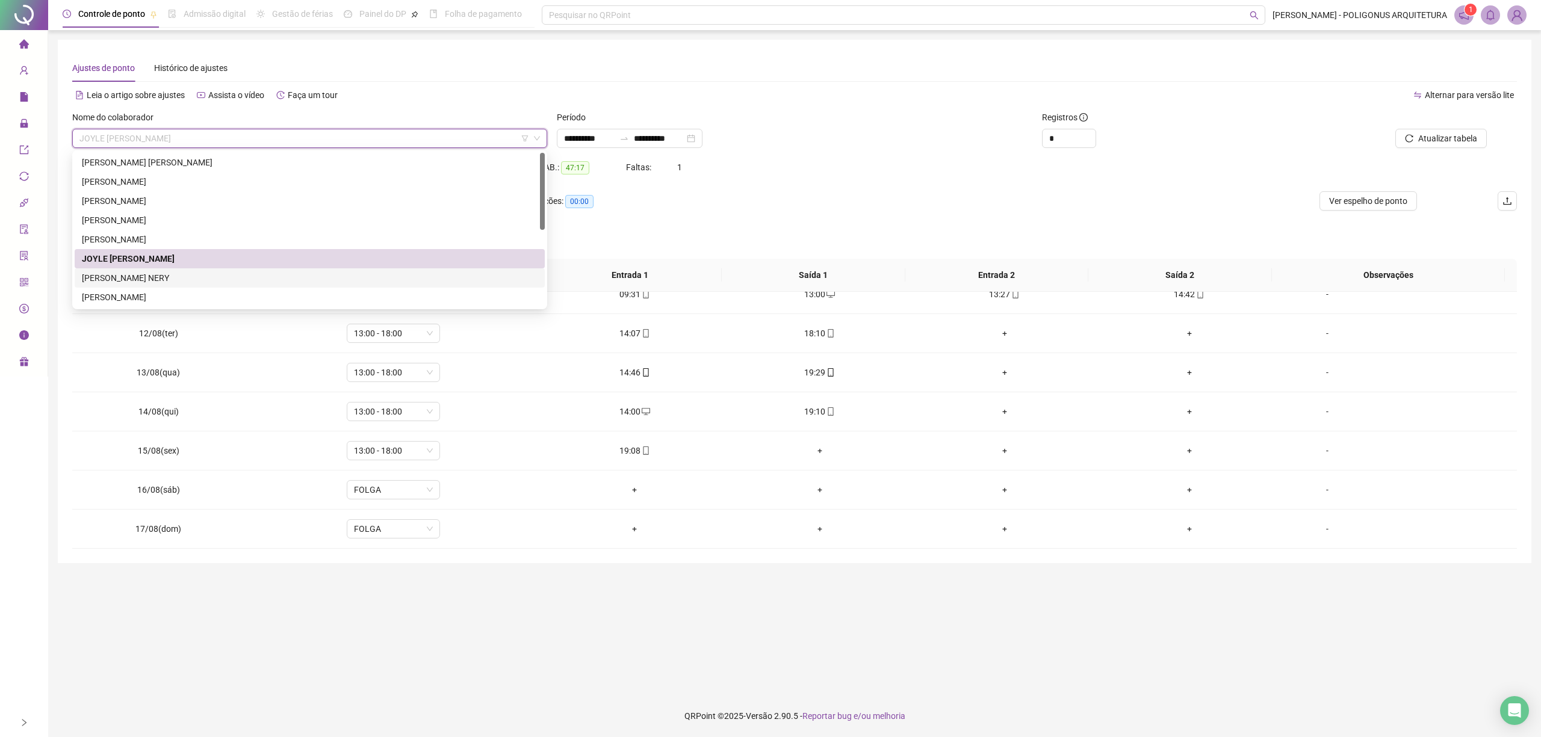
click at [156, 282] on div "JULIANA CADIDE NERY" at bounding box center [310, 277] width 456 height 13
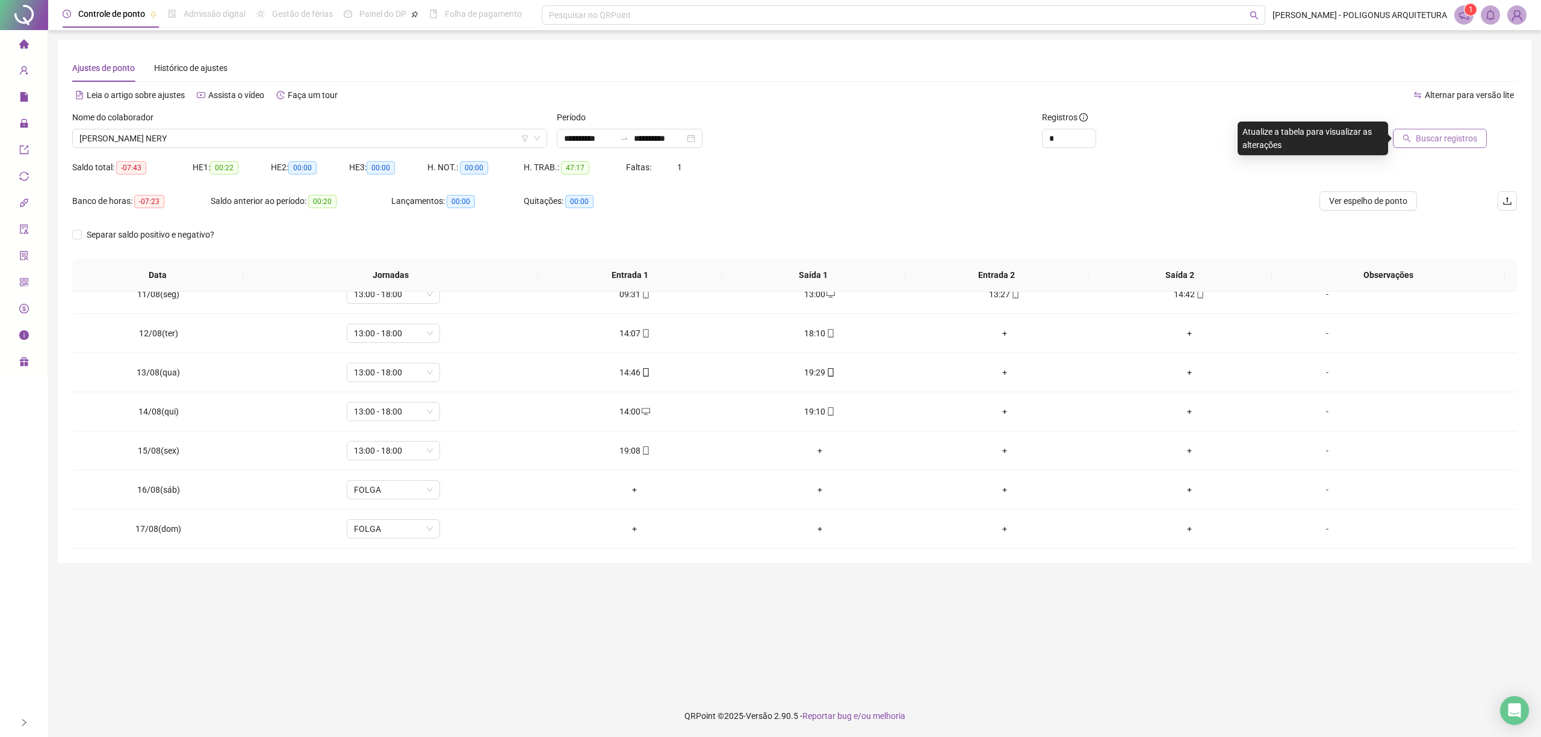
click at [1437, 140] on span "Buscar registros" at bounding box center [1445, 138] width 61 height 13
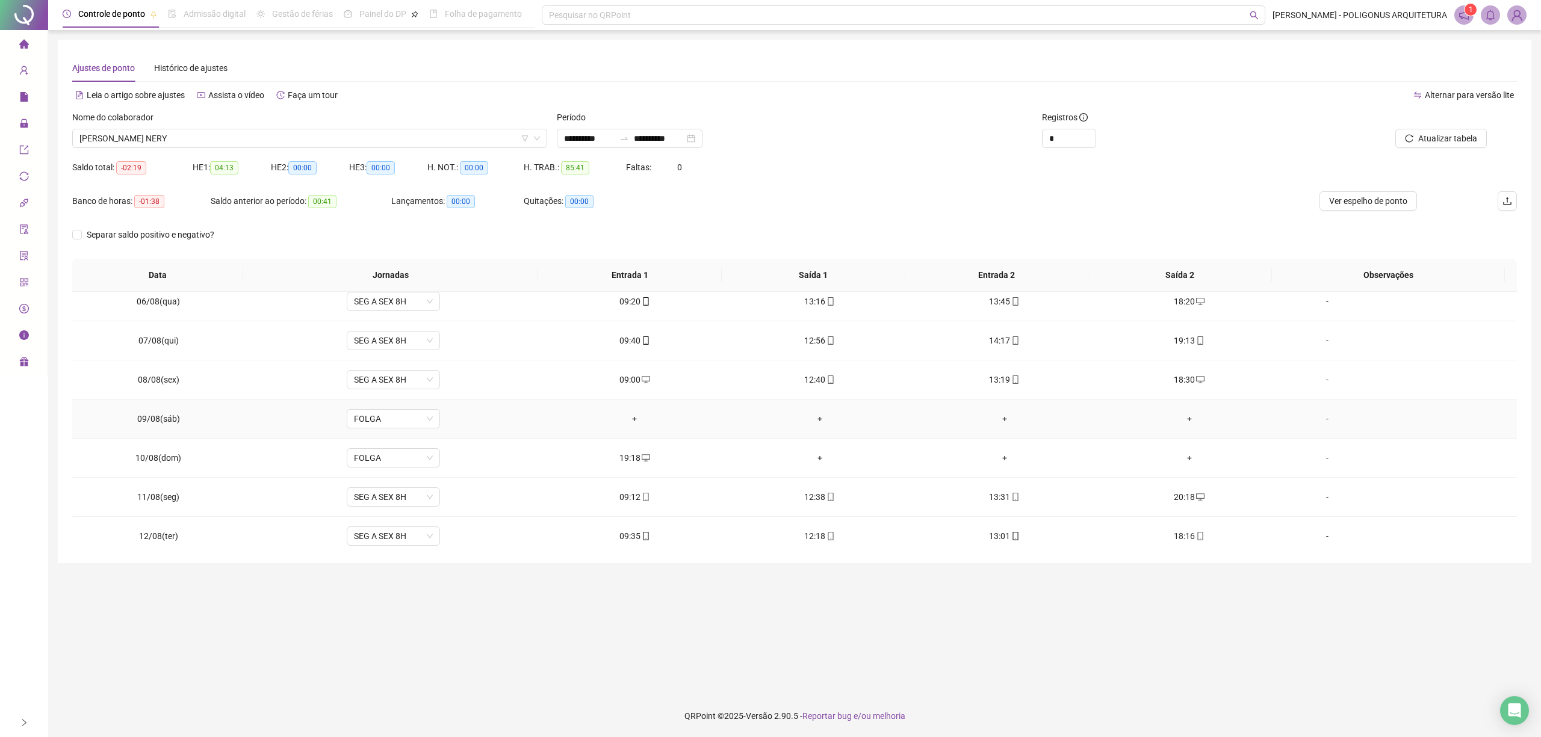
scroll to position [241, 0]
click at [619, 422] on div "19:18" at bounding box center [634, 422] width 165 height 13
type input "**********"
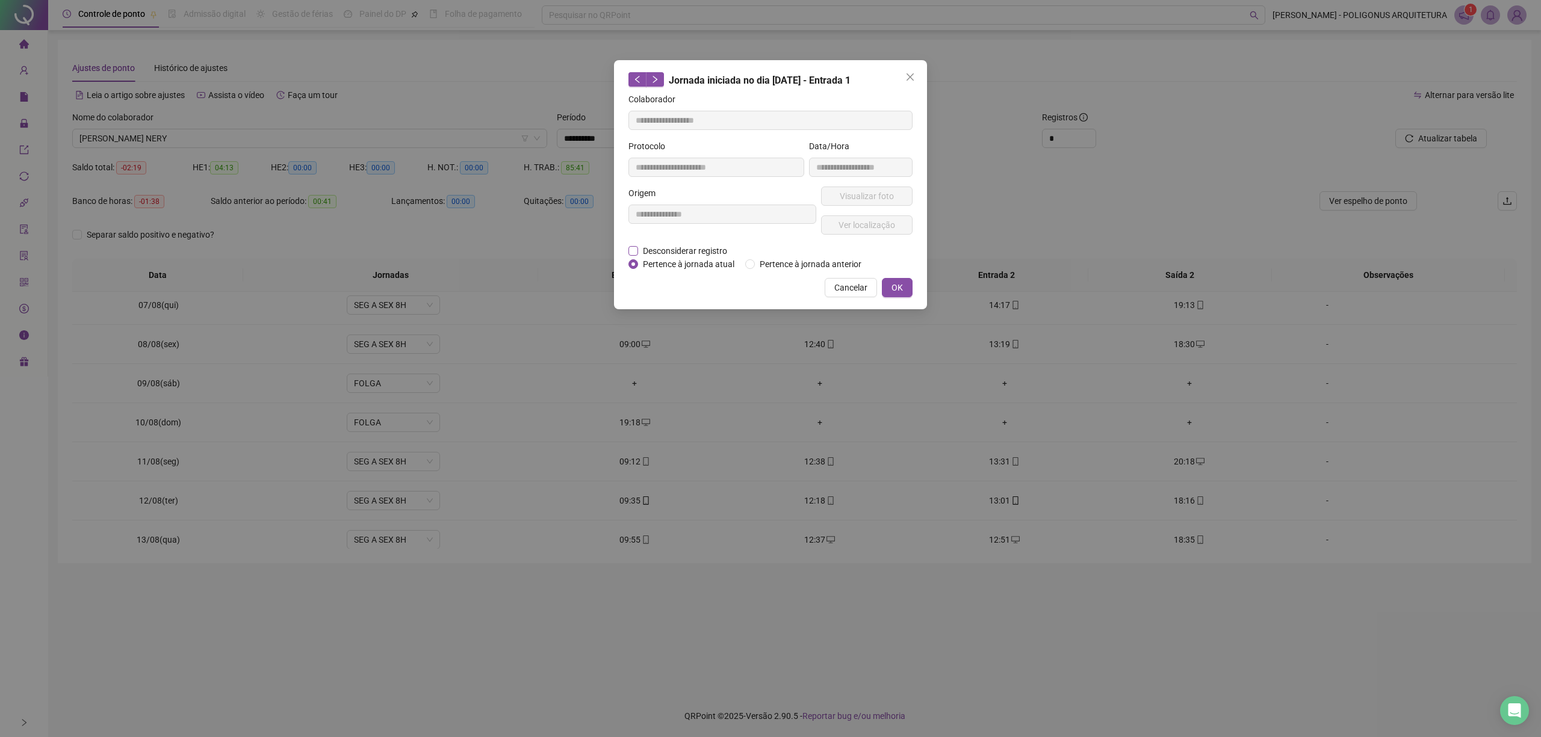
click at [689, 250] on span "Desconsiderar registro" at bounding box center [685, 250] width 94 height 13
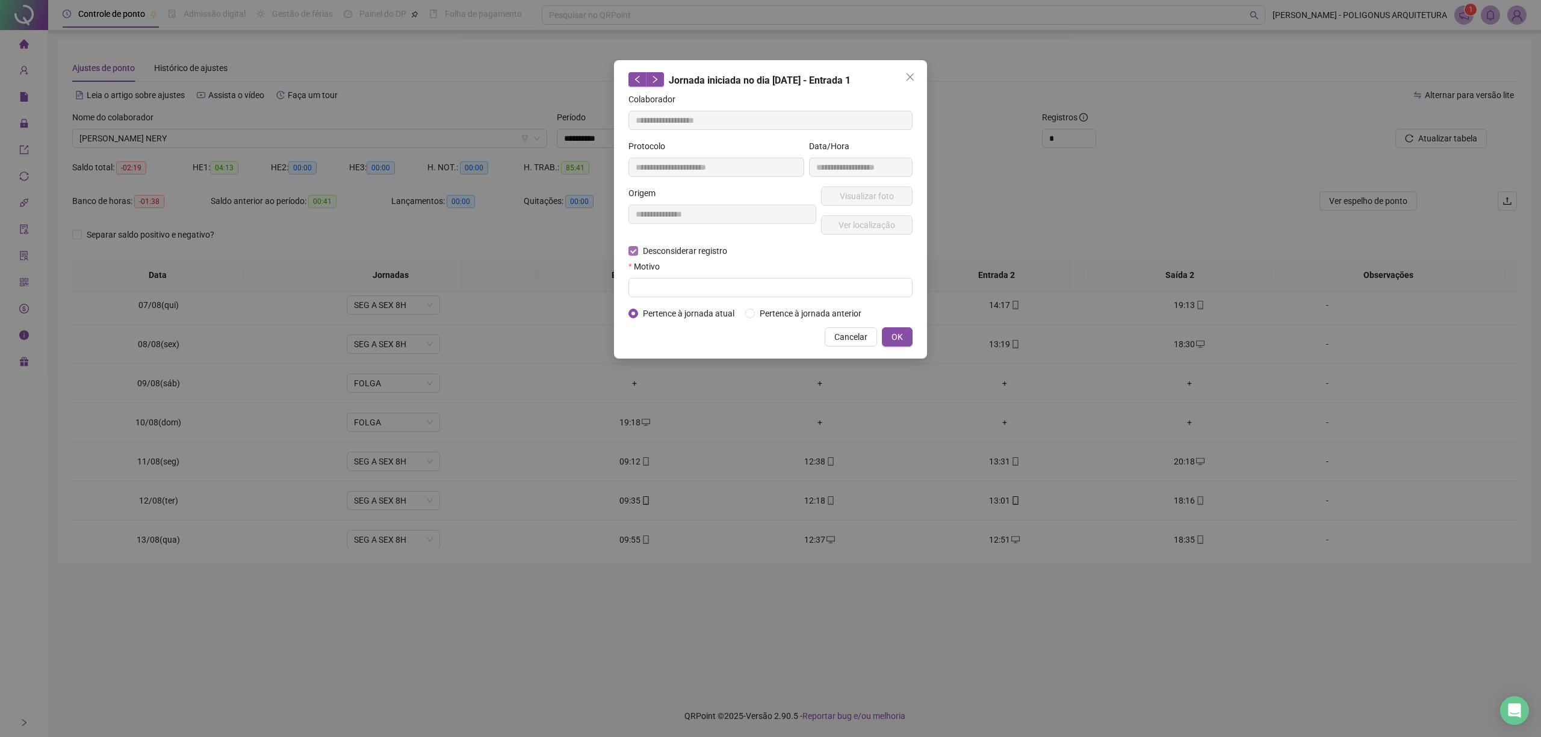
click at [689, 253] on span "Desconsiderar registro" at bounding box center [685, 250] width 94 height 13
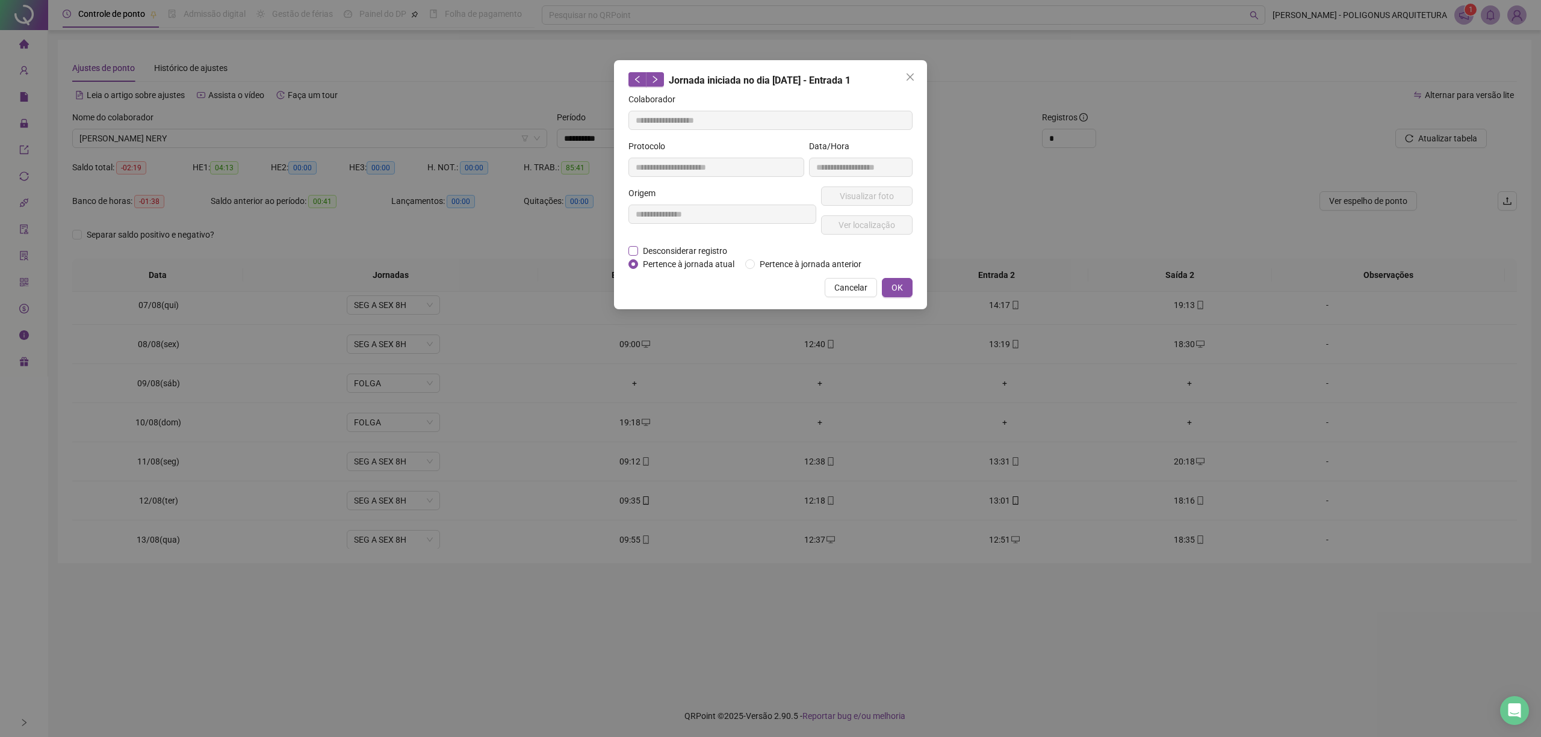
click at [663, 256] on span "Desconsiderar registro" at bounding box center [685, 250] width 94 height 13
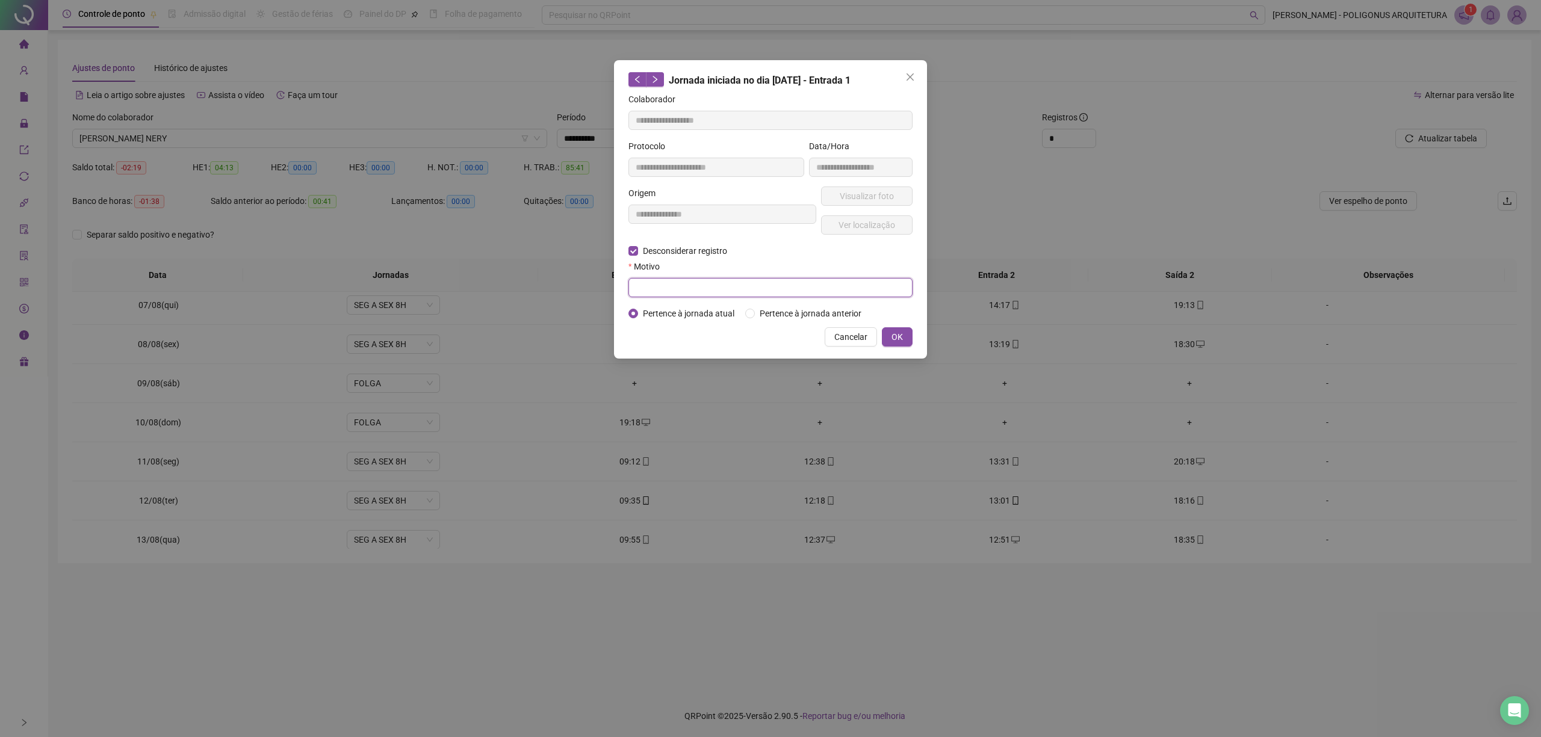
click at [666, 296] on input "text" at bounding box center [770, 287] width 284 height 19
type input "****"
click at [904, 333] on button "OK" at bounding box center [897, 336] width 31 height 19
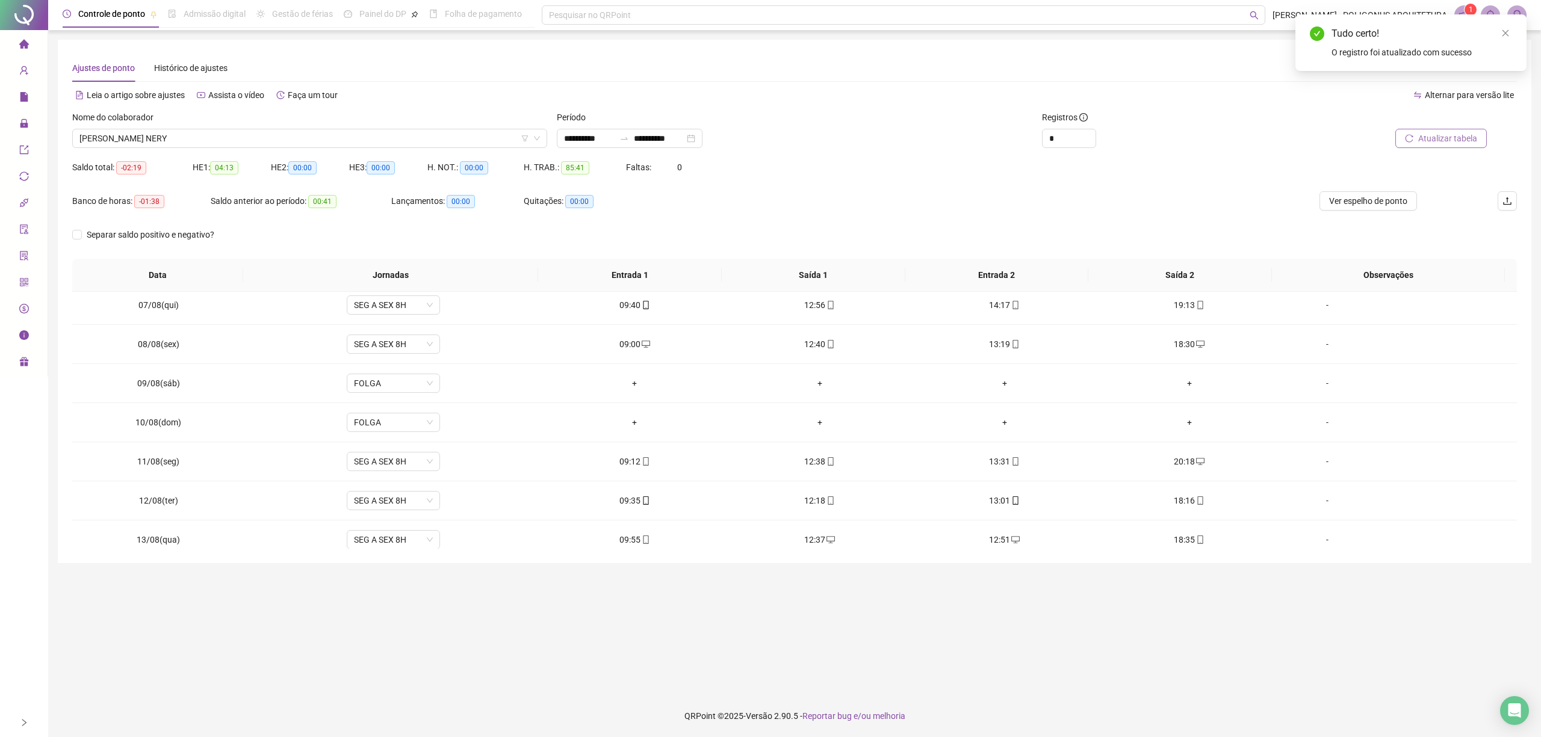
click at [1464, 134] on span "Atualizar tabela" at bounding box center [1447, 138] width 59 height 13
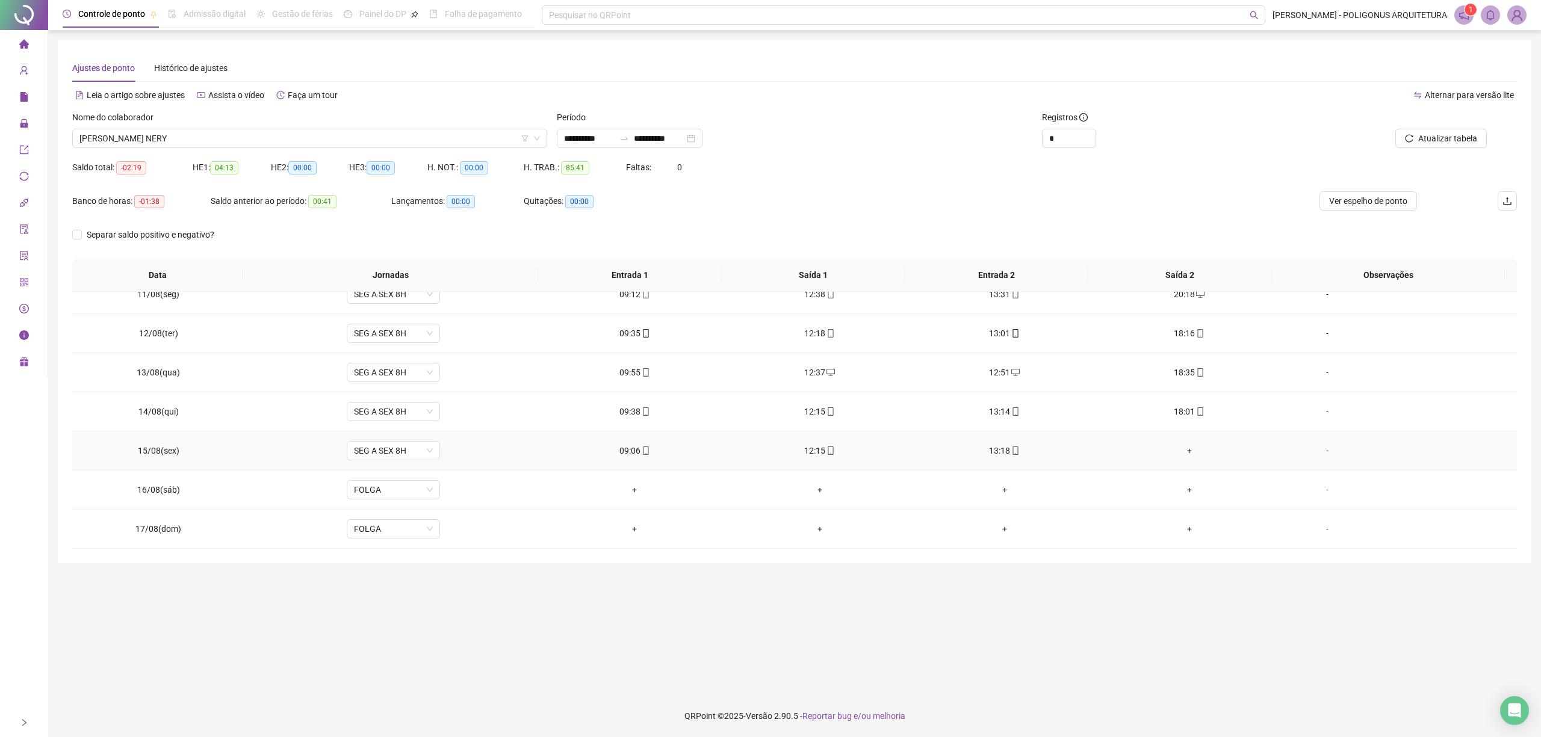
scroll to position [412, 0]
click at [1443, 136] on span "Atualizar tabela" at bounding box center [1447, 138] width 59 height 13
click at [1362, 200] on span "Ver espelho de ponto" at bounding box center [1368, 200] width 78 height 13
click at [311, 143] on span "JULIANA CADIDE NERY" at bounding box center [309, 138] width 460 height 18
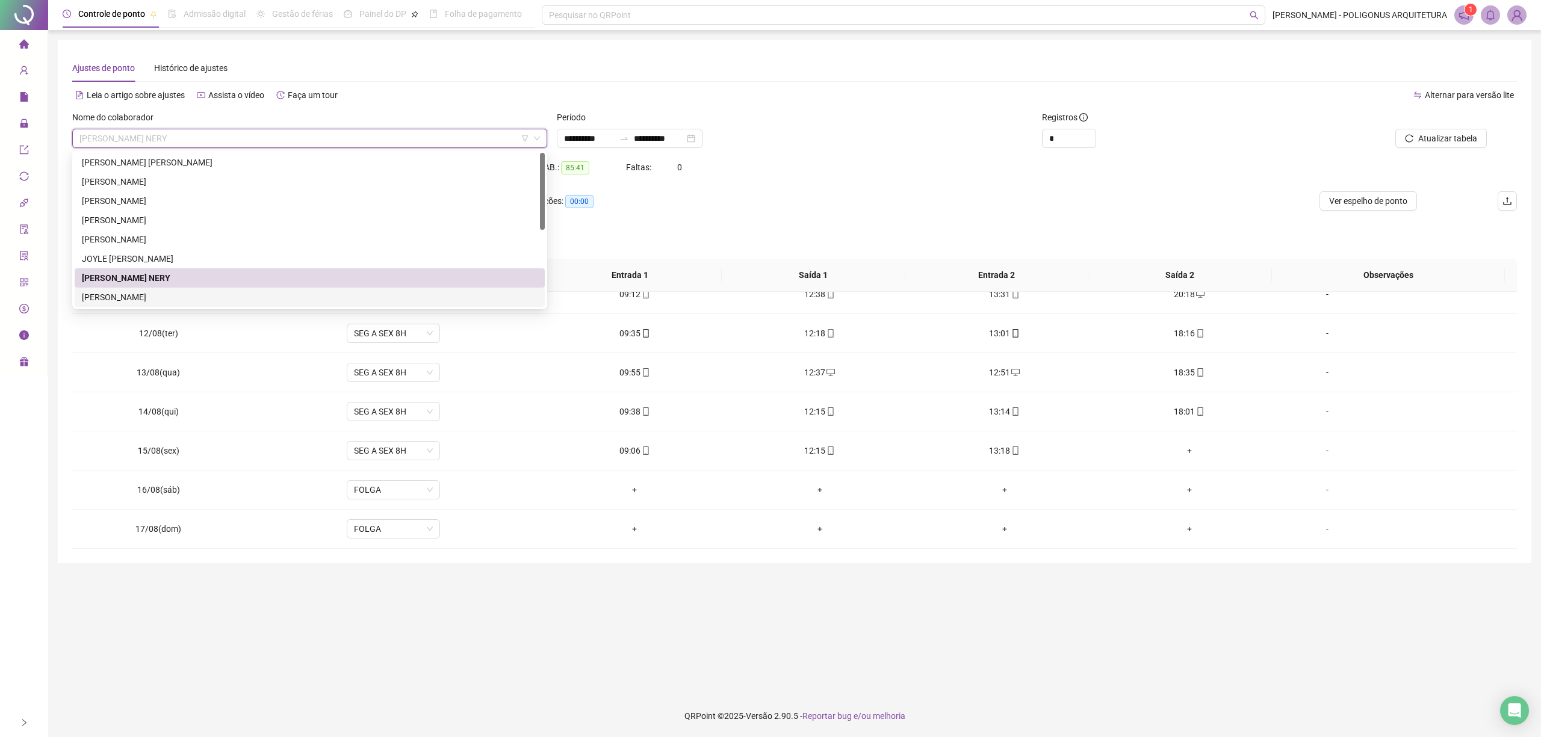
click at [183, 297] on div "JULIANA SARINHO GALVAO BACELAR" at bounding box center [310, 297] width 456 height 13
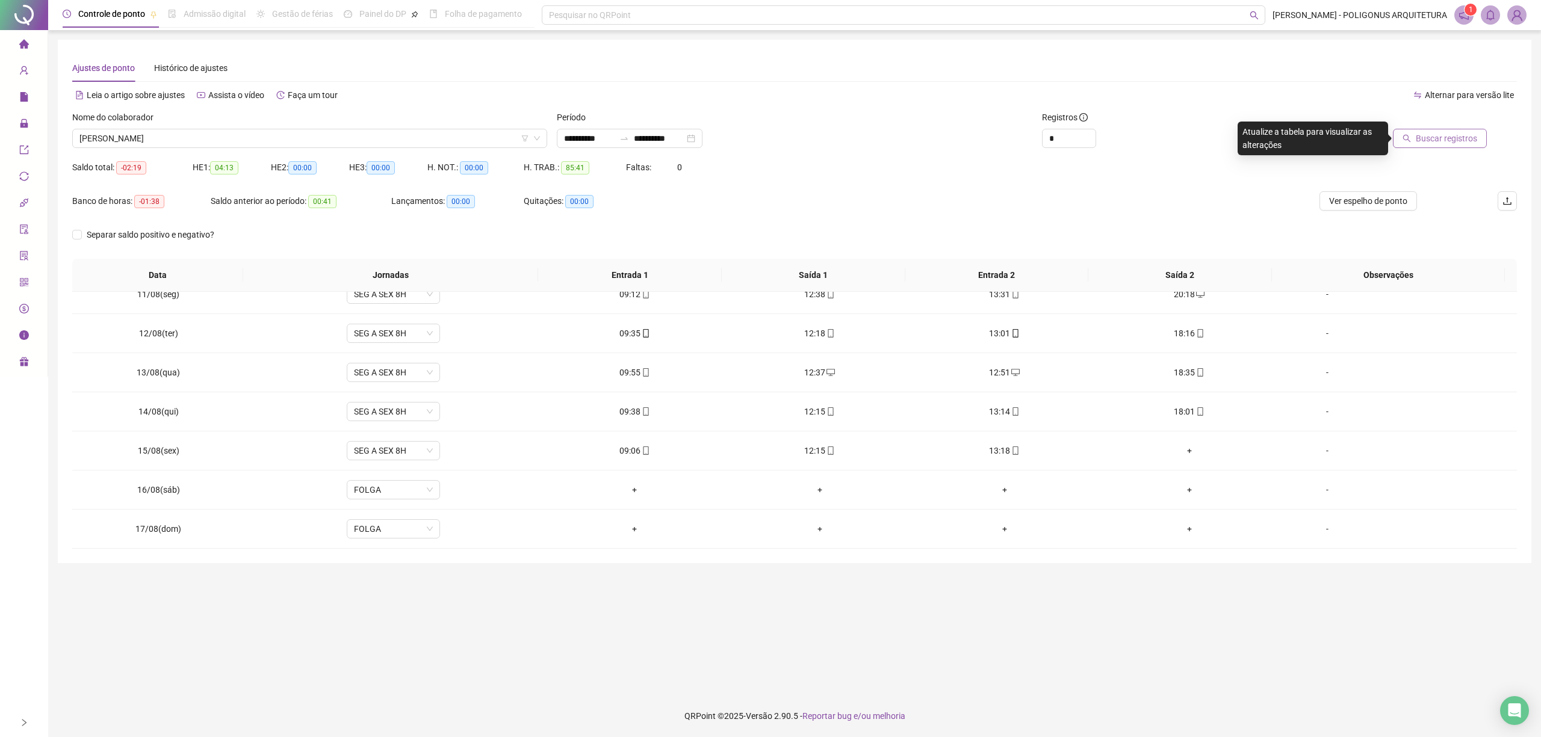
click at [1428, 140] on span "Buscar registros" at bounding box center [1445, 138] width 61 height 13
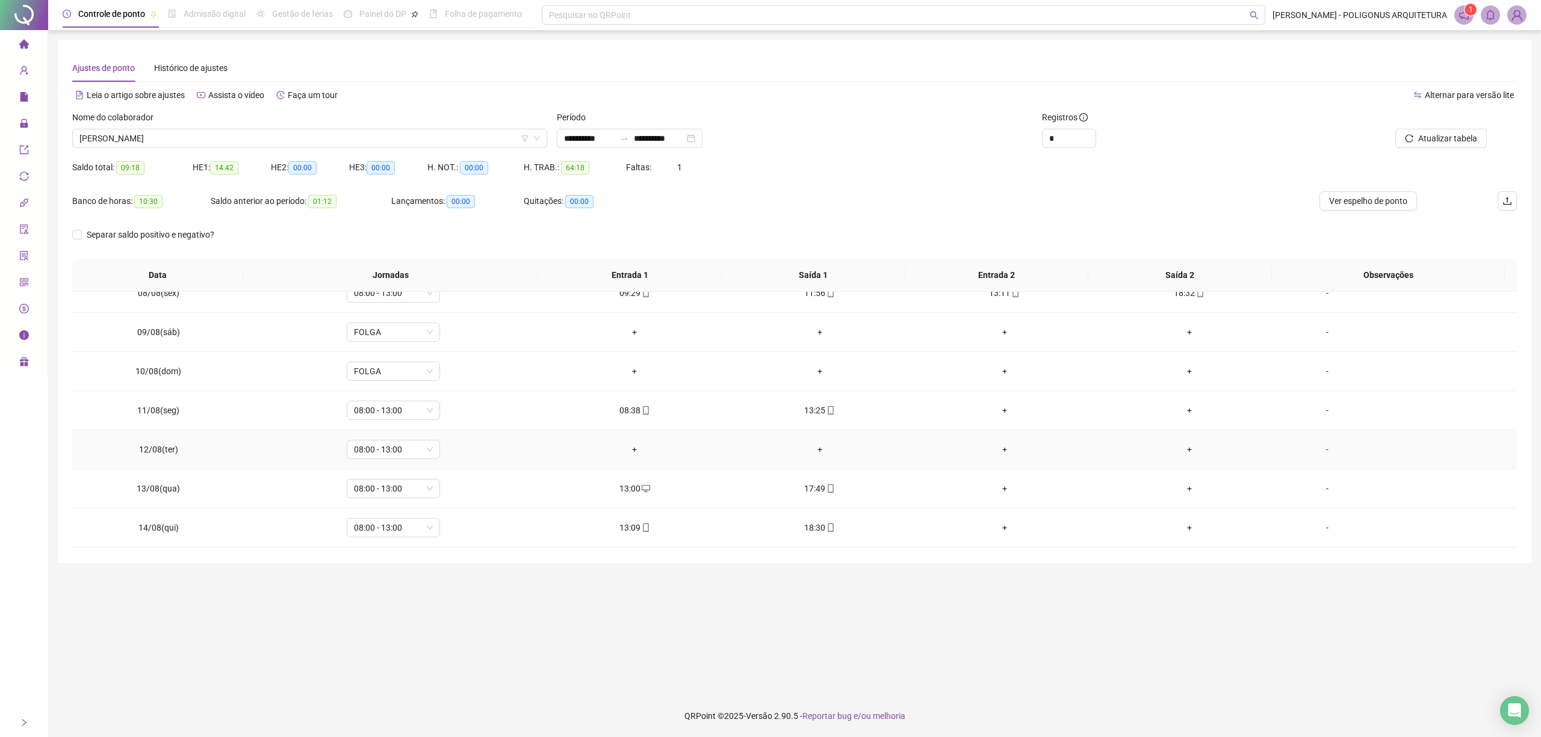
scroll to position [331, 0]
click at [1318, 415] on div "-" at bounding box center [1326, 410] width 71 height 13
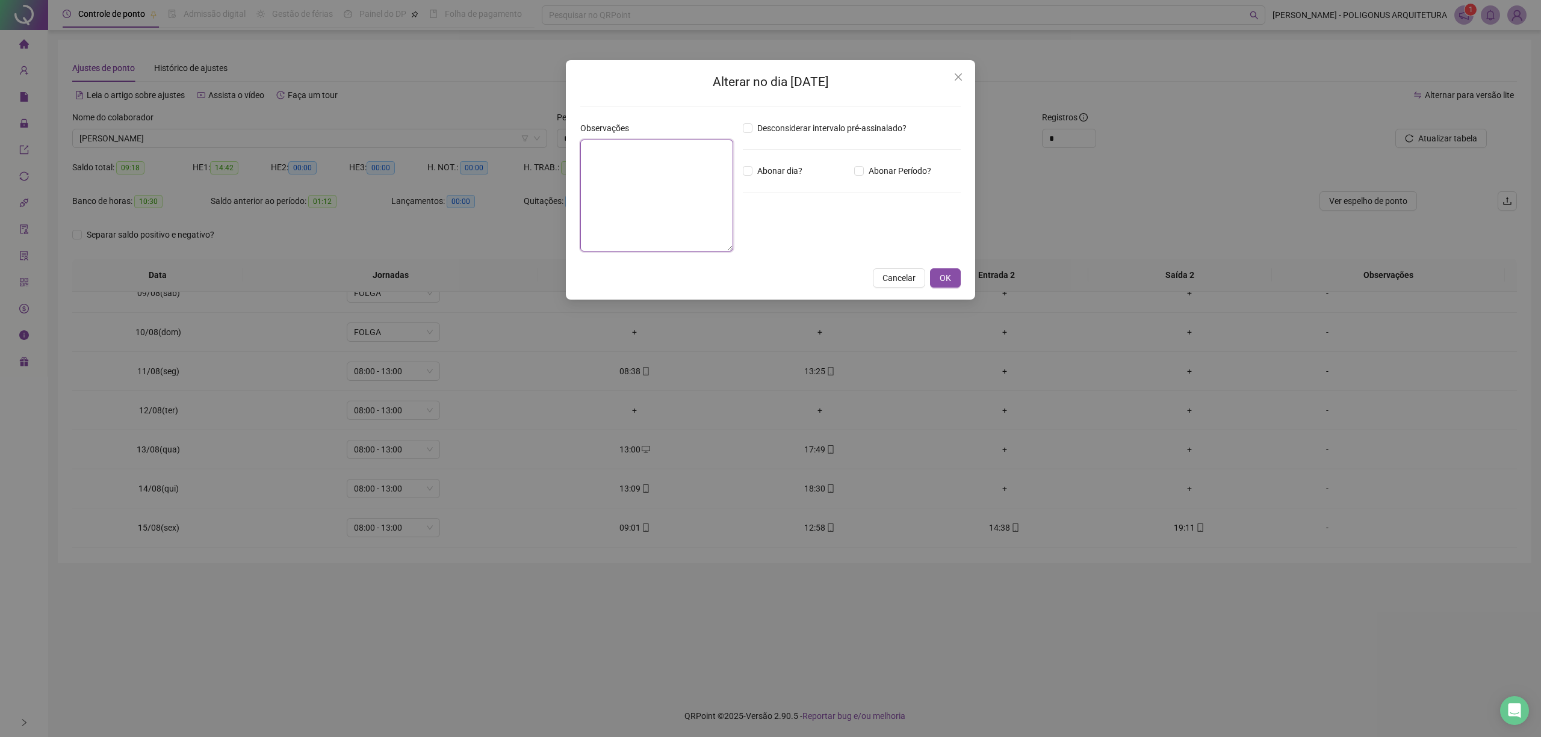
click at [616, 170] on textarea at bounding box center [656, 196] width 153 height 112
type textarea "**********"
click at [951, 282] on button "OK" at bounding box center [945, 278] width 31 height 19
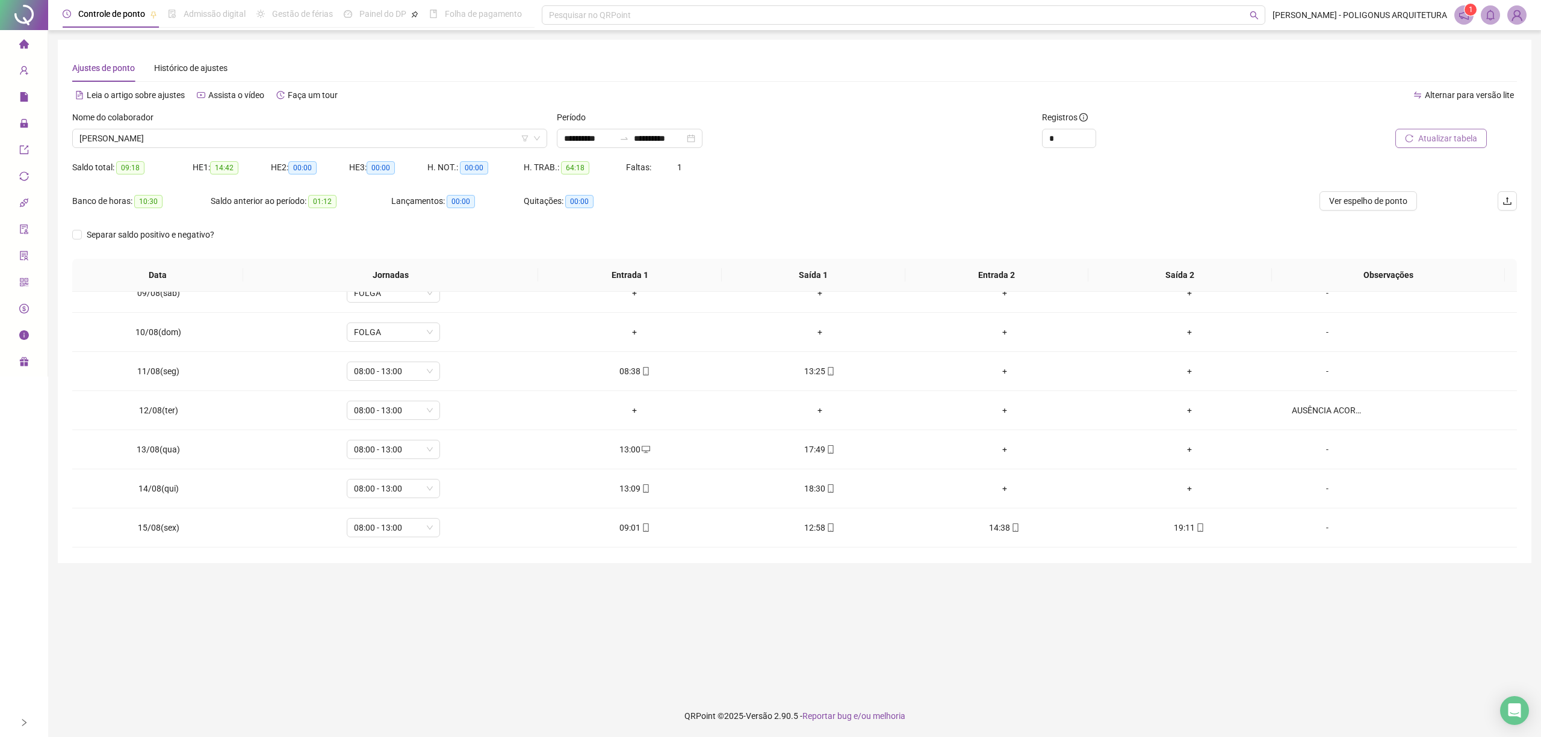
click at [1465, 141] on span "Atualizar tabela" at bounding box center [1447, 138] width 59 height 13
click at [1358, 200] on span "Ver espelho de ponto" at bounding box center [1368, 200] width 78 height 13
click at [236, 142] on span "JULIANA SARINHO GALVAO BACELAR" at bounding box center [309, 138] width 460 height 18
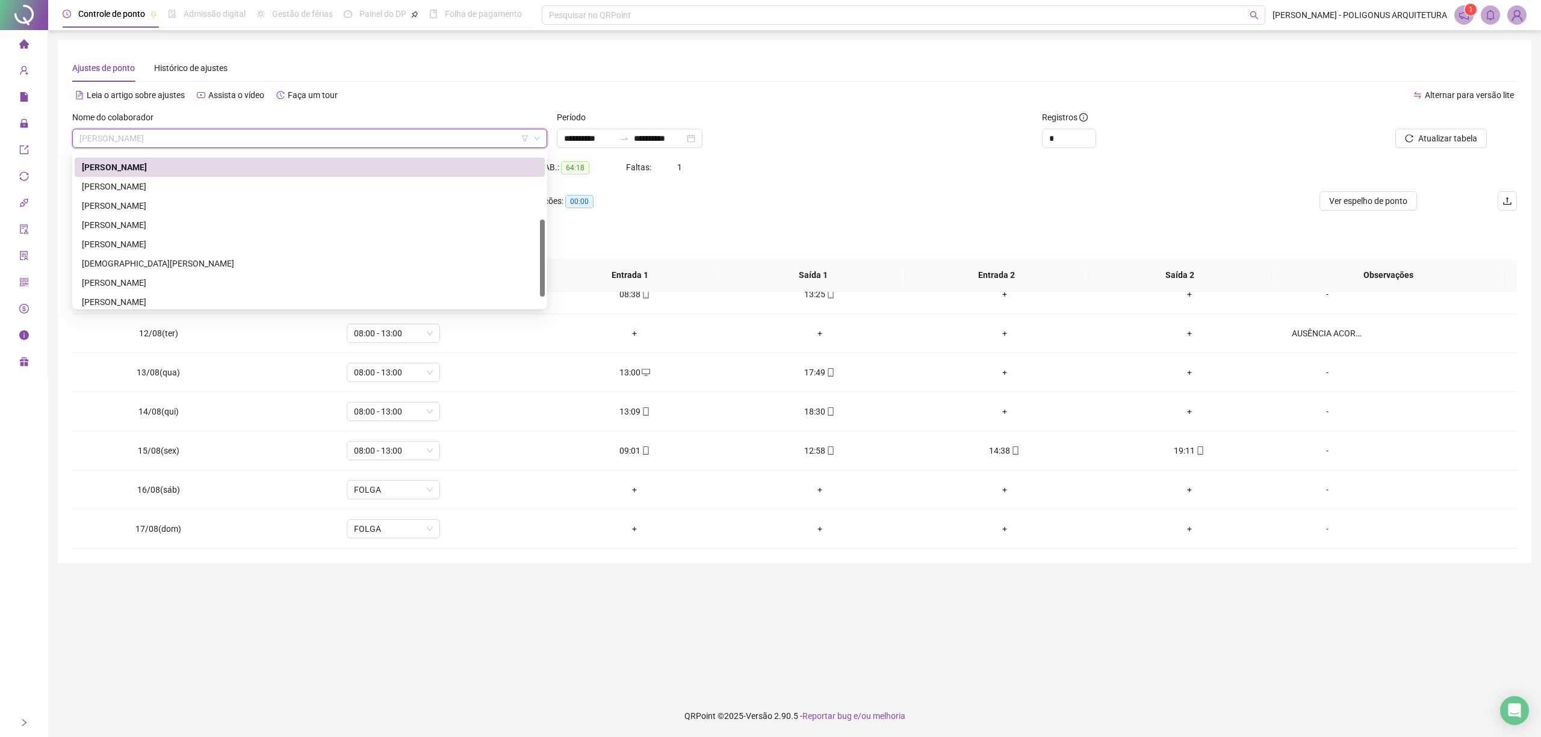
scroll to position [135, 0]
drag, startPoint x: 542, startPoint y: 189, endPoint x: 539, endPoint y: 256, distance: 67.5
click at [540, 256] on div at bounding box center [542, 258] width 5 height 77
click at [203, 176] on div "LARISSA ELEN FIGUEIREDO COSTA" at bounding box center [310, 181] width 456 height 13
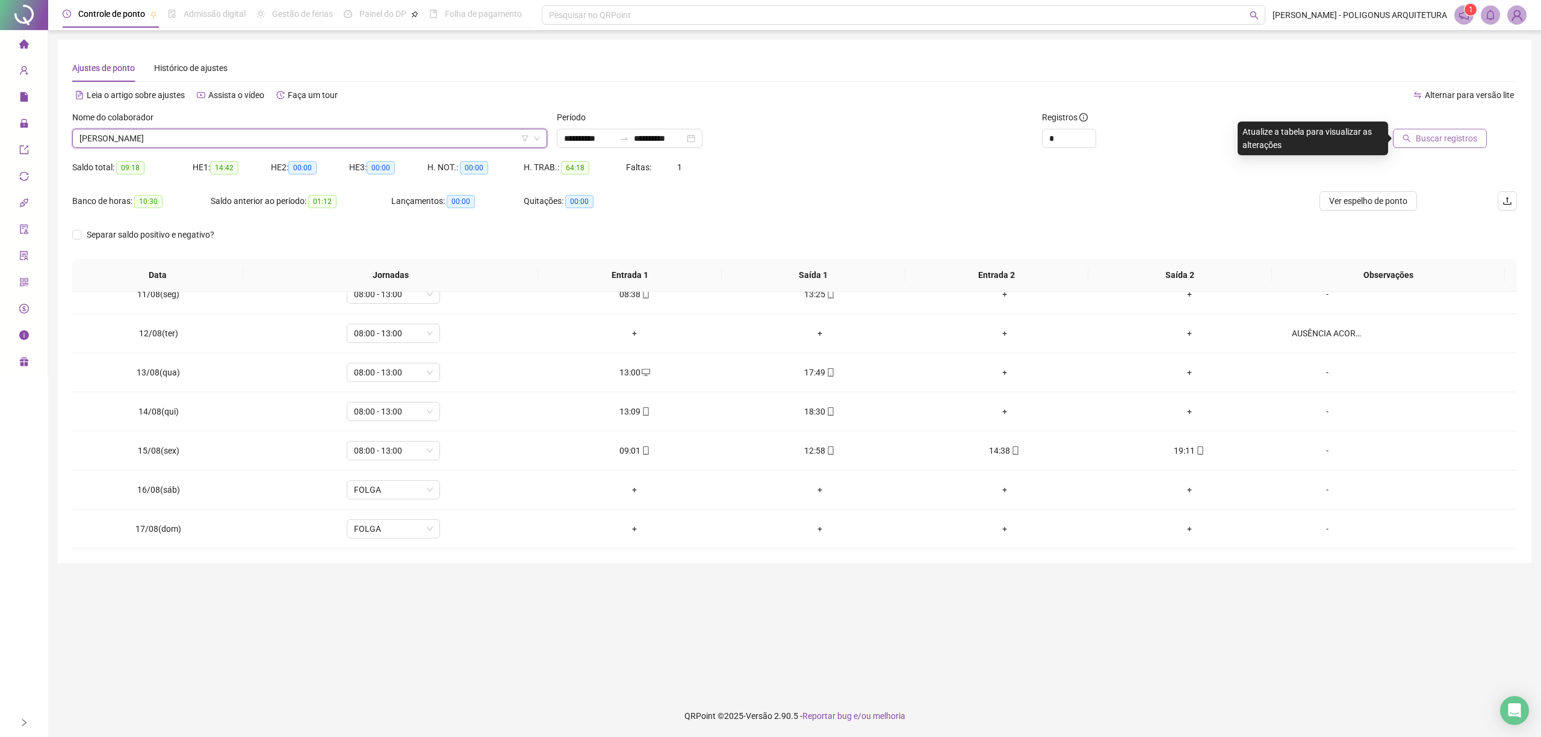
click at [1452, 137] on span "Buscar registros" at bounding box center [1445, 138] width 61 height 13
click at [1431, 138] on span "Atualizar tabela" at bounding box center [1447, 138] width 59 height 13
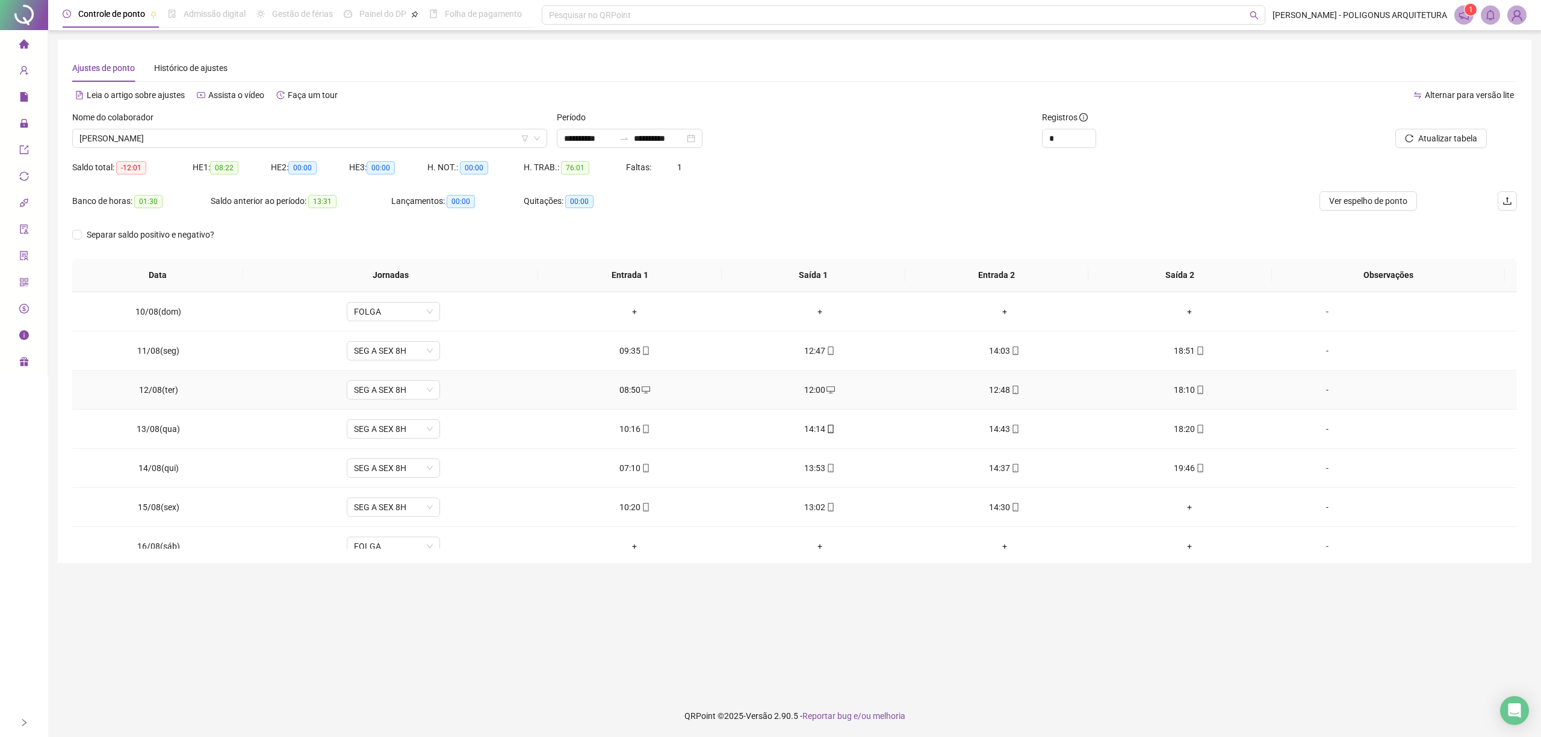
scroll to position [171, 0]
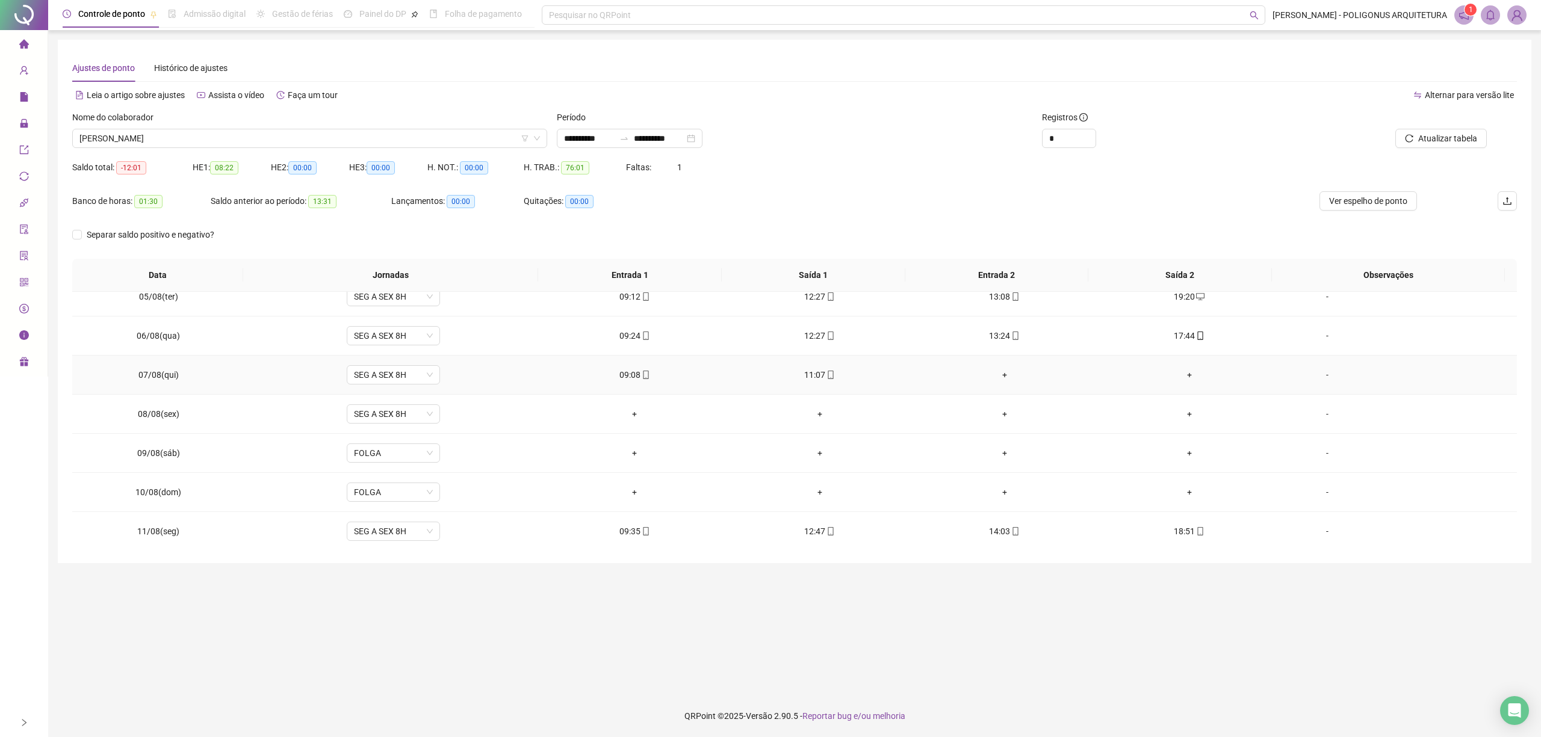
click at [1314, 379] on div "-" at bounding box center [1326, 374] width 71 height 13
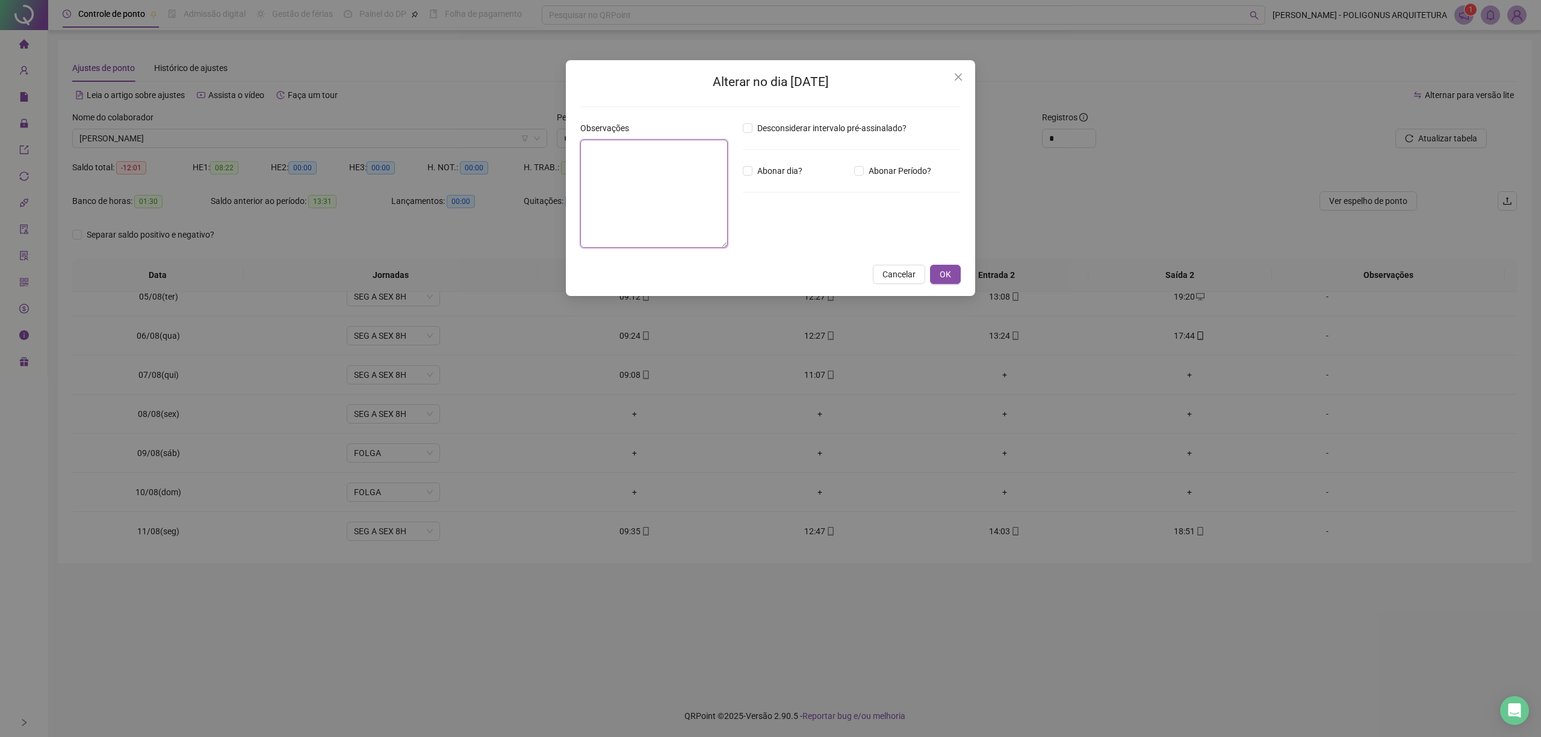
click at [629, 181] on textarea at bounding box center [653, 194] width 147 height 108
drag, startPoint x: 701, startPoint y: 181, endPoint x: 503, endPoint y: 95, distance: 215.7
click at [503, 95] on div "**********" at bounding box center [770, 368] width 1541 height 737
type textarea "**********"
click at [949, 282] on span "OK" at bounding box center [944, 278] width 11 height 13
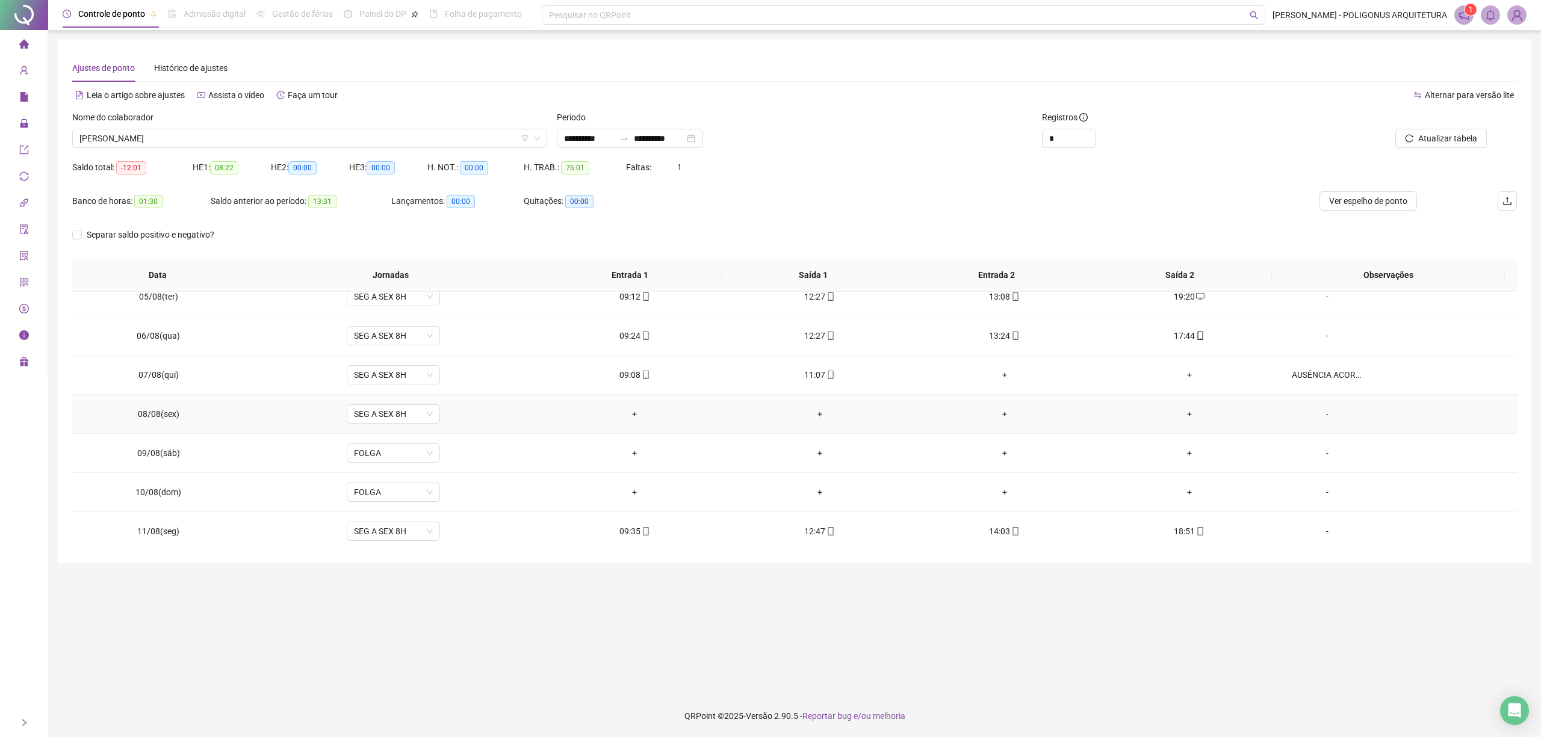
click at [1320, 418] on div "-" at bounding box center [1326, 413] width 71 height 13
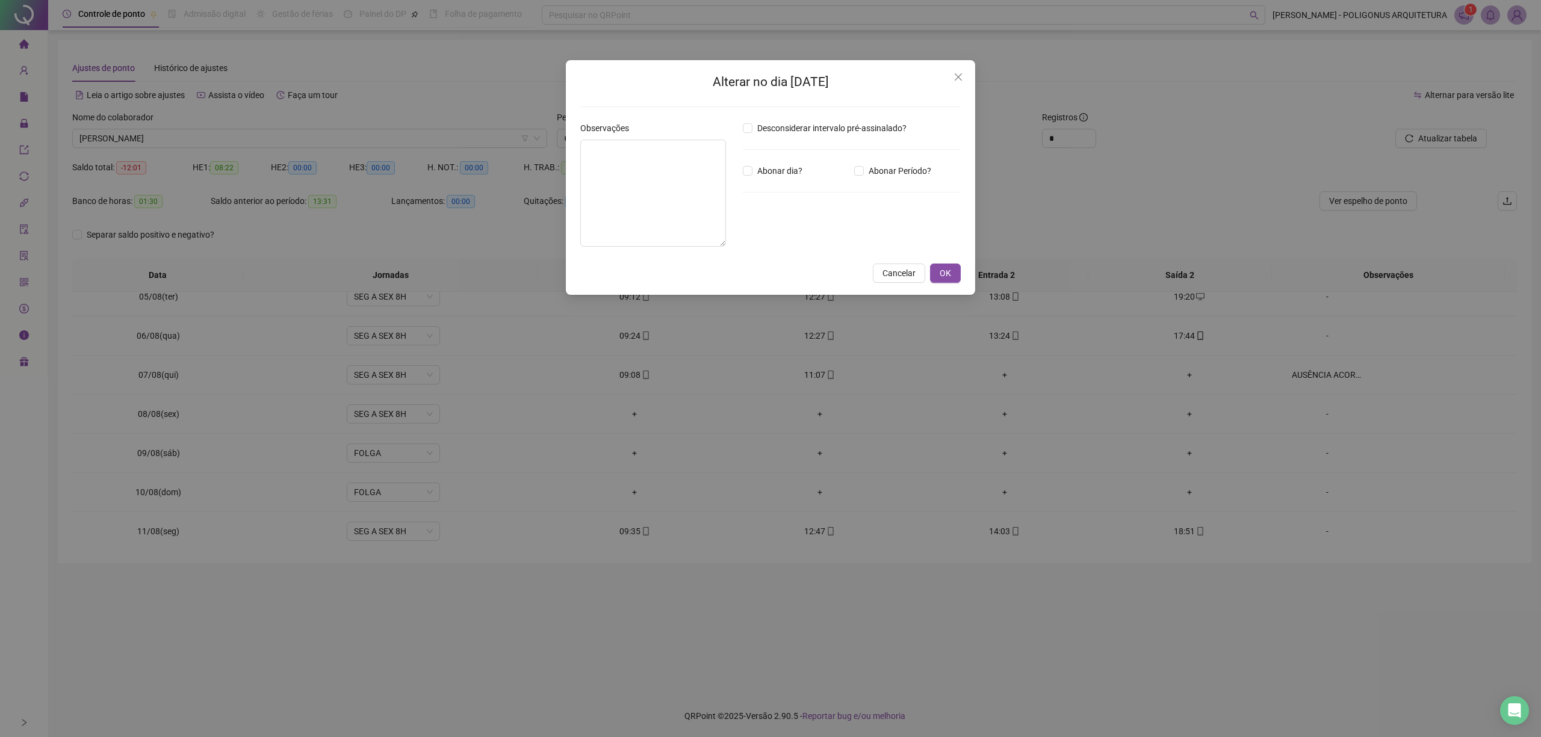
click at [537, 157] on div "Alterar no dia 08/08/2025 Observações Desconsiderar intervalo pré-assinalado? A…" at bounding box center [770, 368] width 1541 height 737
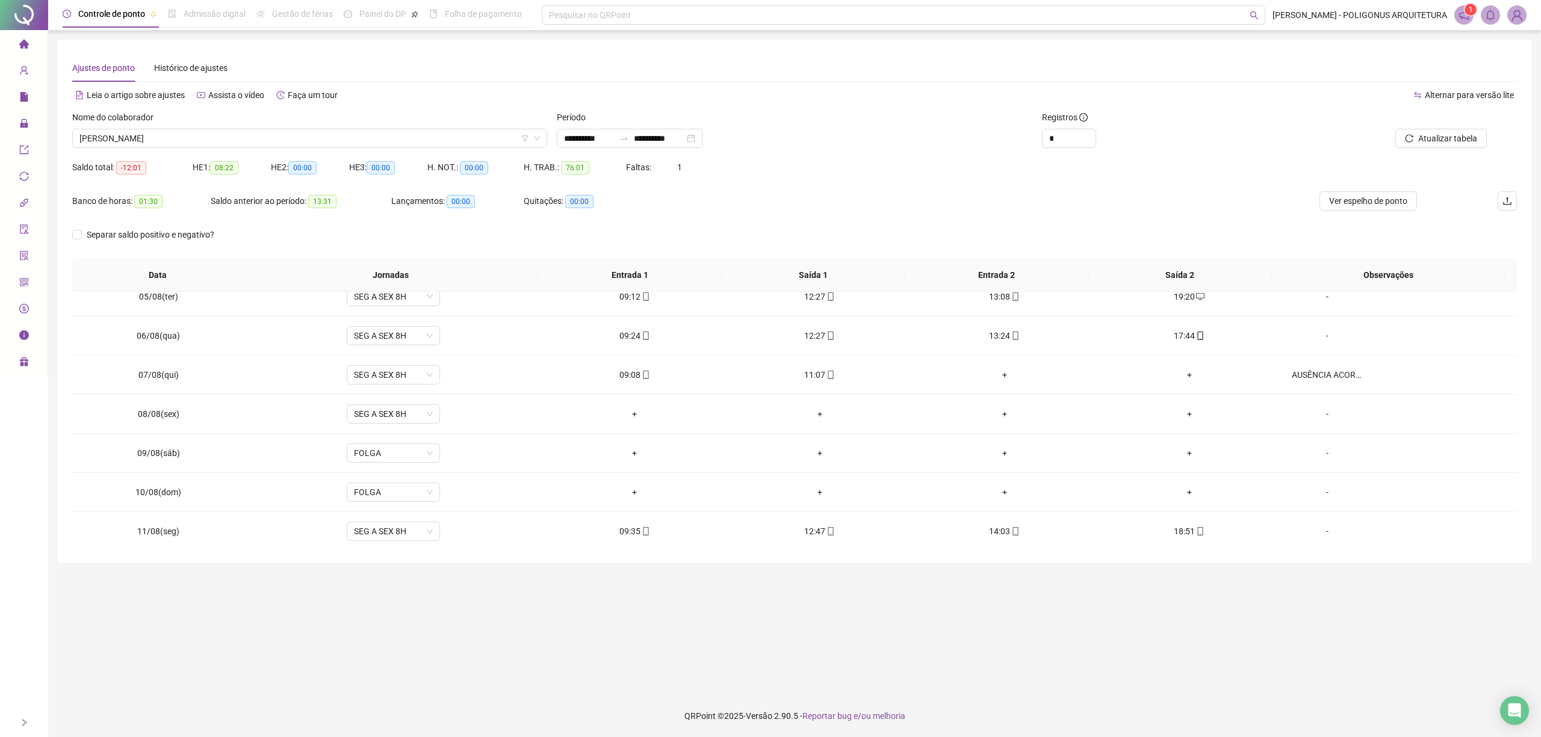
click at [612, 169] on body "**********" at bounding box center [770, 368] width 1541 height 737
click at [1316, 414] on div "-" at bounding box center [1326, 413] width 71 height 13
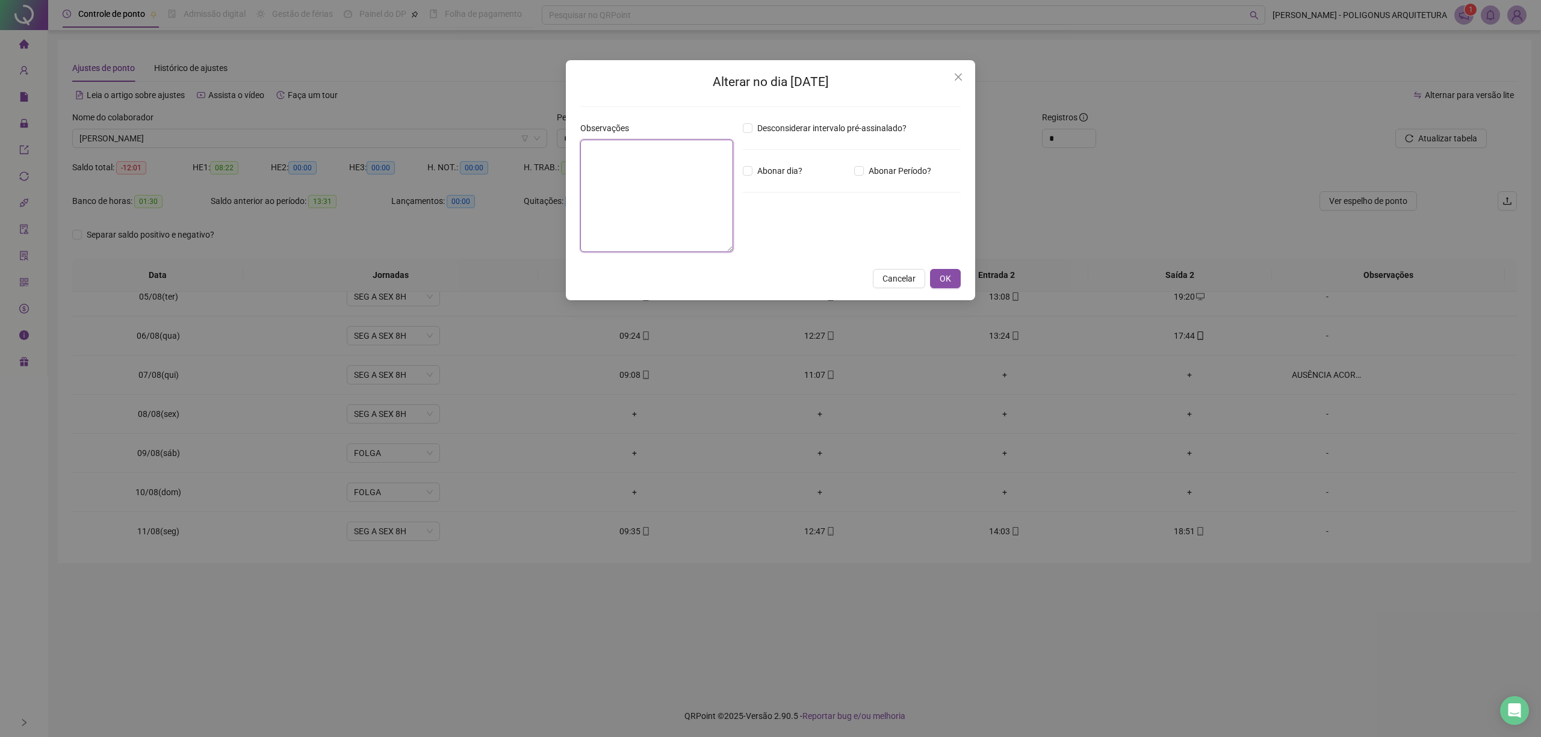
click at [587, 193] on textarea at bounding box center [656, 196] width 153 height 113
paste textarea "**********"
type textarea "**********"
click at [950, 278] on span "OK" at bounding box center [944, 278] width 11 height 13
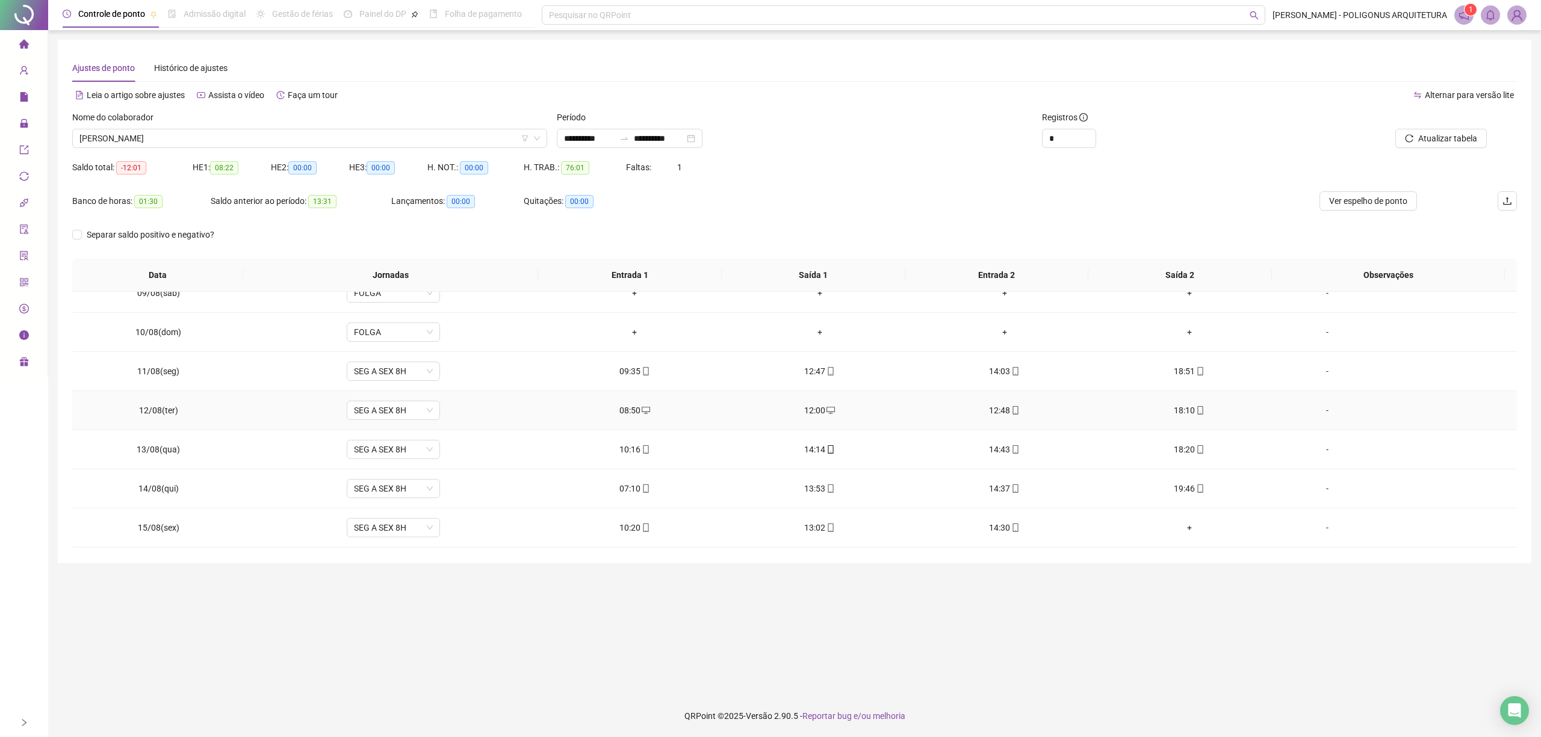
scroll to position [412, 0]
click at [1437, 138] on span "Atualizar tabela" at bounding box center [1447, 138] width 59 height 13
click at [1364, 202] on span "Ver espelho de ponto" at bounding box center [1368, 200] width 78 height 13
click at [205, 149] on div "Nome do colaborador LARISSA ELEN FIGUEIREDO COSTA" at bounding box center [309, 134] width 484 height 47
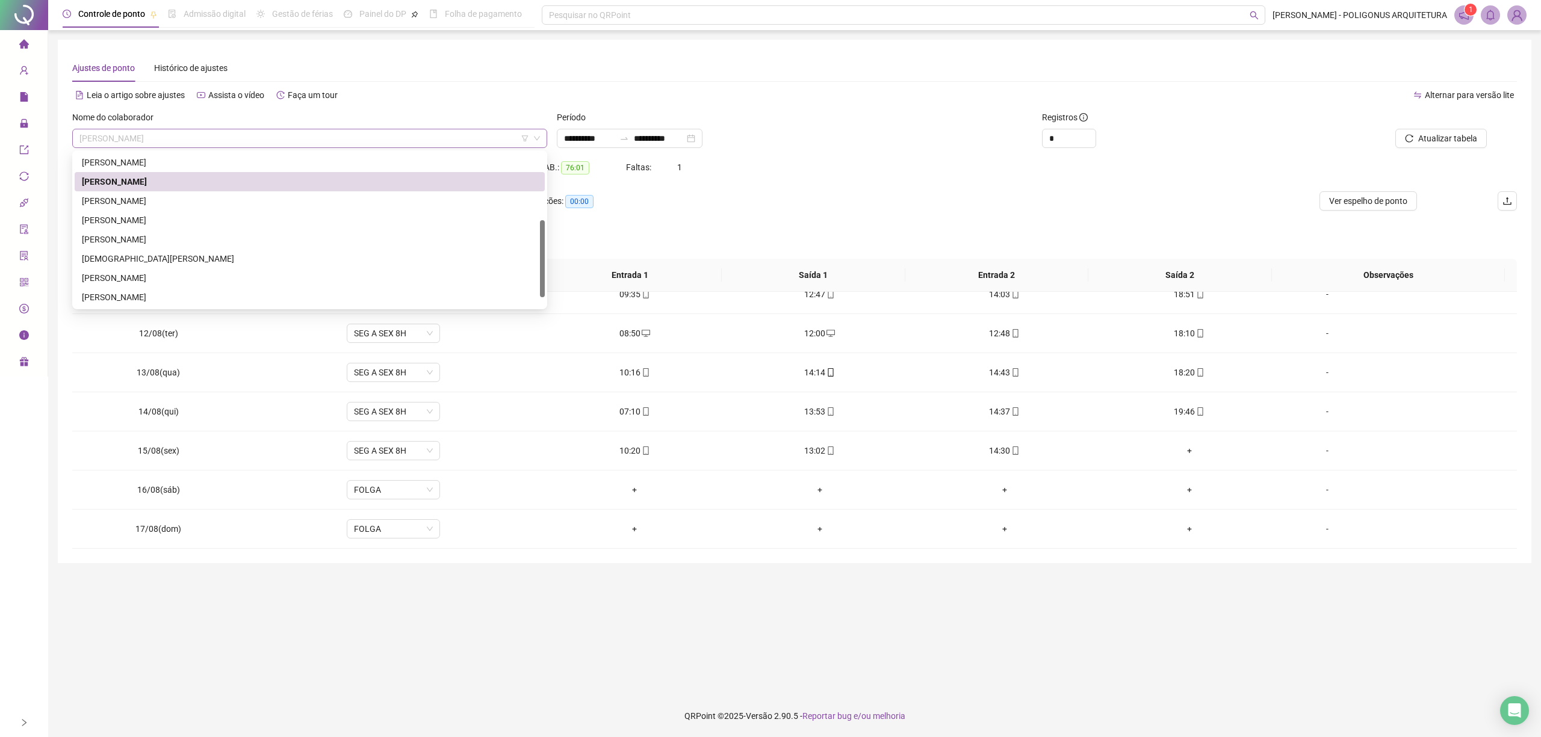
click at [205, 144] on span "LARISSA ELEN FIGUEIREDO COSTA" at bounding box center [309, 138] width 460 height 18
click at [162, 197] on div "LÍGIA FARIA NEVES FEITOSA DE AGUIAR" at bounding box center [310, 200] width 456 height 13
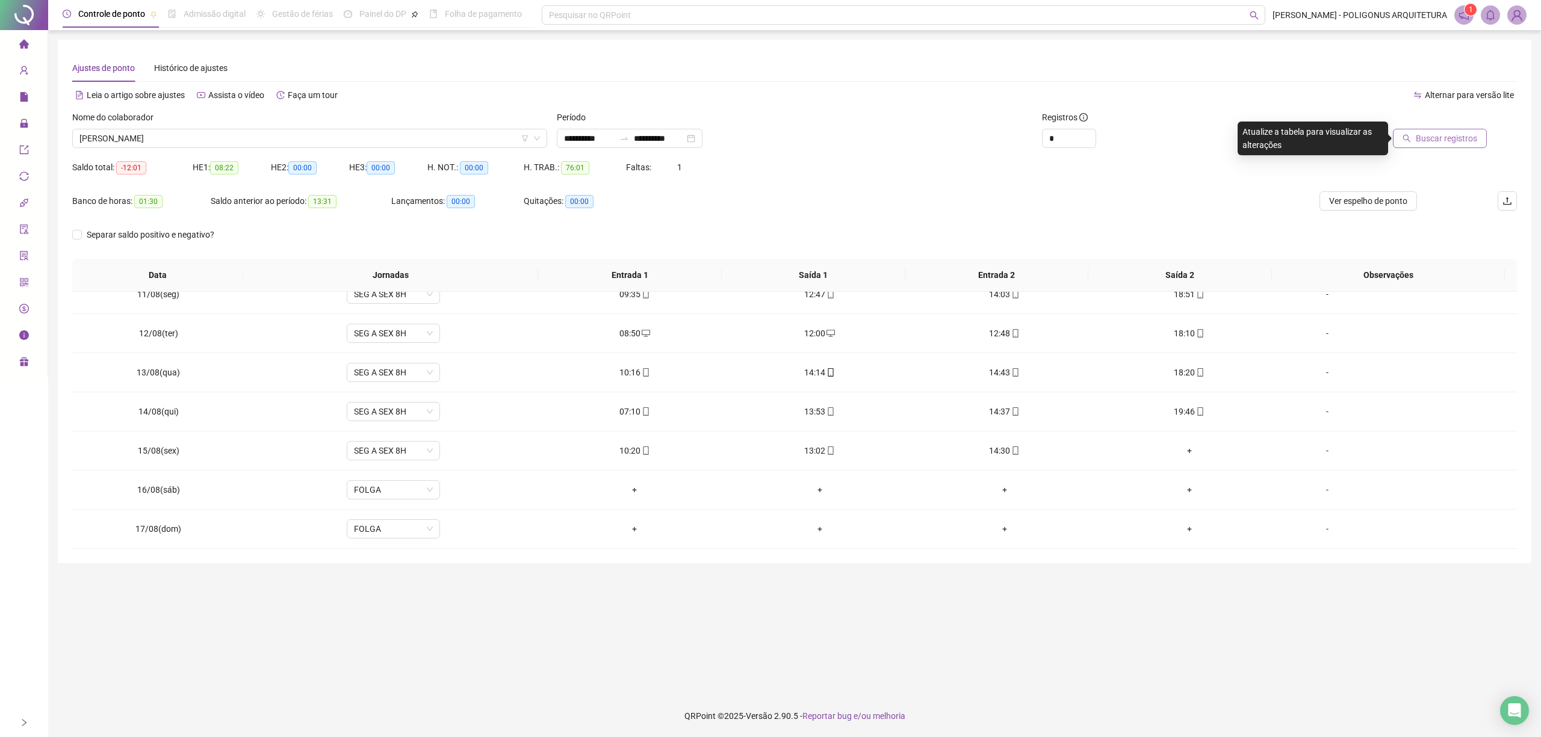
click at [1452, 136] on span "Buscar registros" at bounding box center [1445, 138] width 61 height 13
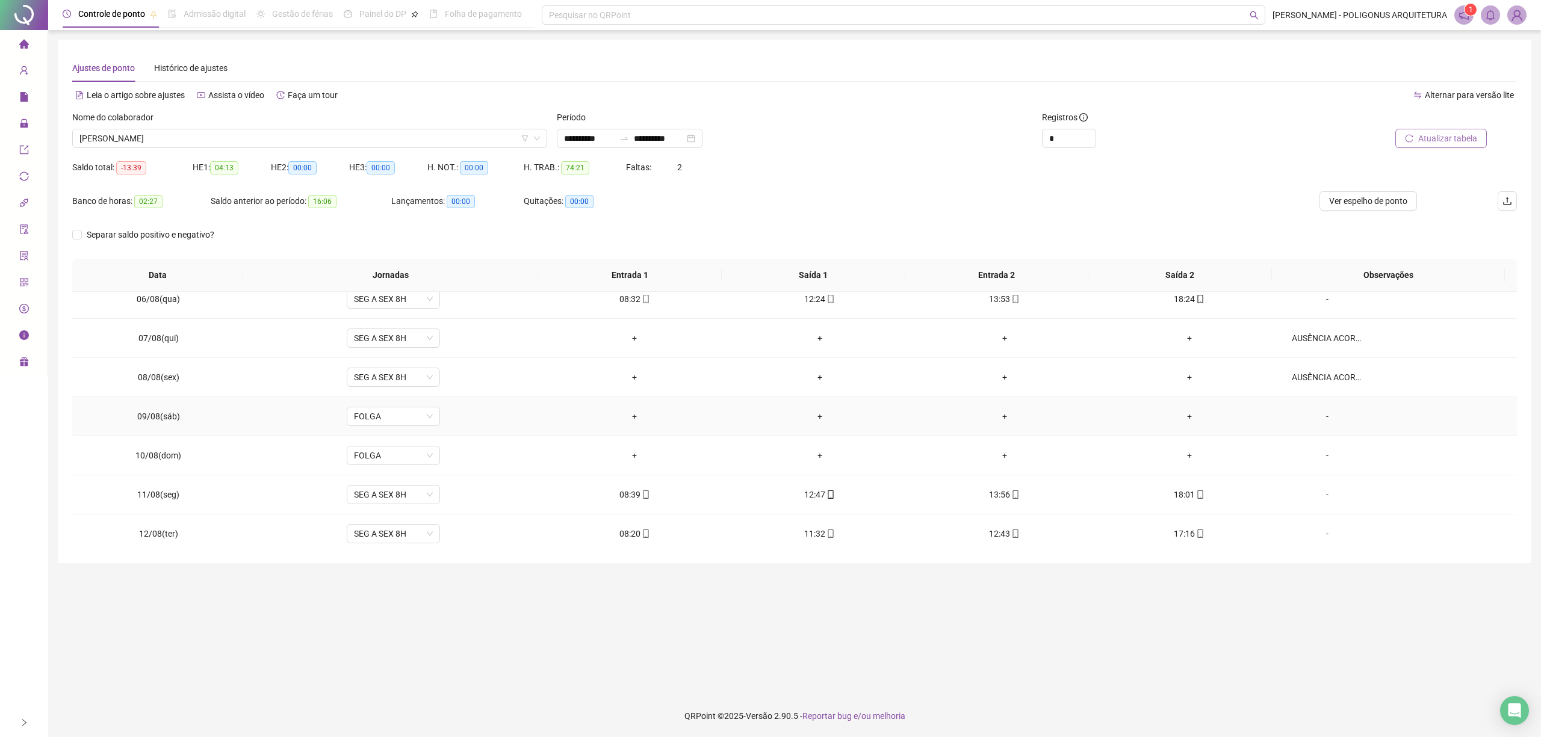
scroll to position [171, 0]
click at [1363, 196] on span "Ver espelho de ponto" at bounding box center [1368, 200] width 78 height 13
click at [230, 138] on span "LÍGIA FARIA NEVES FEITOSA DE AGUIAR" at bounding box center [309, 138] width 460 height 18
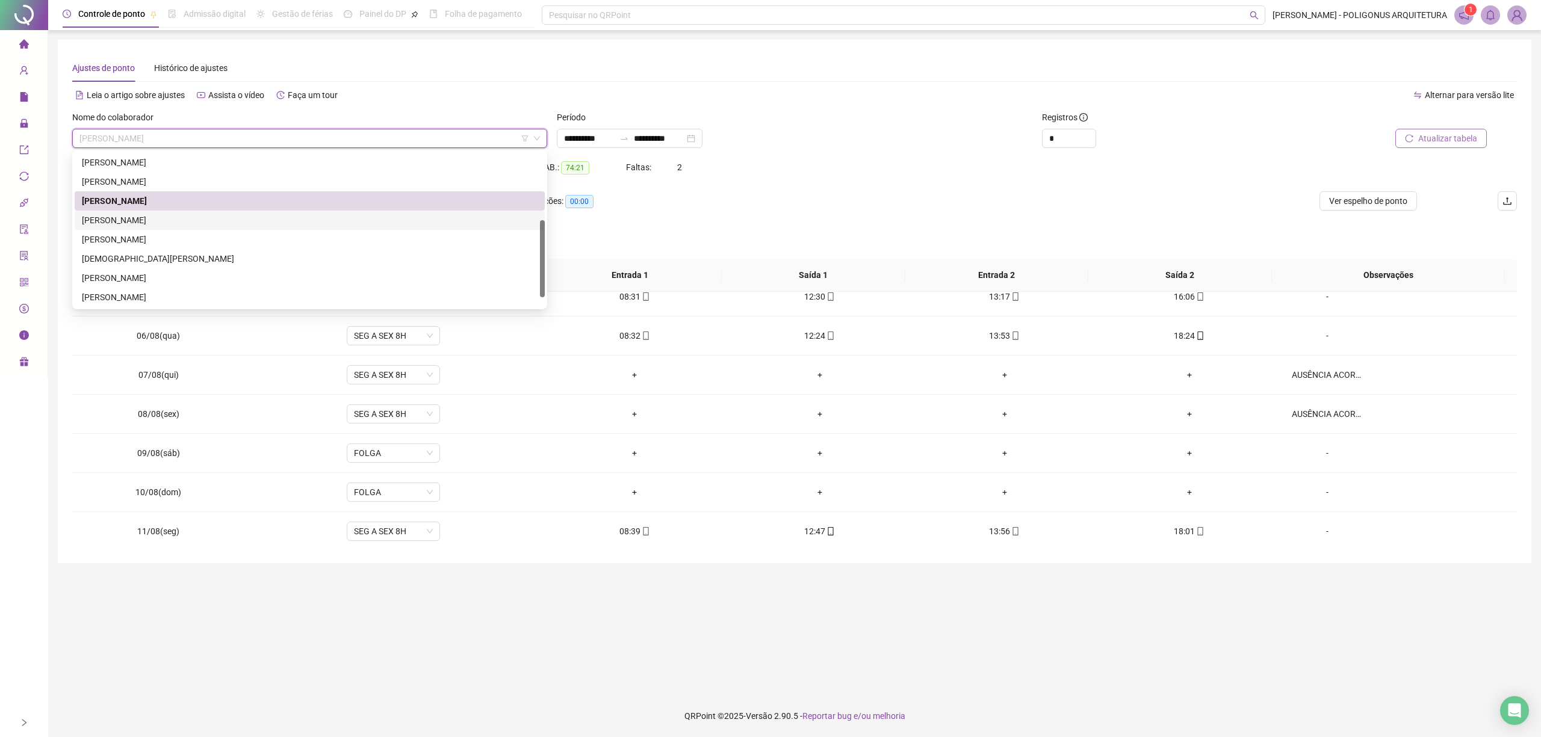
click at [162, 212] on div "LUCAS VASCO LIMA" at bounding box center [310, 220] width 470 height 19
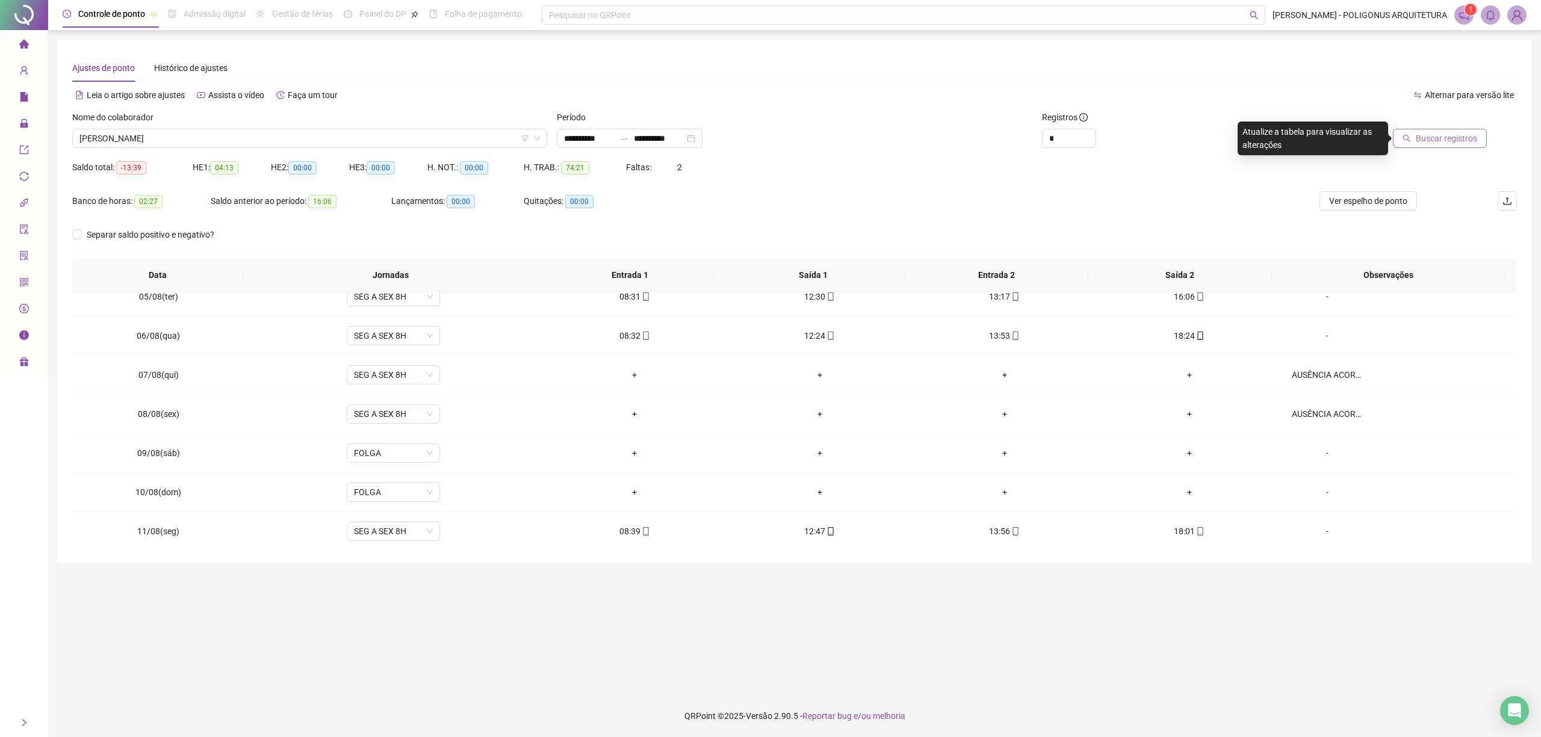
click at [1428, 135] on span "Buscar registros" at bounding box center [1445, 138] width 61 height 13
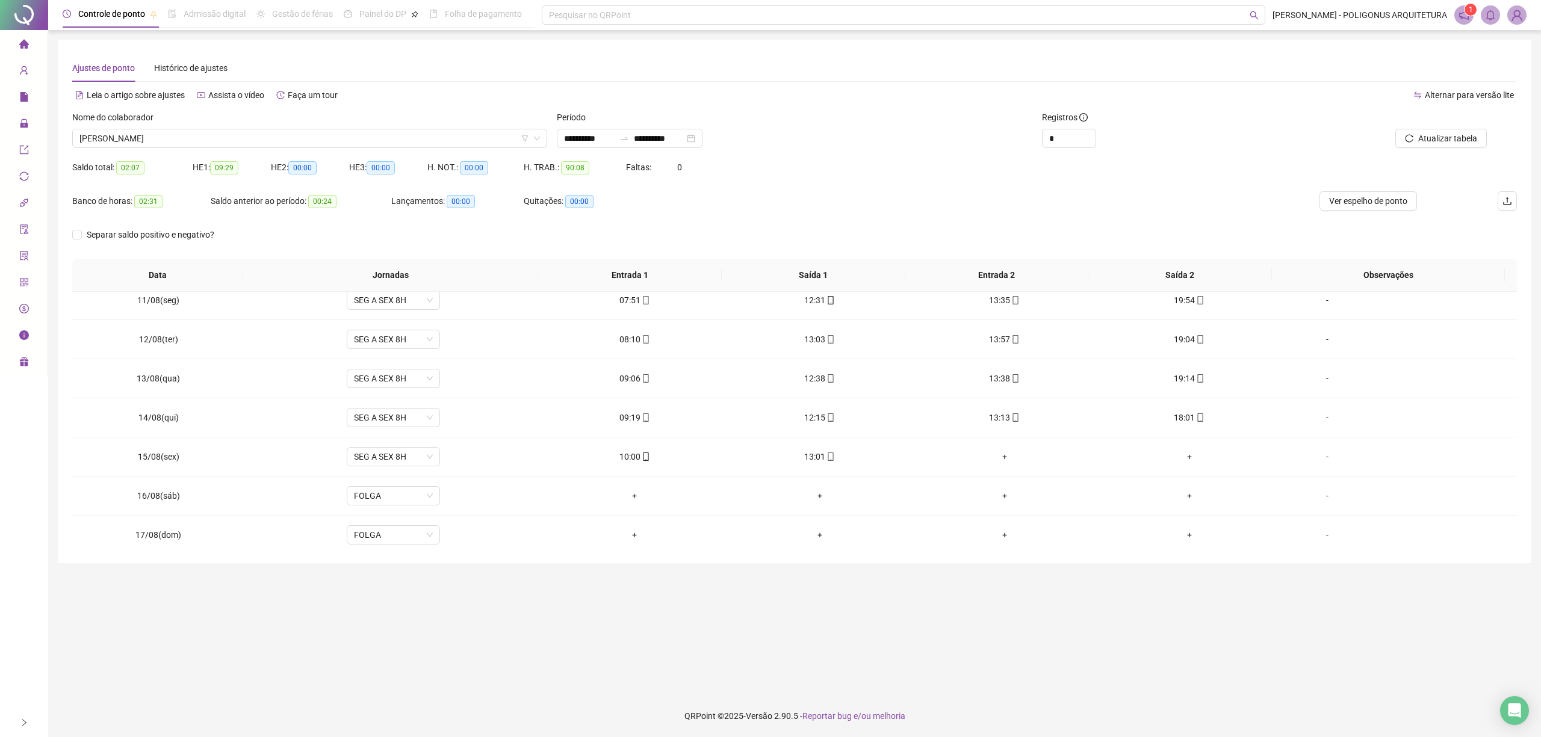
scroll to position [412, 0]
click at [1377, 200] on span "Ver espelho de ponto" at bounding box center [1368, 200] width 78 height 13
click at [883, 214] on div "Banco de horas: 02:31 Saldo anterior ao período: 00:24 Lançamentos: 00:00 Quita…" at bounding box center [613, 208] width 1083 height 34
click at [240, 135] on span "LUCAS VASCO LIMA" at bounding box center [309, 138] width 460 height 18
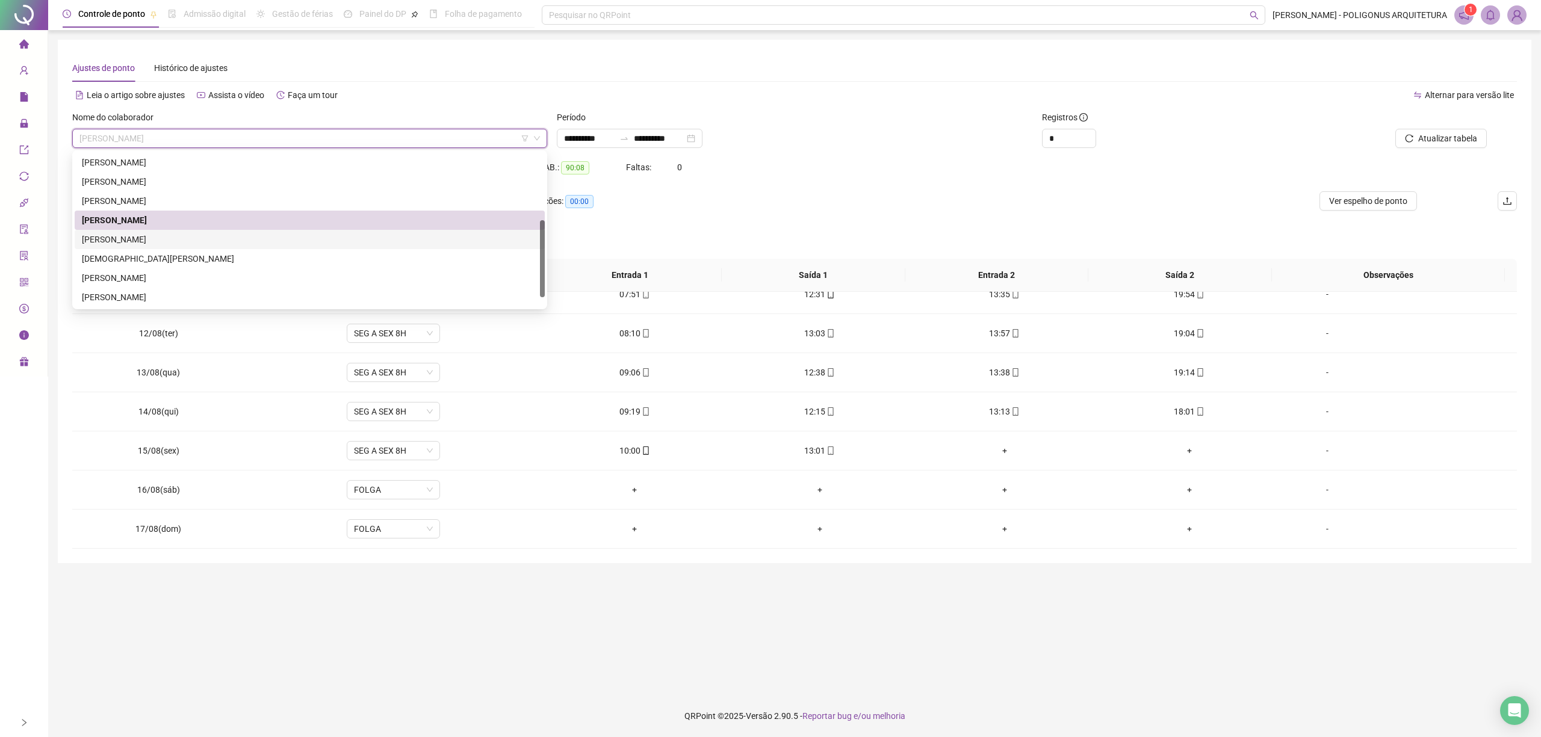
drag, startPoint x: 776, startPoint y: 235, endPoint x: 668, endPoint y: 232, distance: 108.4
click at [776, 234] on div "Separar saldo positivo e negativo?" at bounding box center [794, 242] width 1444 height 34
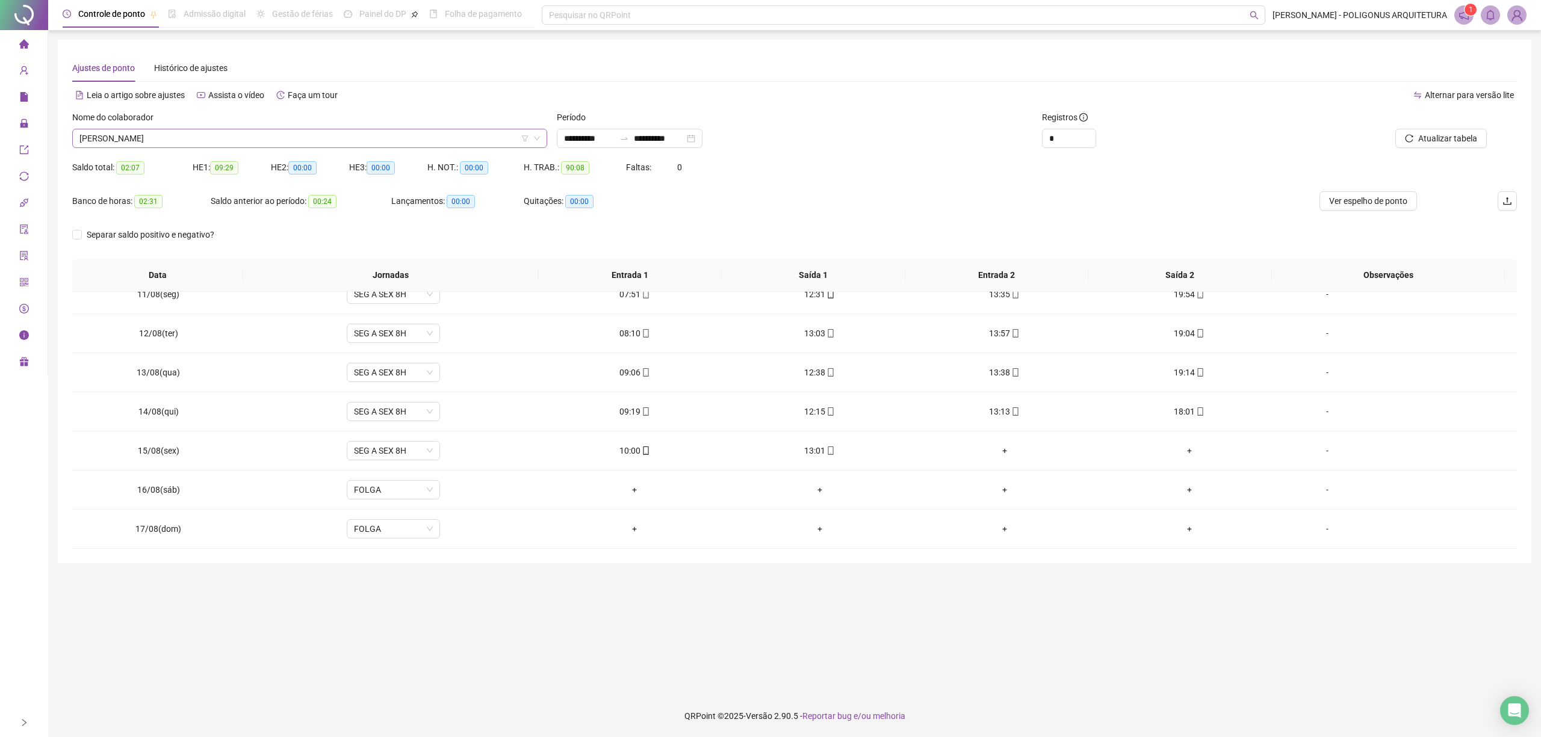
click at [364, 140] on span "LUCAS VASCO LIMA" at bounding box center [309, 138] width 460 height 18
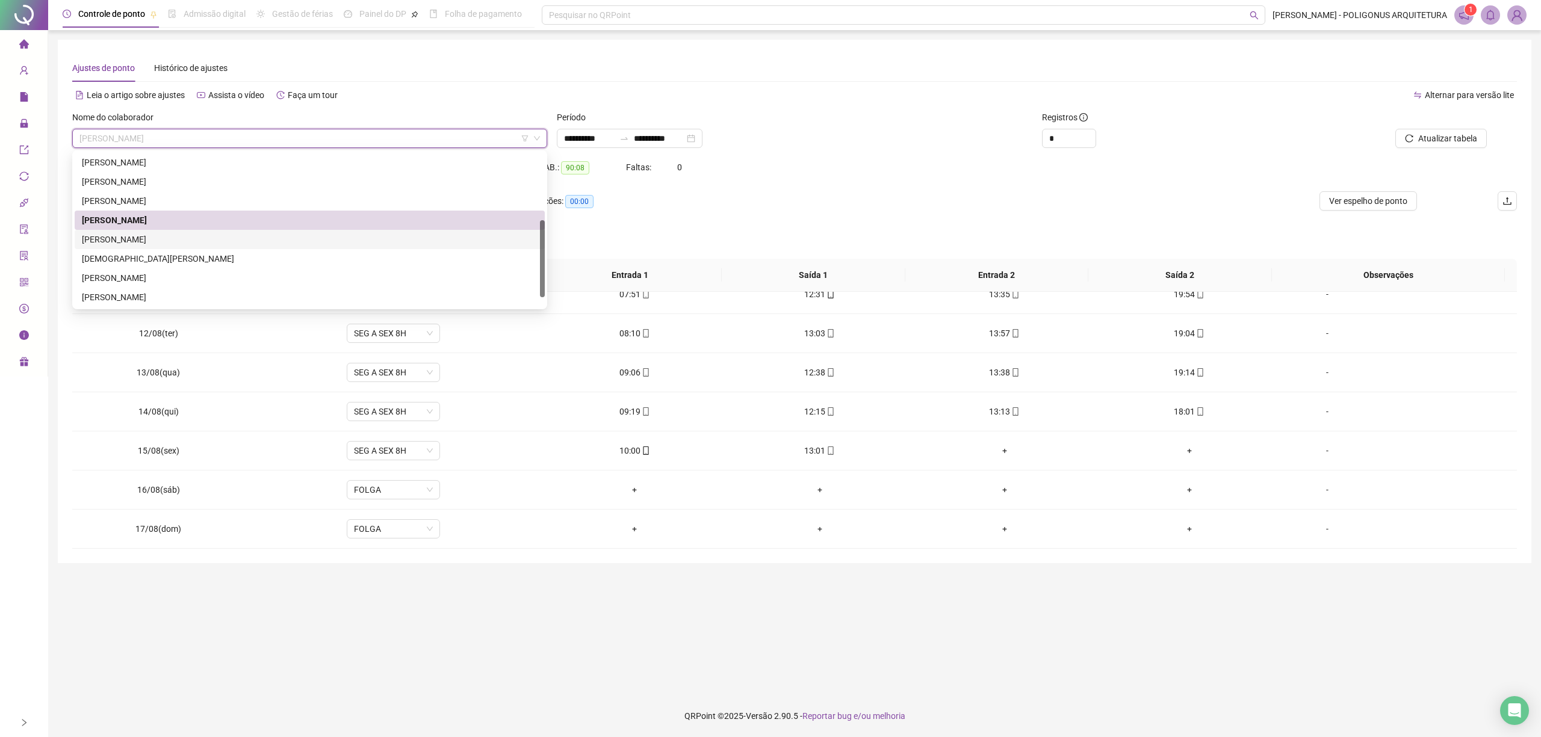
click at [184, 241] on div "RAFAELA SOFIA ASCOLI DE LIMA" at bounding box center [310, 239] width 456 height 13
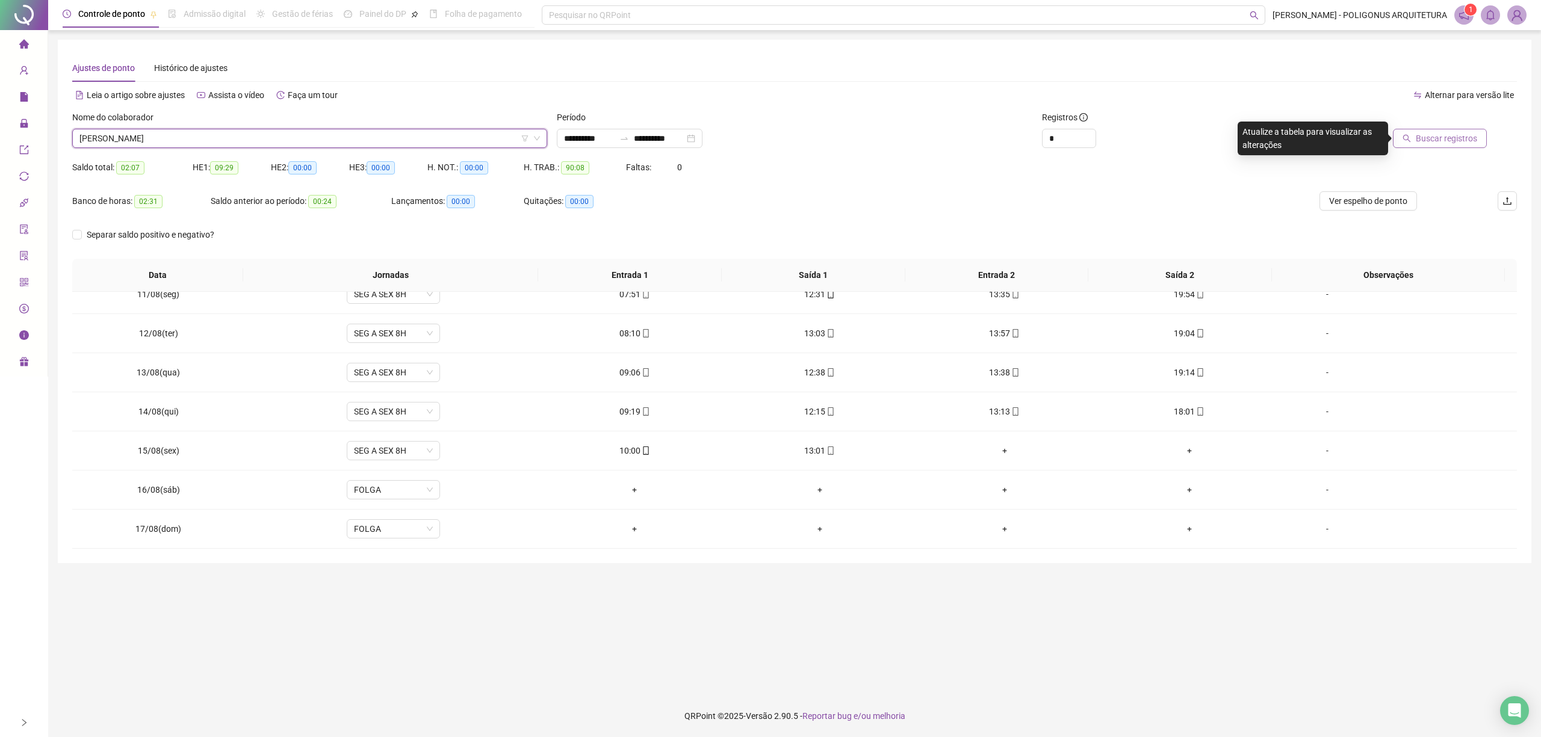
click at [1421, 143] on span "Buscar registros" at bounding box center [1445, 138] width 61 height 13
click at [1430, 142] on span "Atualizar tabela" at bounding box center [1447, 138] width 59 height 13
click at [1365, 193] on button "Ver espelho de ponto" at bounding box center [1367, 200] width 97 height 19
click at [341, 149] on div "Nome do colaborador RAFAELA SOFIA ASCOLI DE LIMA" at bounding box center [309, 134] width 484 height 47
click at [340, 132] on span "RAFAELA SOFIA ASCOLI DE LIMA" at bounding box center [309, 138] width 460 height 18
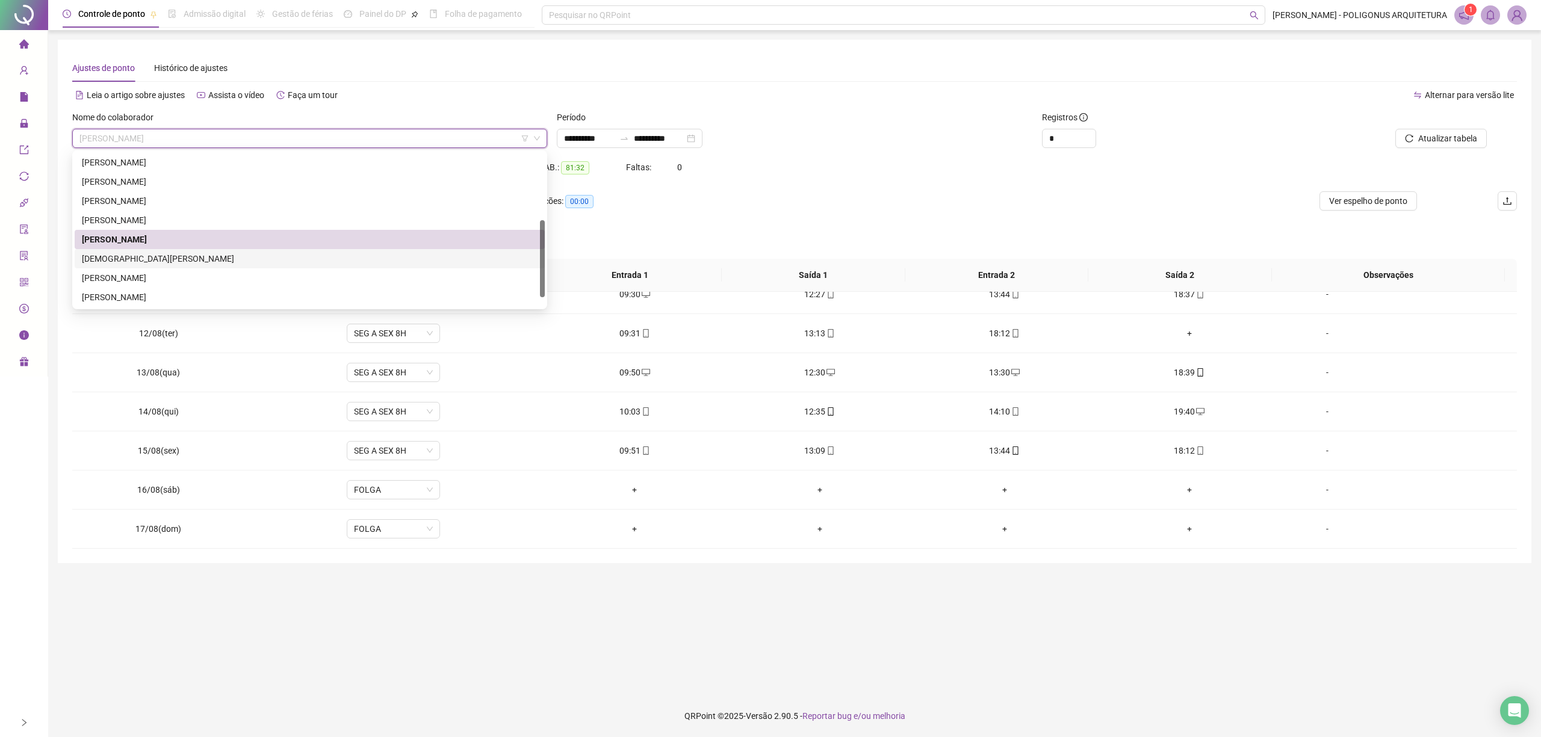
click at [138, 258] on div "RAÍSSA ALEXANDRINA OLIVEIRA DE SÁ" at bounding box center [310, 258] width 456 height 13
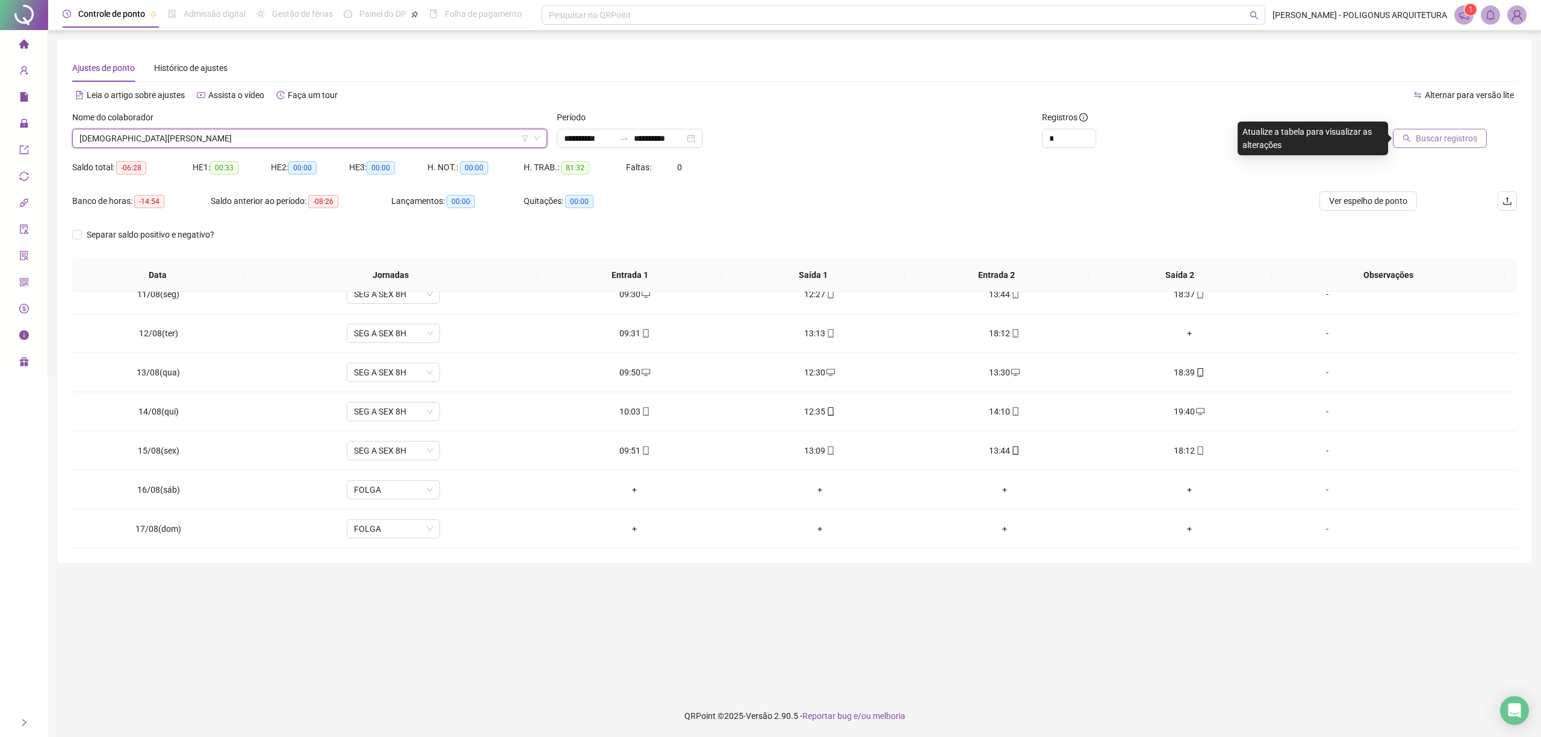
click at [1446, 142] on span "Buscar registros" at bounding box center [1445, 138] width 61 height 13
click at [1368, 200] on span "Ver espelho de ponto" at bounding box center [1368, 200] width 78 height 13
click at [1320, 447] on div "-" at bounding box center [1326, 450] width 71 height 13
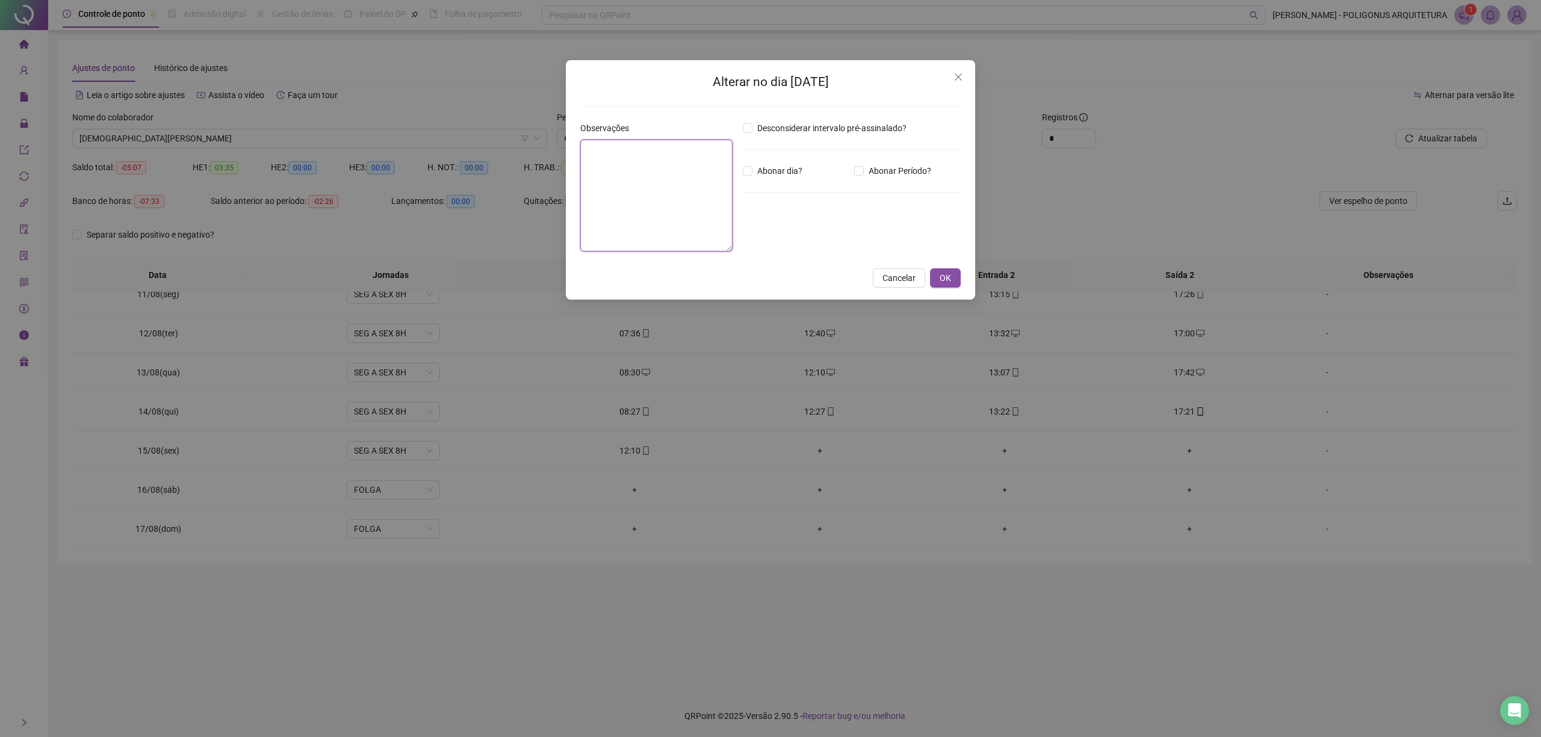
click at [640, 167] on textarea at bounding box center [656, 196] width 152 height 112
paste textarea "**********"
type textarea "**********"
click at [951, 278] on button "OK" at bounding box center [945, 278] width 31 height 19
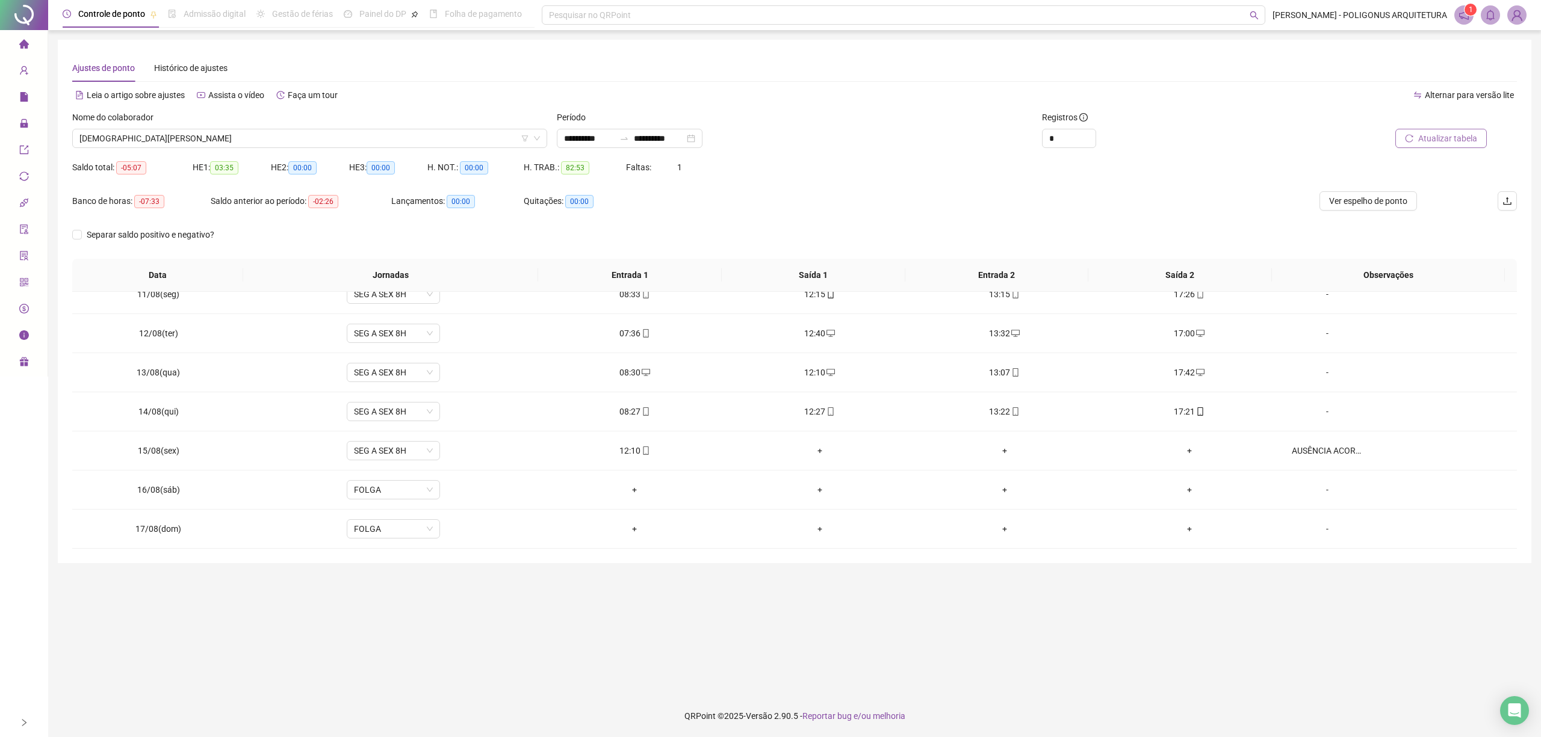
click at [1455, 138] on span "Atualizar tabela" at bounding box center [1447, 138] width 59 height 13
click at [1373, 198] on span "Ver espelho de ponto" at bounding box center [1368, 200] width 78 height 13
click at [1161, 47] on div "**********" at bounding box center [794, 302] width 1473 height 524
click at [239, 140] on span "RAÍSSA ALEXANDRINA OLIVEIRA DE SÁ" at bounding box center [309, 138] width 460 height 18
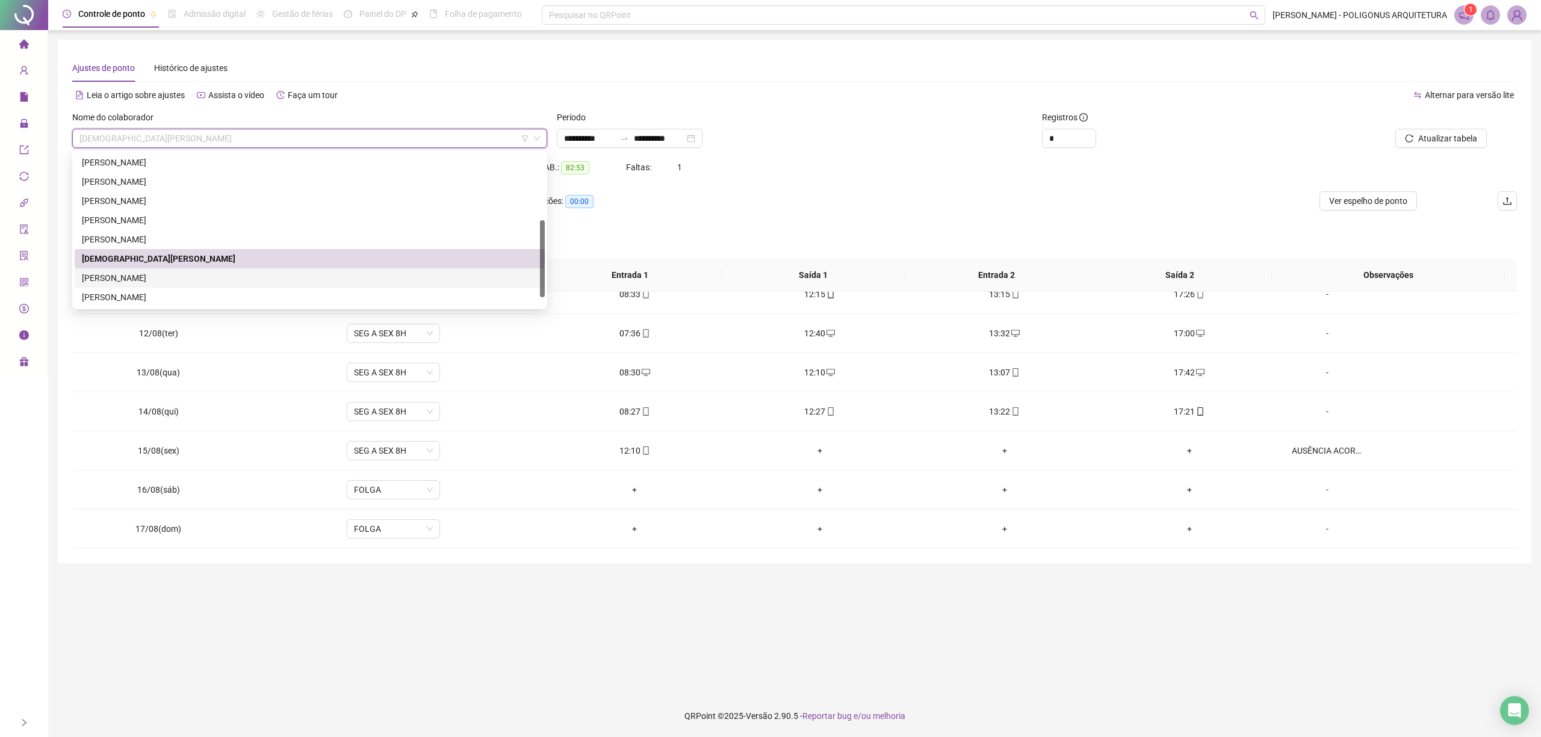
click at [181, 282] on div "SARAH ROMEIRO FIGUEIROA FONSECA" at bounding box center [310, 277] width 456 height 13
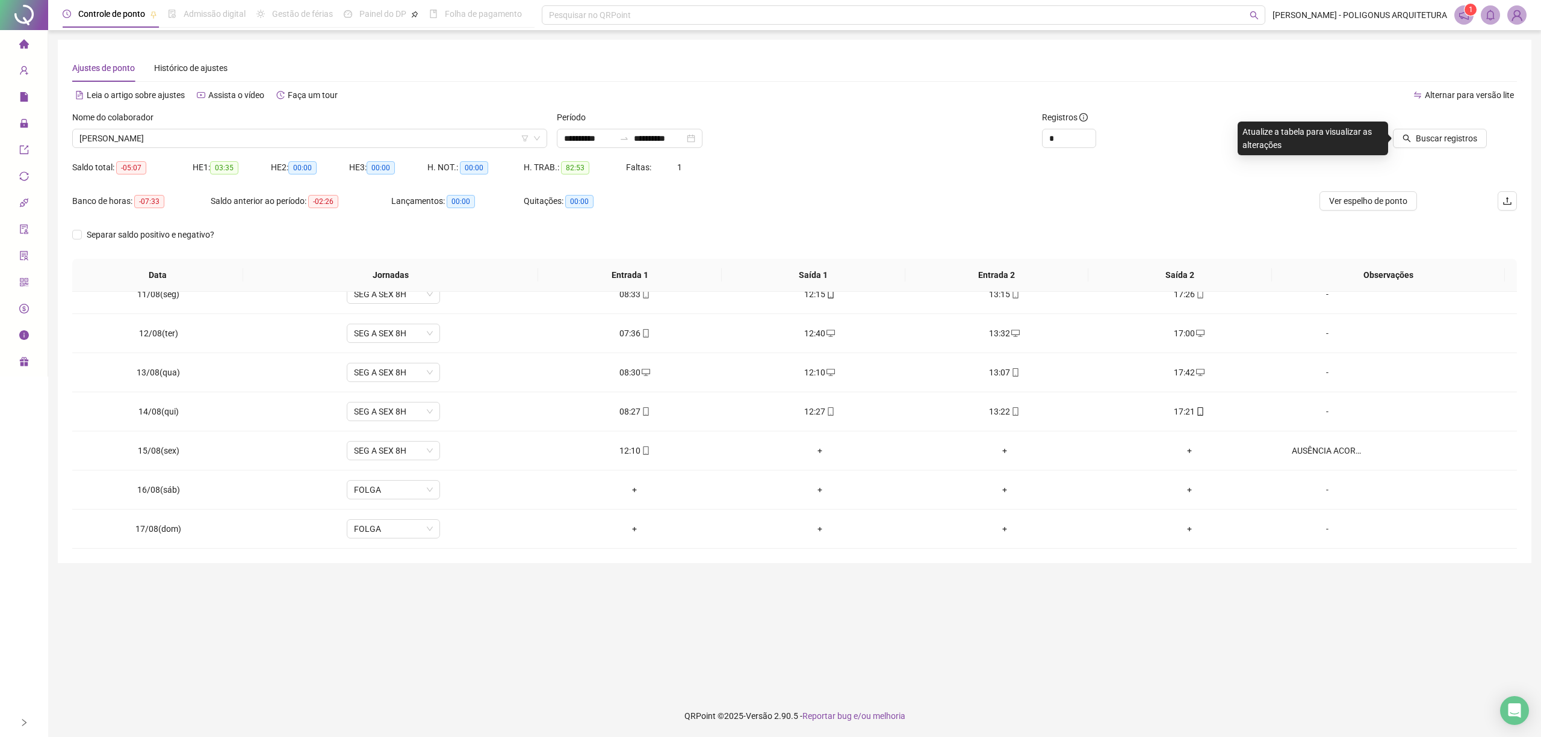
click at [1408, 140] on icon "search" at bounding box center [1406, 138] width 8 height 8
click at [1362, 207] on span "Ver espelho de ponto" at bounding box center [1368, 200] width 78 height 13
click at [982, 114] on div "Período" at bounding box center [794, 120] width 475 height 18
click at [254, 145] on span "SARAH ROMEIRO FIGUEIROA FONSECA" at bounding box center [309, 138] width 460 height 18
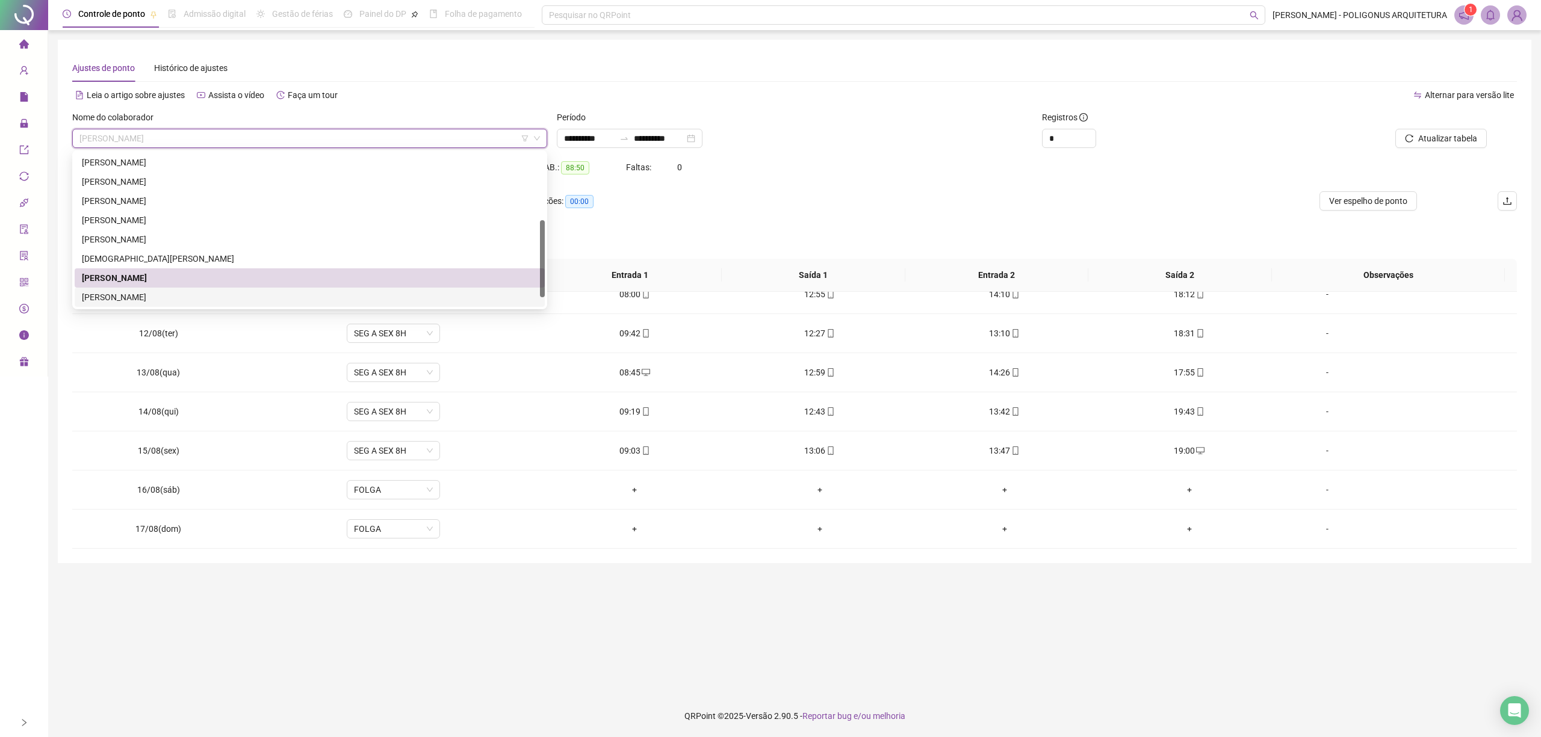
drag, startPoint x: 194, startPoint y: 295, endPoint x: 279, endPoint y: 321, distance: 89.5
click at [194, 295] on div "THALITA RAFAELA SOUZA DOS SANTOS" at bounding box center [310, 297] width 456 height 13
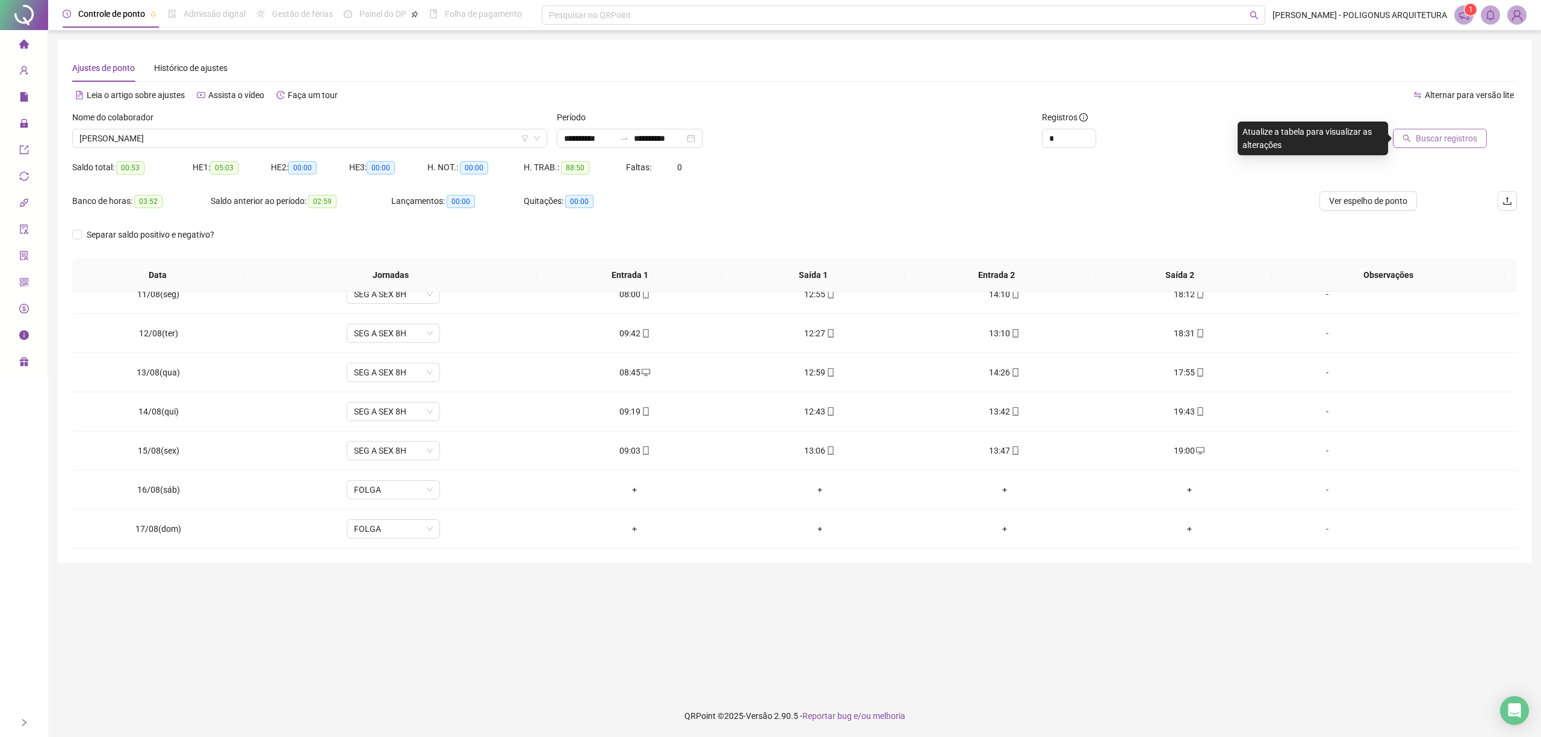
click at [1452, 140] on span "Buscar registros" at bounding box center [1445, 138] width 61 height 13
click at [1366, 199] on span "Ver espelho de ponto" at bounding box center [1368, 200] width 78 height 13
click at [790, 193] on div "Banco de horas: 17:31 Saldo anterior ao período: 17:18 Lançamentos: 00:00 Quita…" at bounding box center [613, 208] width 1083 height 34
click at [487, 147] on span "THALITA RAFAELA SOUZA DOS SANTOS" at bounding box center [309, 138] width 460 height 18
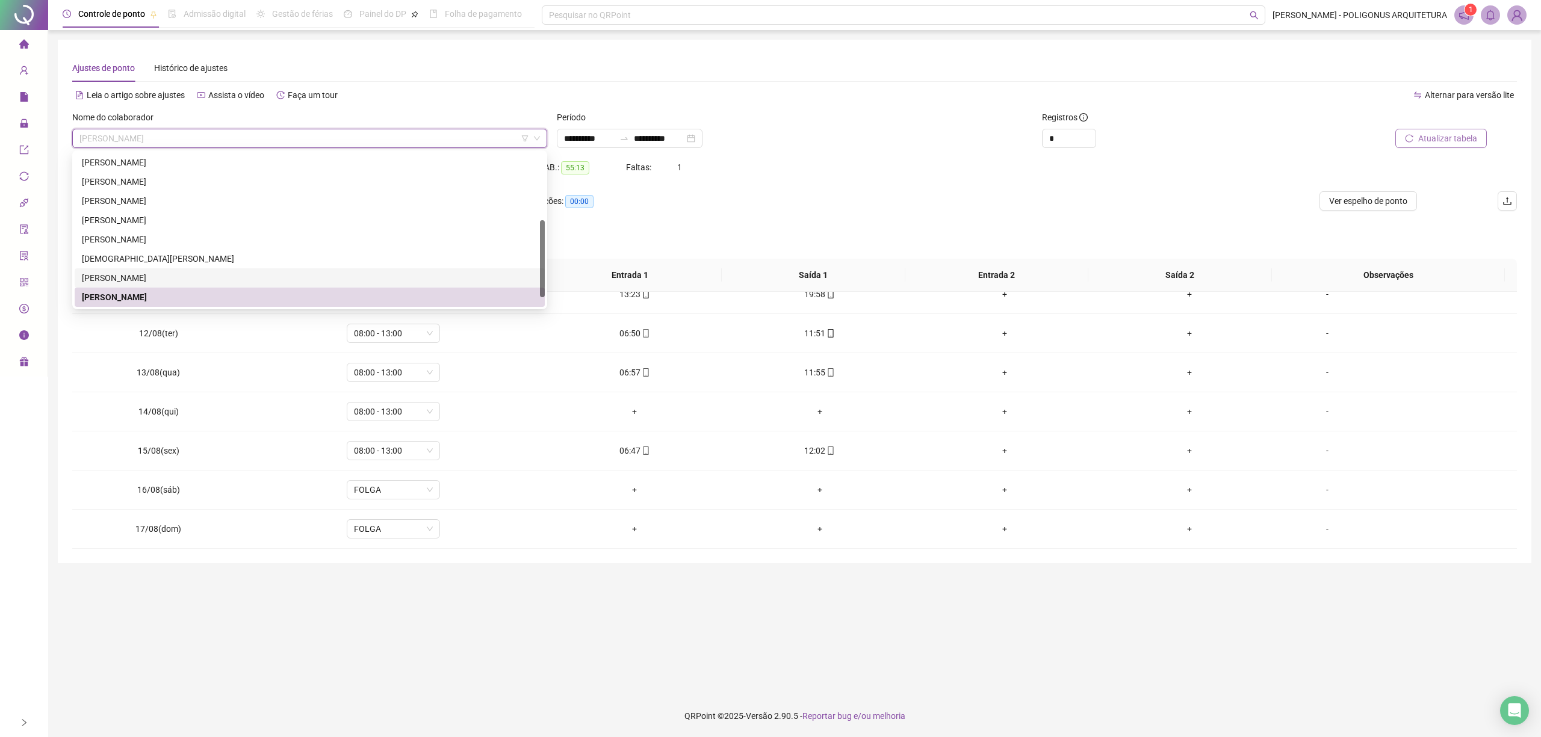
scroll to position [154, 0]
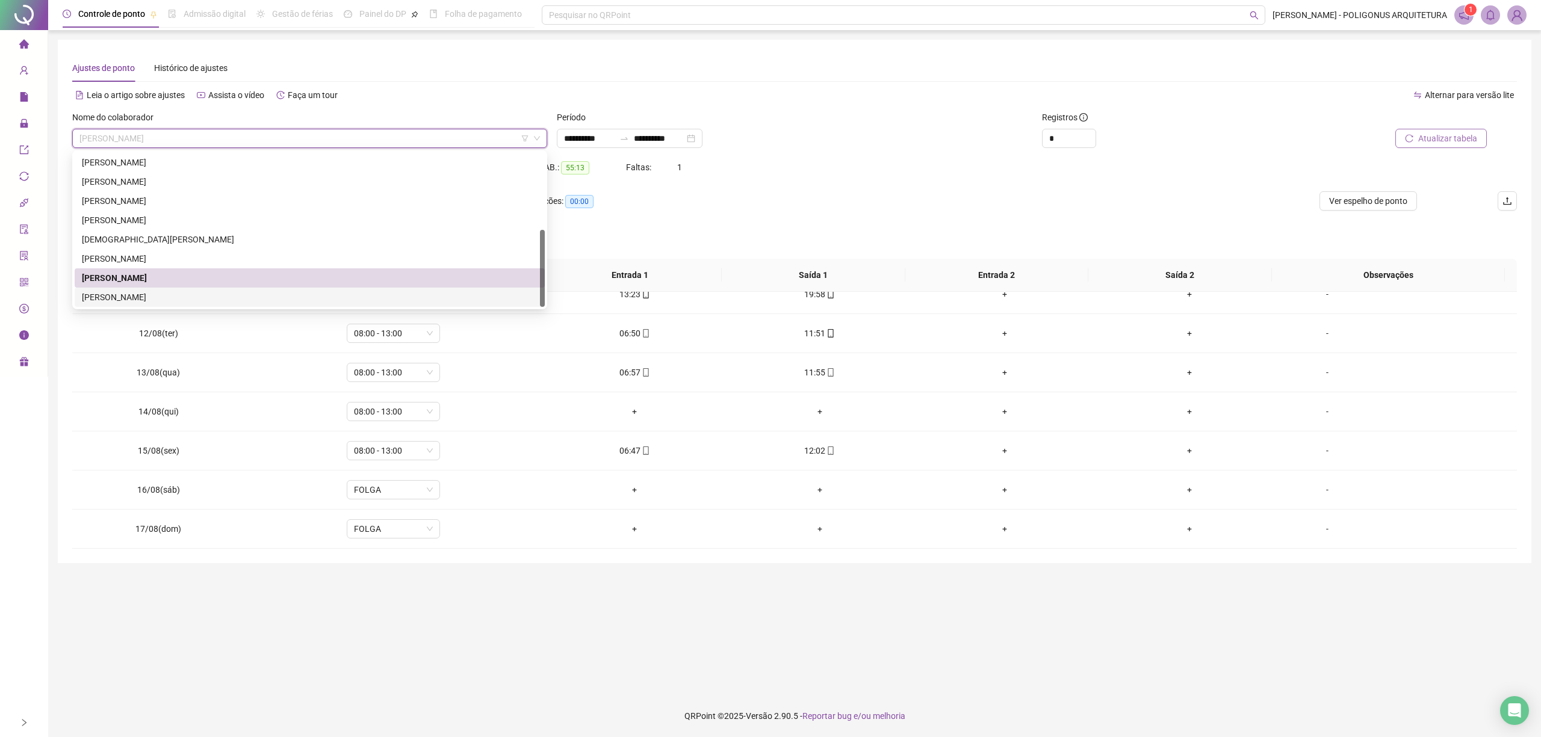
click at [231, 304] on div "THIAGO MITSUO COUTINHO NAKAZONE" at bounding box center [310, 297] width 470 height 19
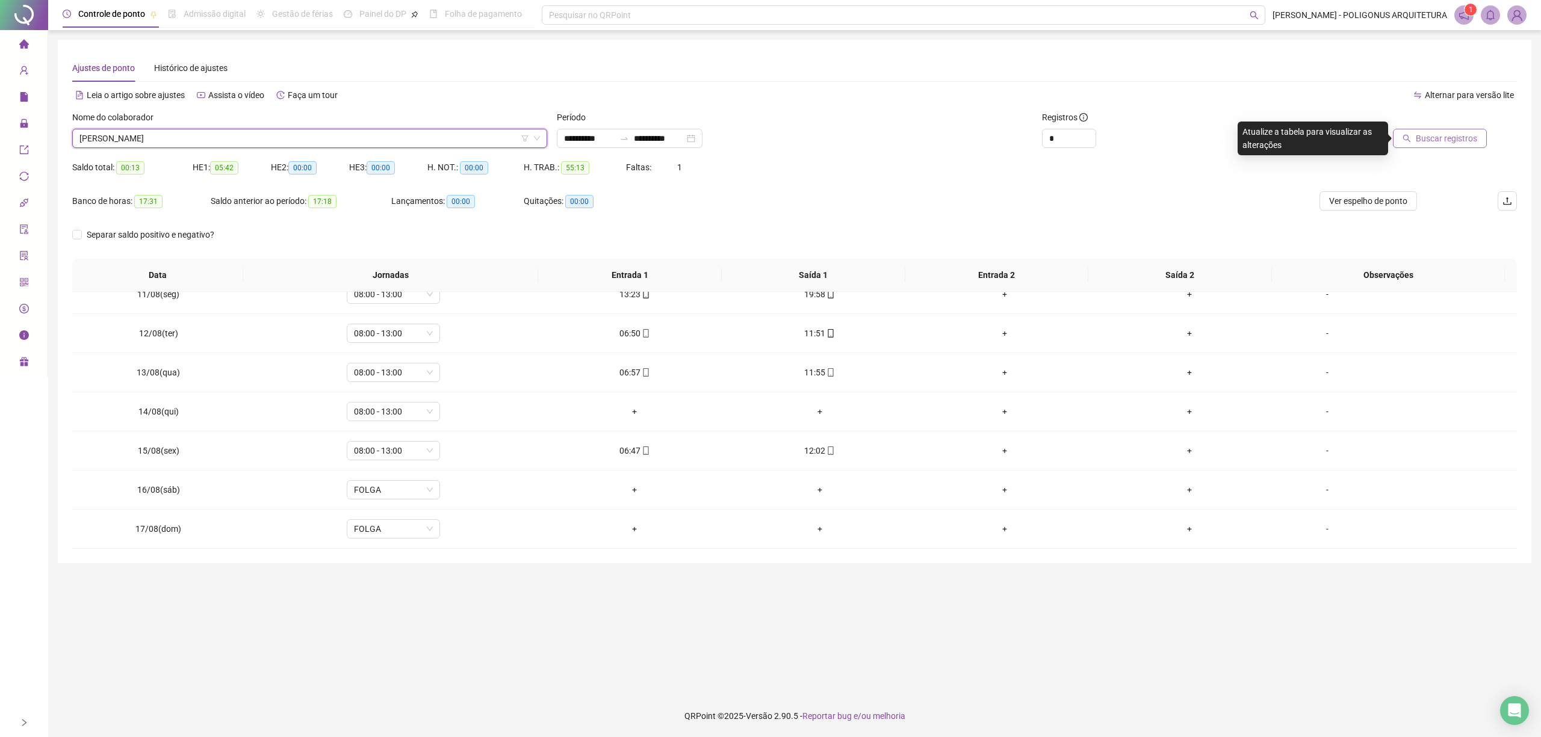
click at [1450, 137] on span "Buscar registros" at bounding box center [1445, 138] width 61 height 13
click at [1348, 199] on span "Ver espelho de ponto" at bounding box center [1368, 200] width 78 height 13
click at [883, 87] on div "Alternar para versão lite" at bounding box center [1155, 94] width 722 height 19
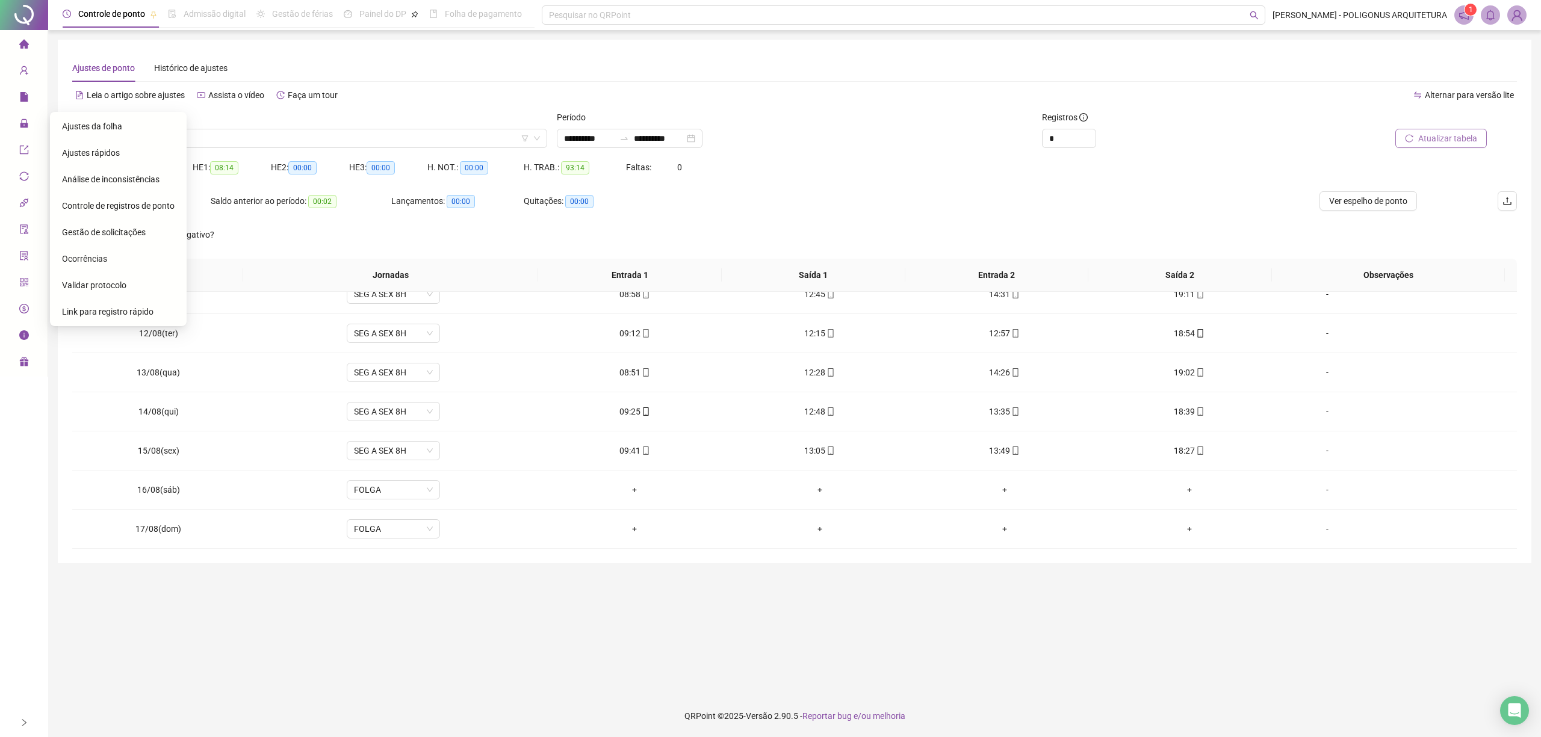
click at [112, 231] on span "Gestão de solicitações" at bounding box center [104, 232] width 84 height 10
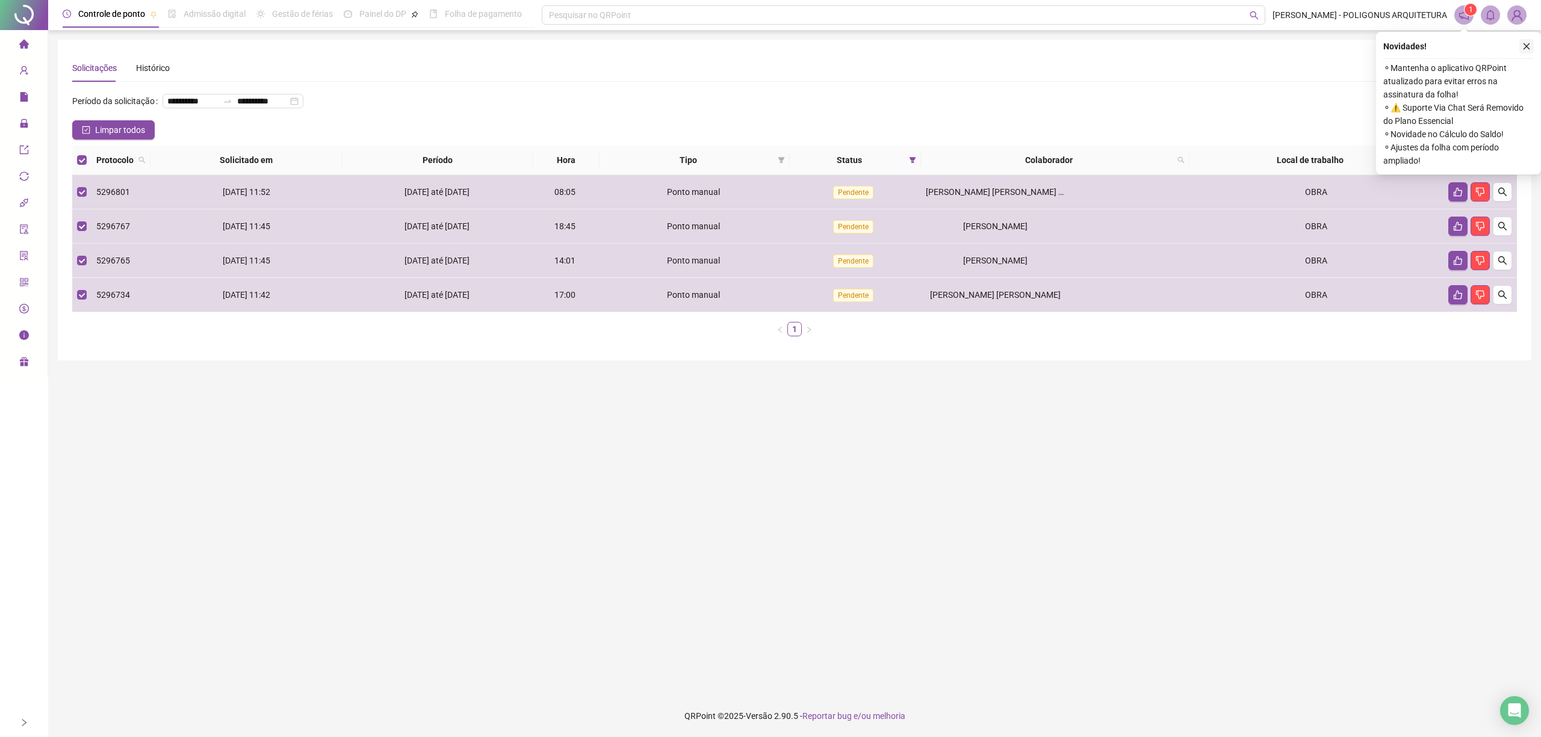
click at [1529, 46] on icon "close" at bounding box center [1526, 46] width 8 height 8
click at [1471, 159] on icon "like" at bounding box center [1471, 160] width 8 height 8
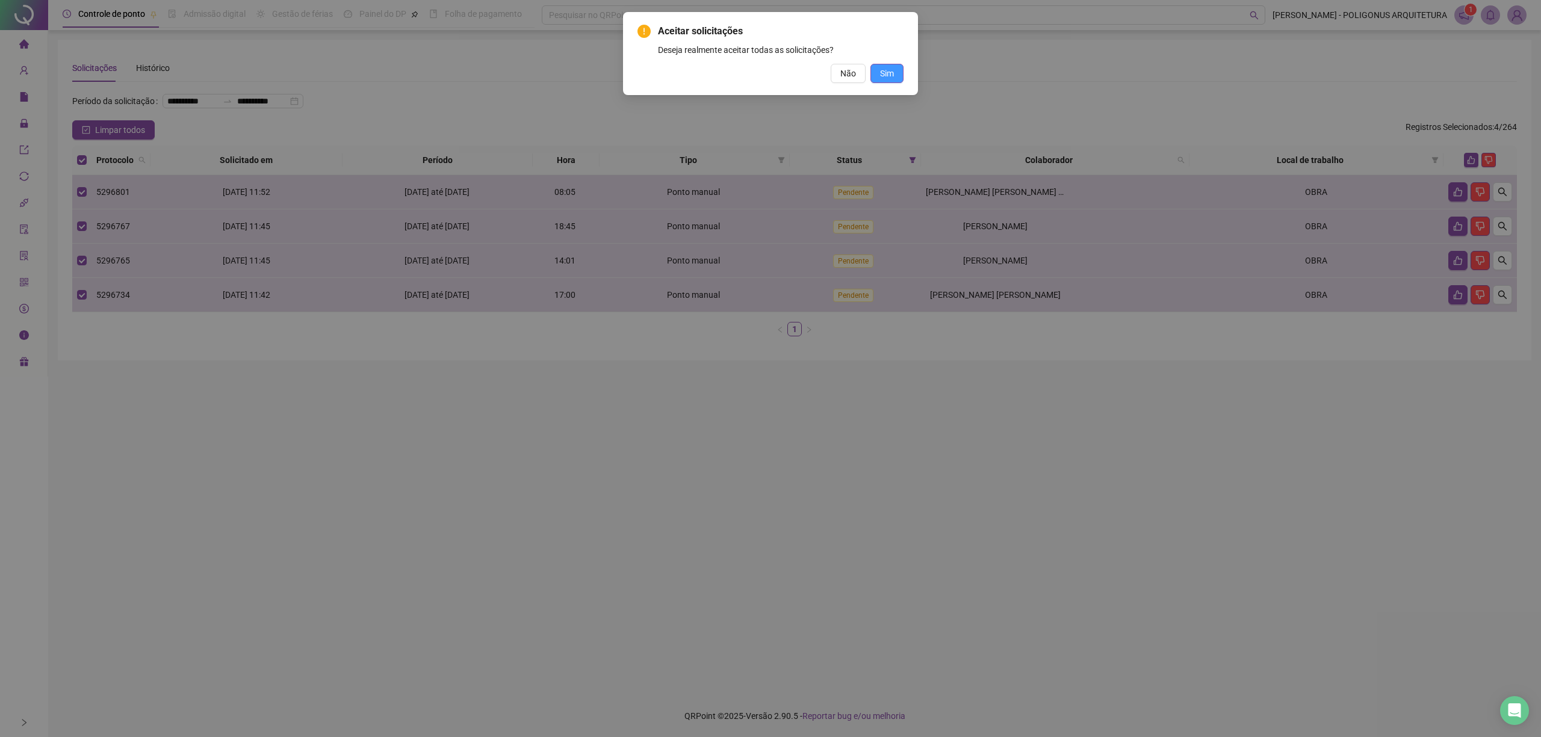
click at [892, 72] on span "Sim" at bounding box center [887, 73] width 14 height 13
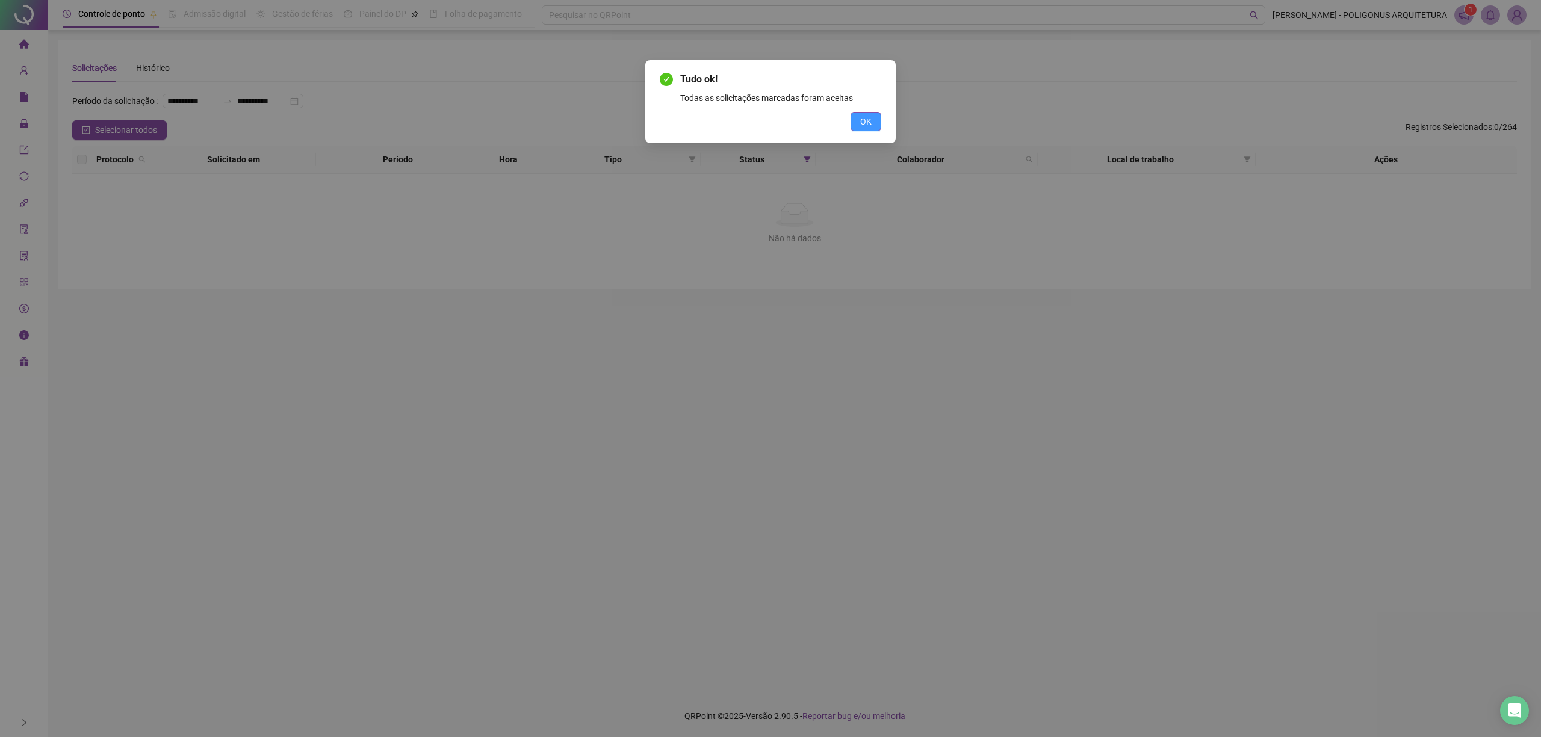
click at [874, 119] on button "OK" at bounding box center [865, 121] width 31 height 19
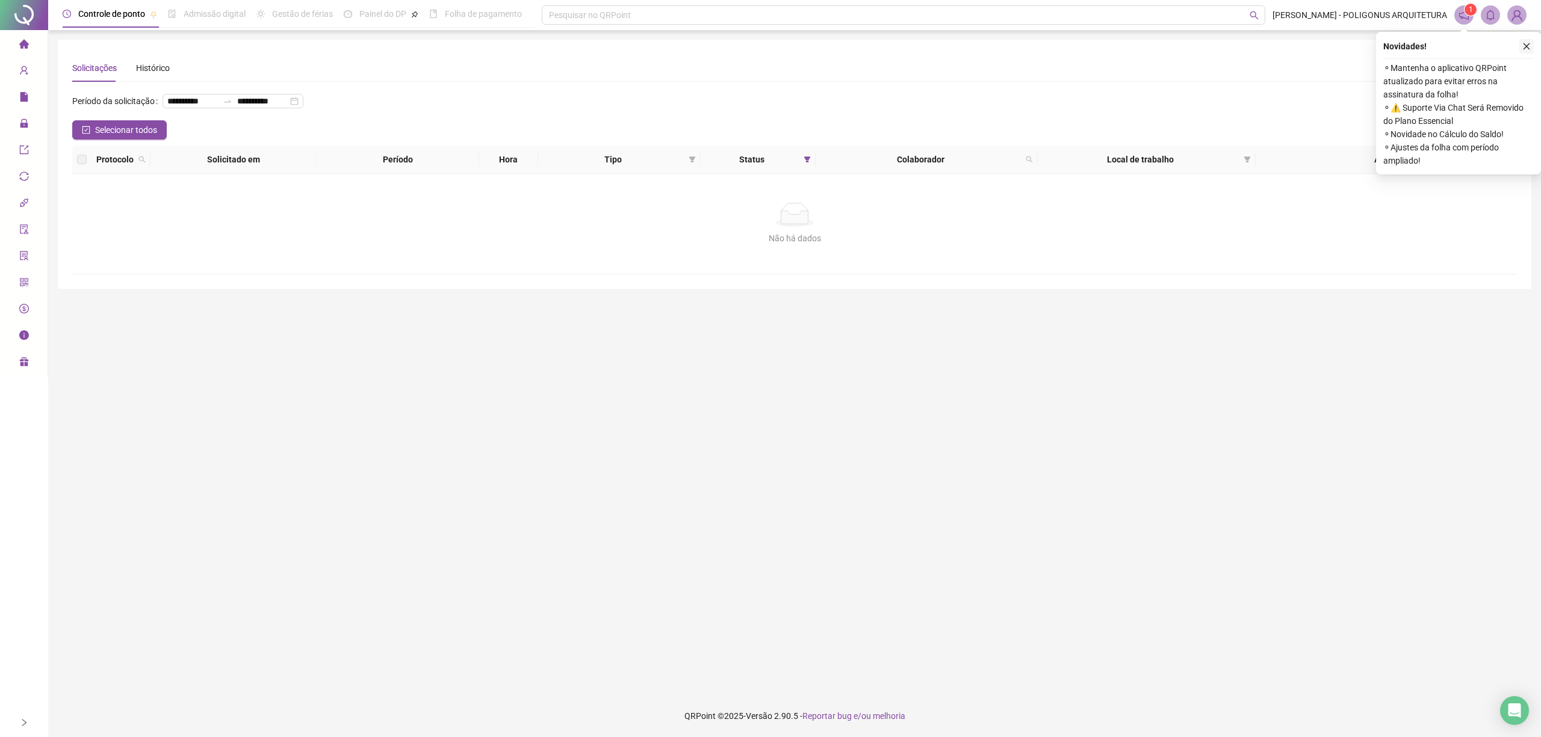
click at [1526, 43] on icon "close" at bounding box center [1526, 46] width 8 height 8
click at [1526, 46] on icon "close" at bounding box center [1526, 46] width 7 height 7
click at [1527, 47] on icon "close" at bounding box center [1526, 46] width 8 height 8
click at [1525, 49] on icon "close" at bounding box center [1526, 46] width 8 height 8
